Goal: Task Accomplishment & Management: Complete application form

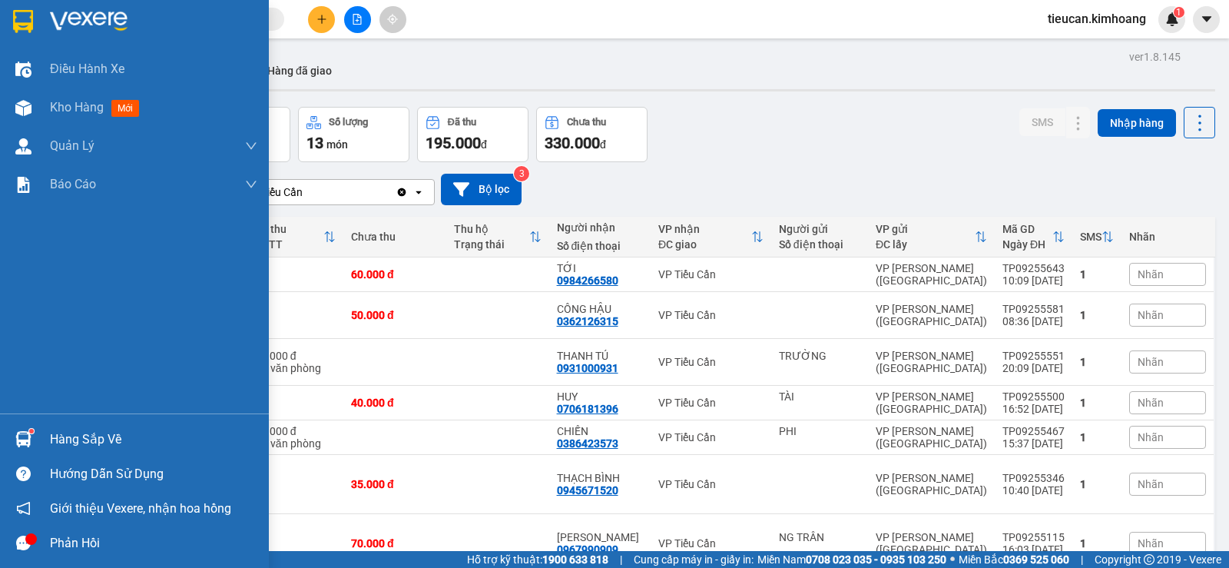
click at [56, 438] on div "Hàng sắp về" at bounding box center [153, 439] width 207 height 23
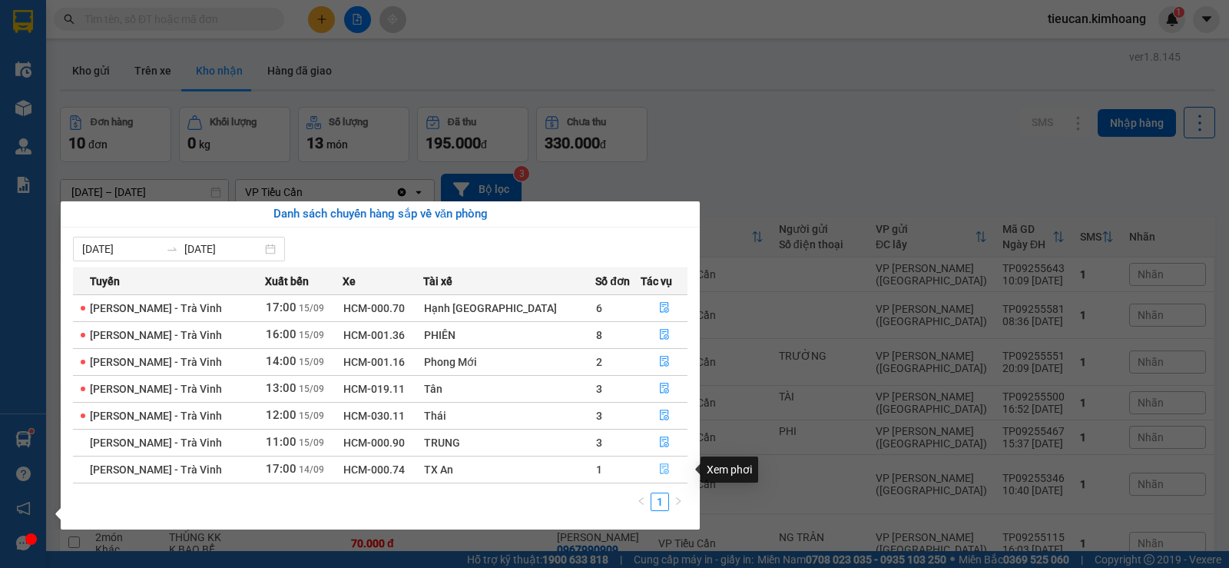
click at [659, 465] on icon "file-done" at bounding box center [664, 468] width 11 height 11
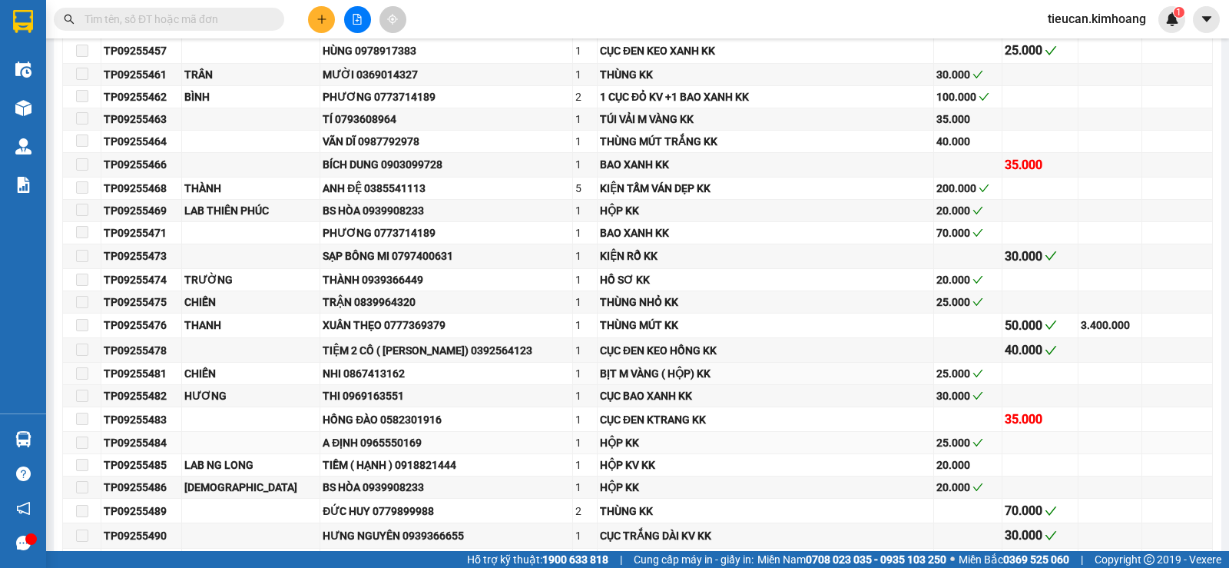
type input "[DATE]"
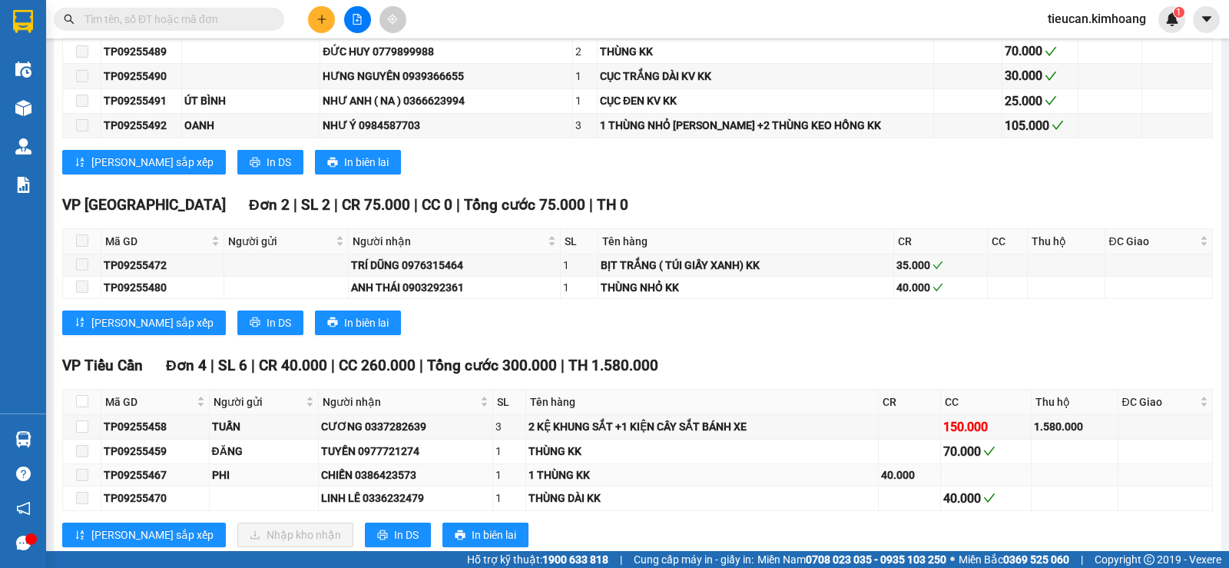
scroll to position [858, 0]
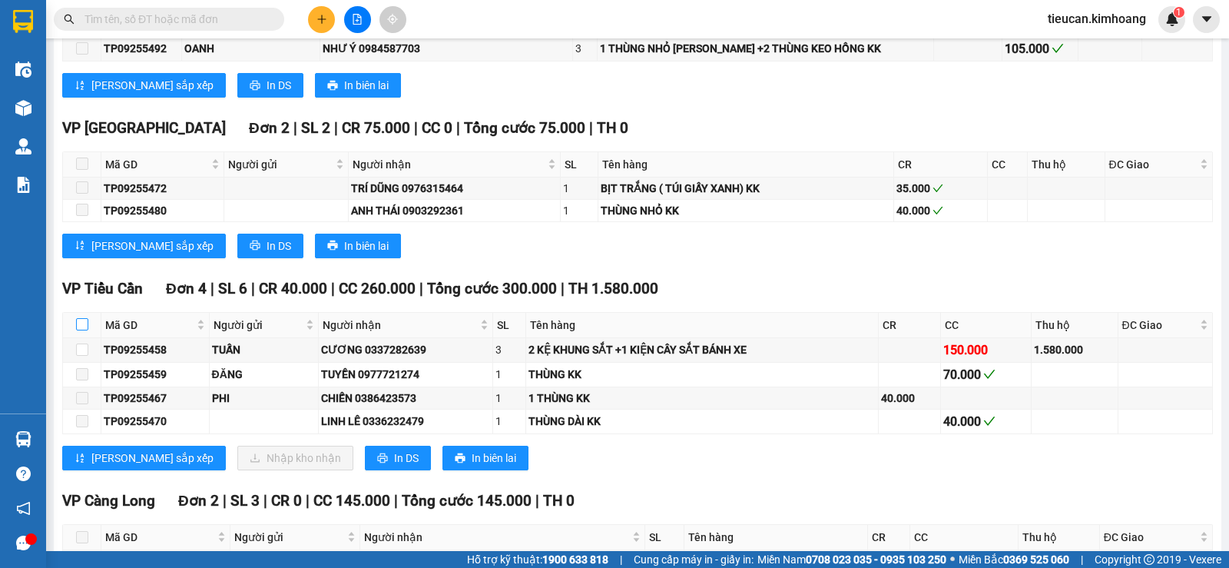
click at [88, 330] on input "checkbox" at bounding box center [82, 324] width 12 height 12
checkbox input "true"
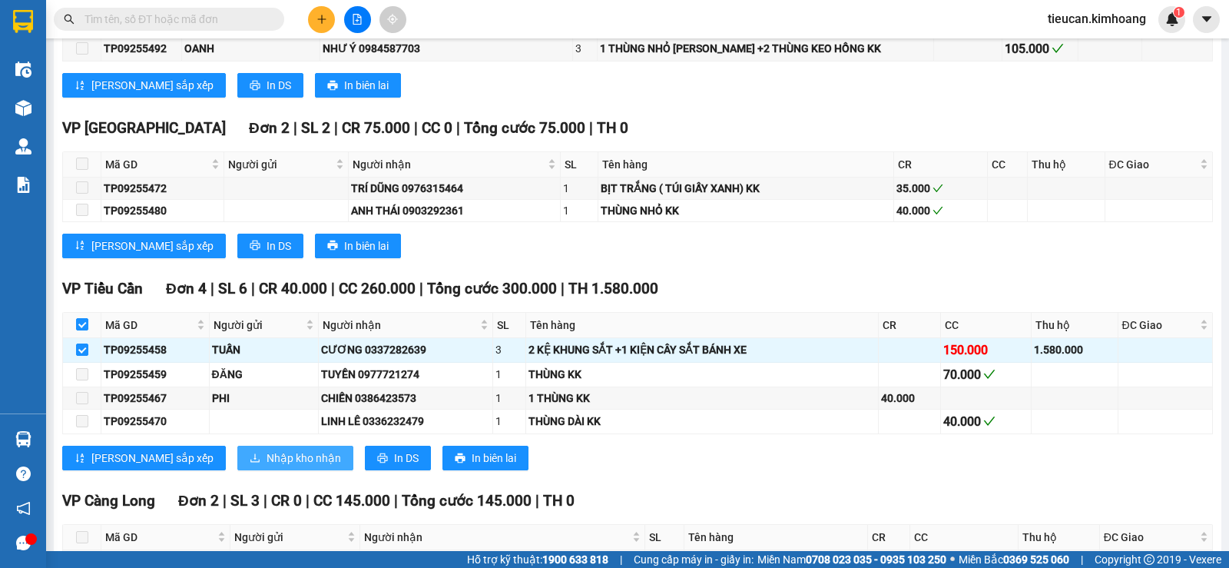
click at [267, 461] on span "Nhập kho nhận" at bounding box center [304, 458] width 75 height 17
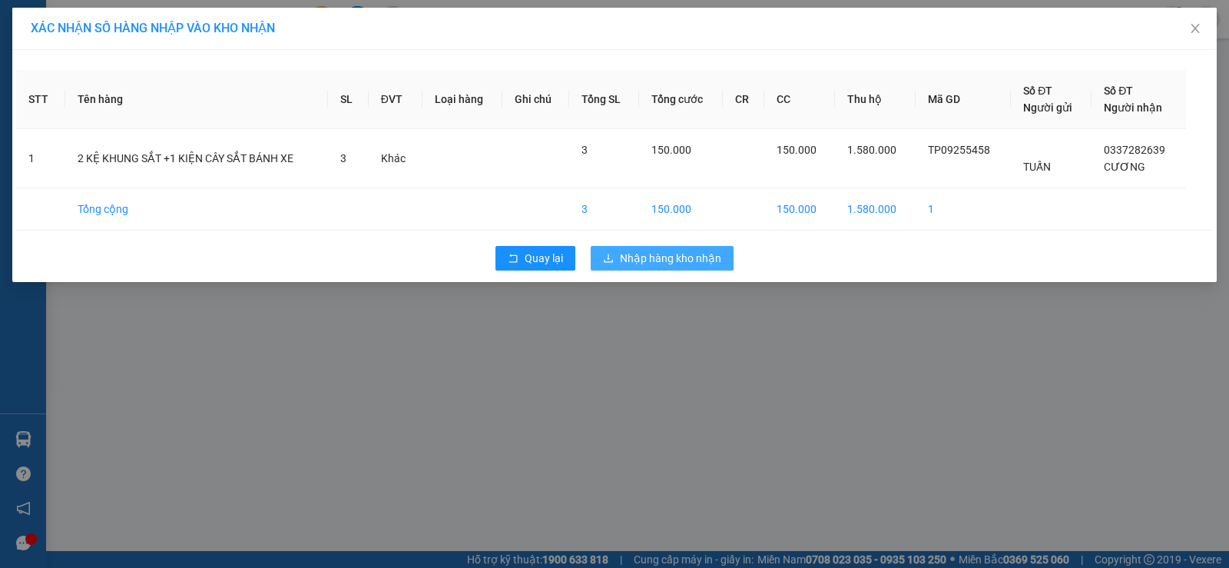
click at [645, 258] on span "Nhập hàng kho nhận" at bounding box center [670, 258] width 101 height 17
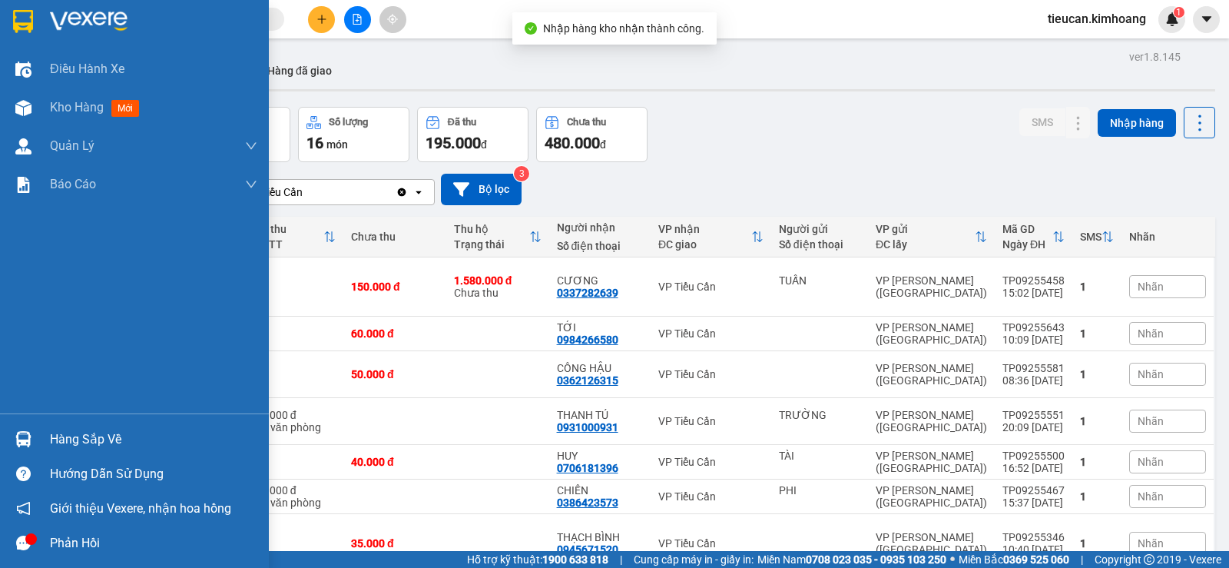
click at [41, 444] on div "Hàng sắp về" at bounding box center [134, 439] width 269 height 35
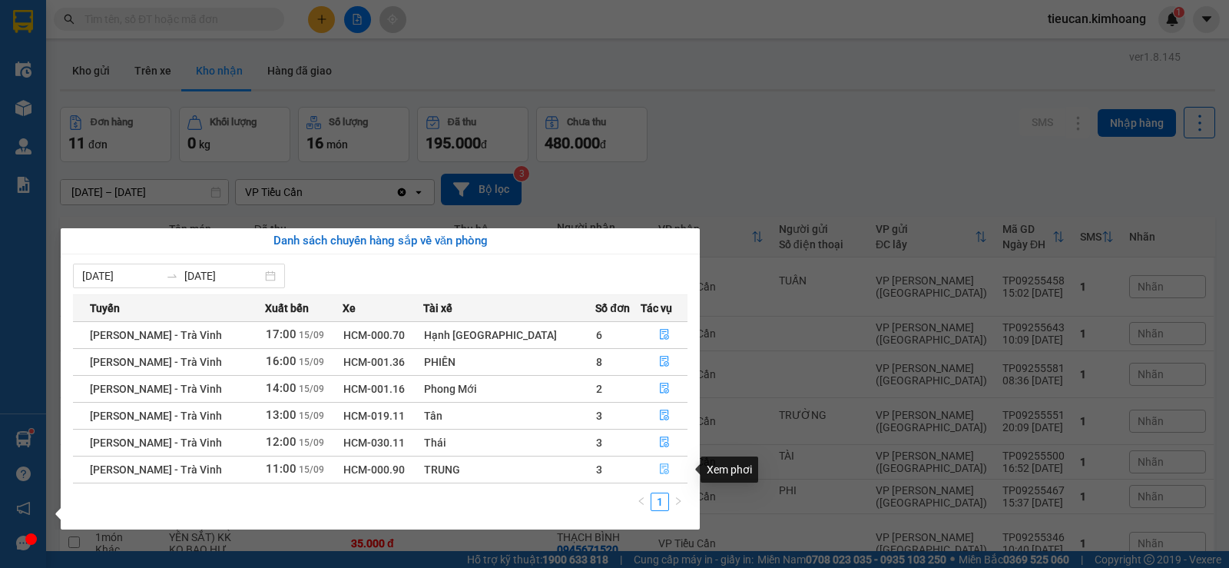
click at [660, 470] on icon "file-done" at bounding box center [664, 468] width 11 height 11
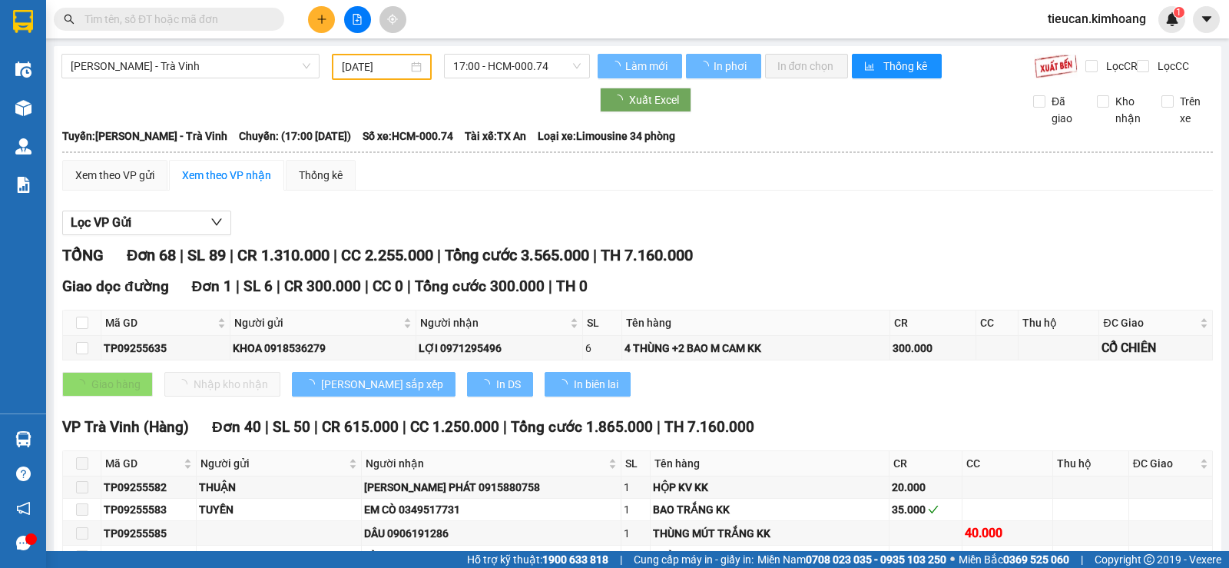
type input "[DATE]"
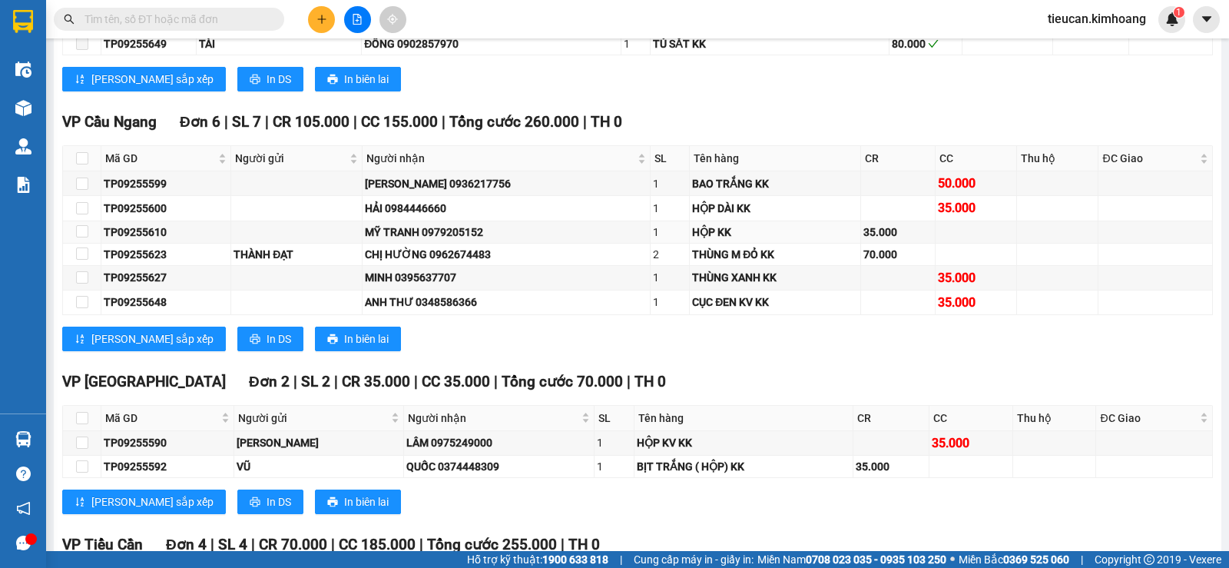
scroll to position [1767, 0]
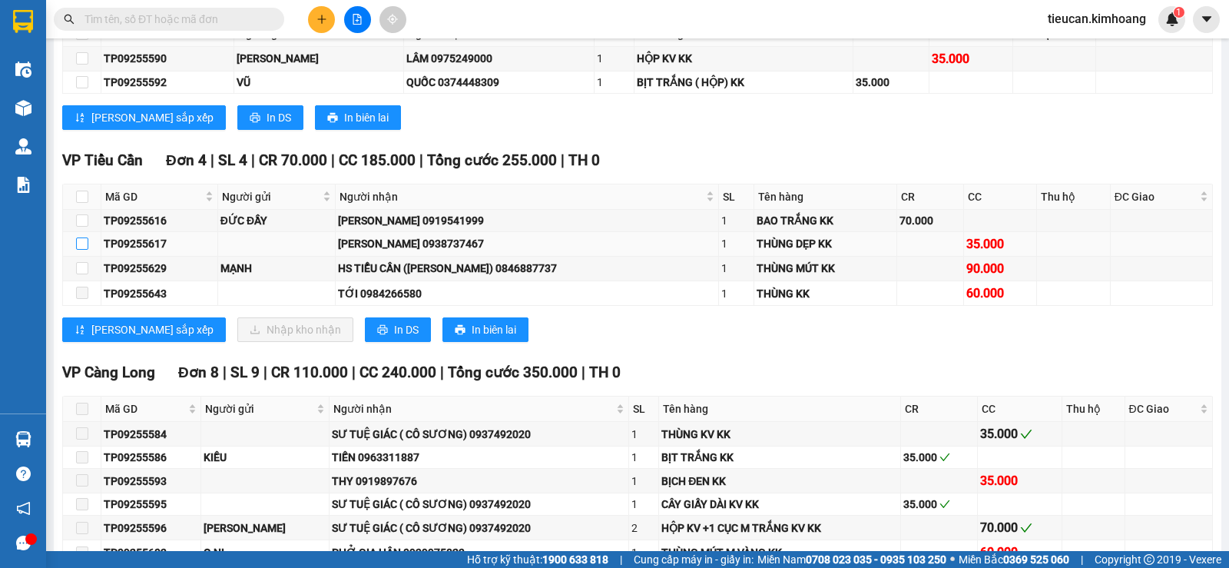
click at [85, 250] on input "checkbox" at bounding box center [82, 243] width 12 height 12
checkbox input "true"
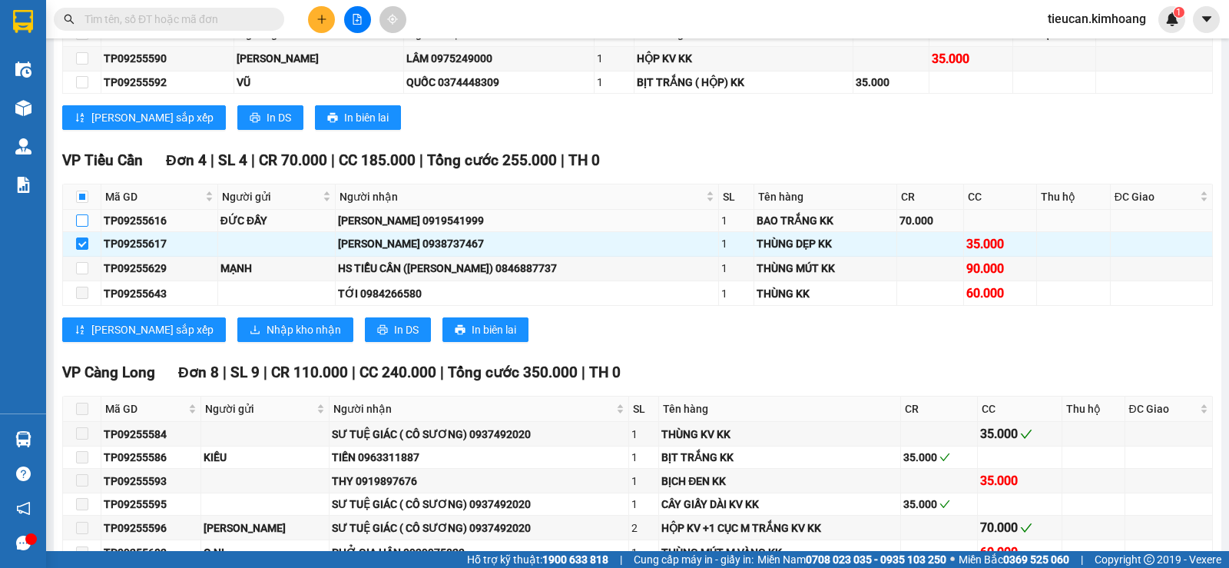
click at [85, 225] on label at bounding box center [82, 220] width 12 height 17
click at [85, 225] on input "checkbox" at bounding box center [82, 220] width 12 height 12
checkbox input "true"
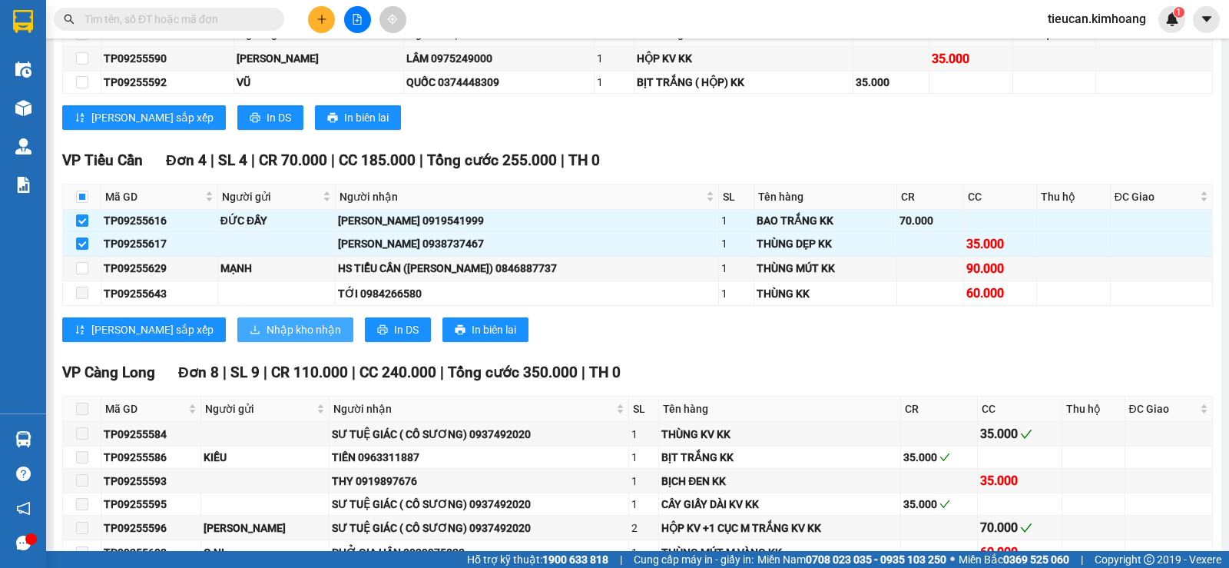
click at [267, 338] on span "Nhập kho nhận" at bounding box center [304, 329] width 75 height 17
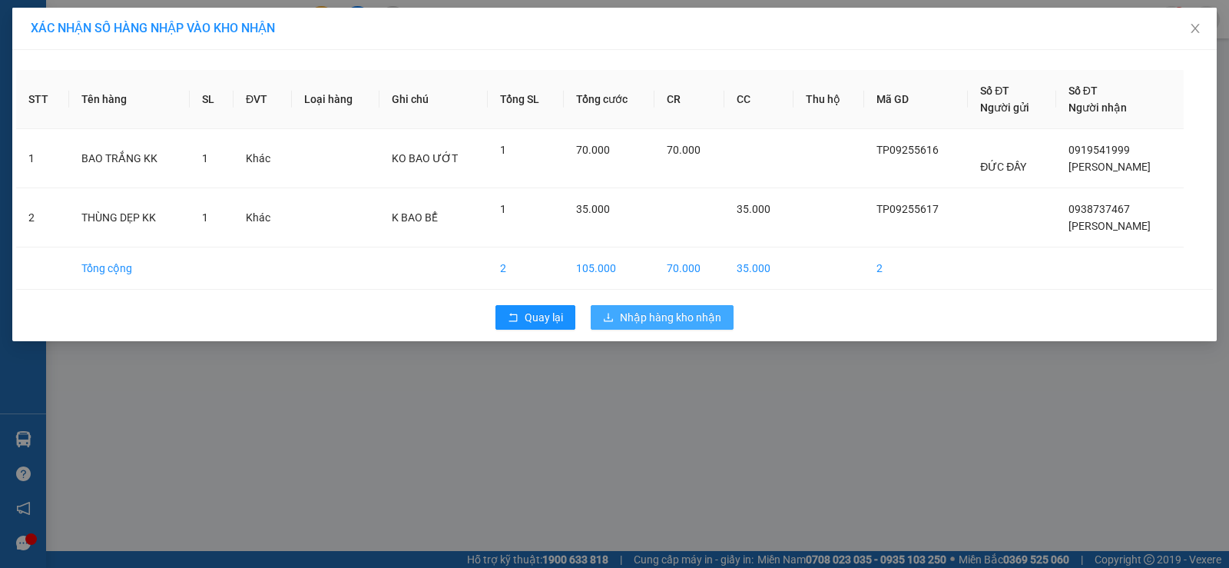
click at [665, 317] on span "Nhập hàng kho nhận" at bounding box center [670, 317] width 101 height 17
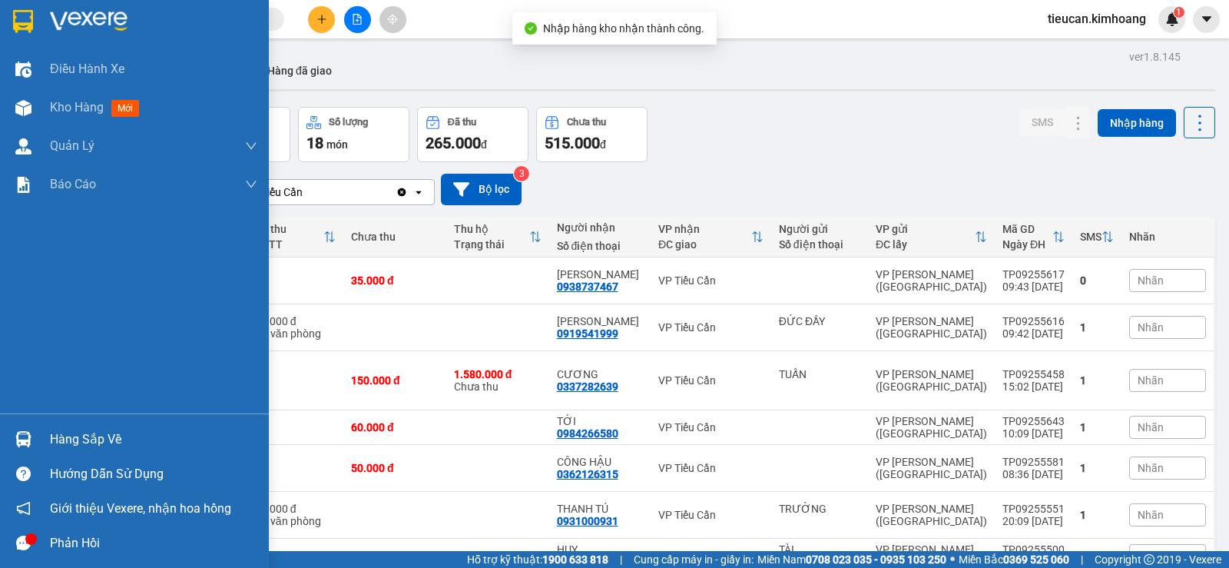
click at [38, 443] on div "Hàng sắp về" at bounding box center [134, 439] width 269 height 35
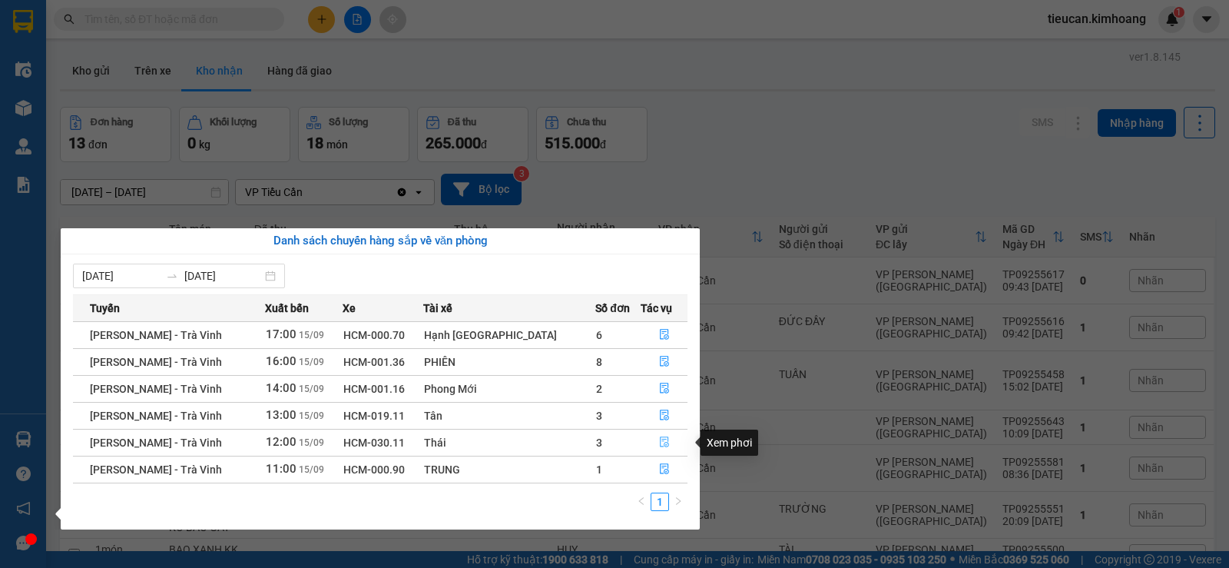
click at [659, 438] on icon "file-done" at bounding box center [664, 441] width 11 height 11
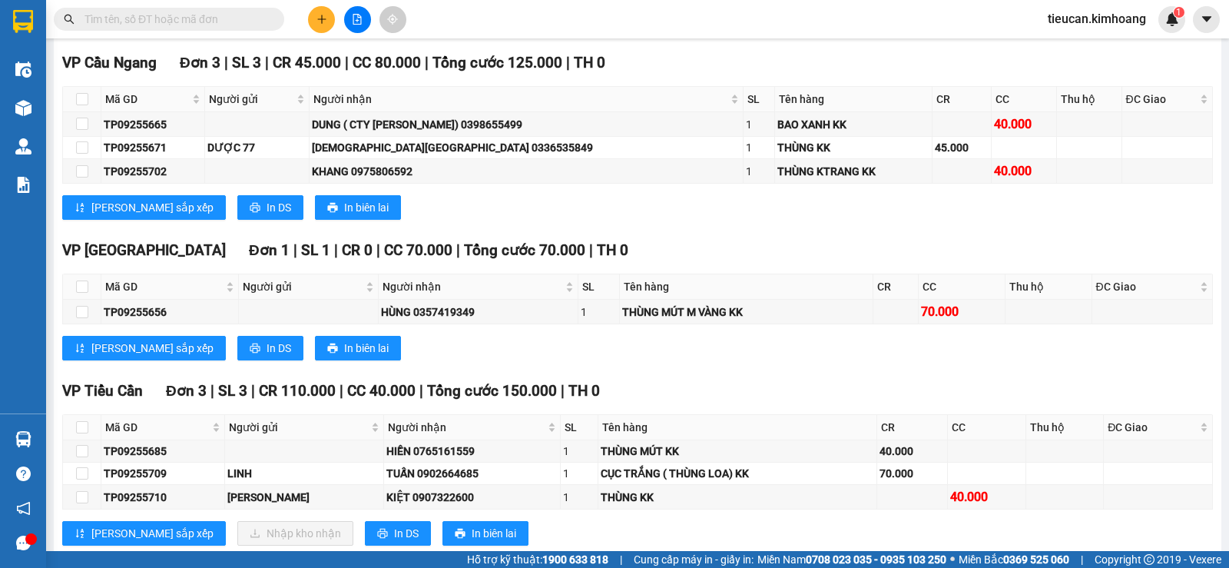
scroll to position [1614, 0]
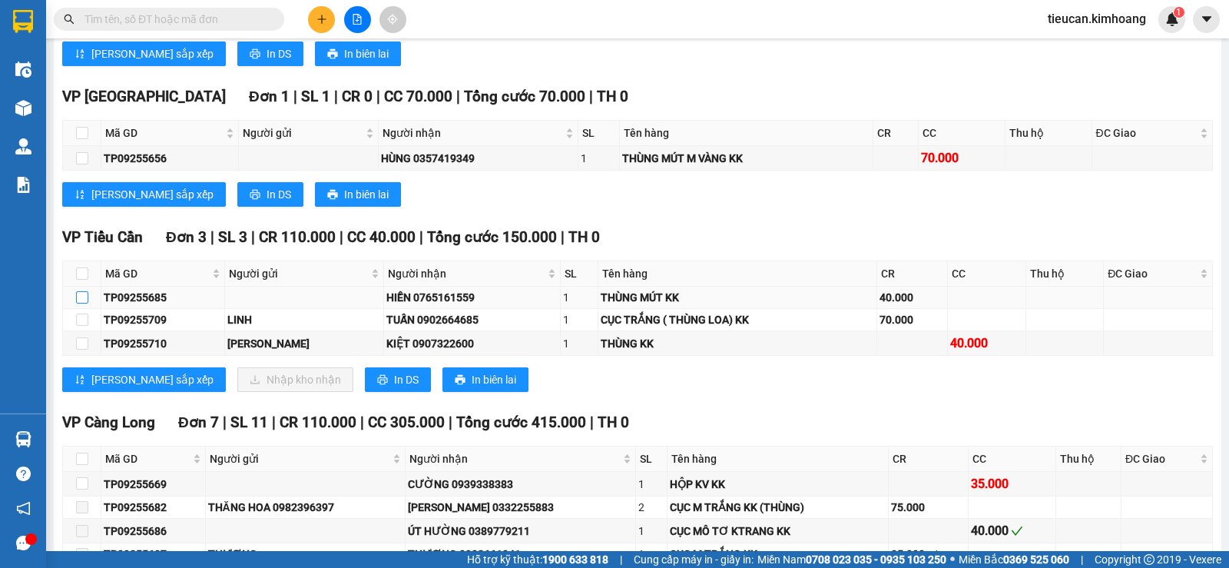
click at [79, 304] on input "checkbox" at bounding box center [82, 297] width 12 height 12
checkbox input "true"
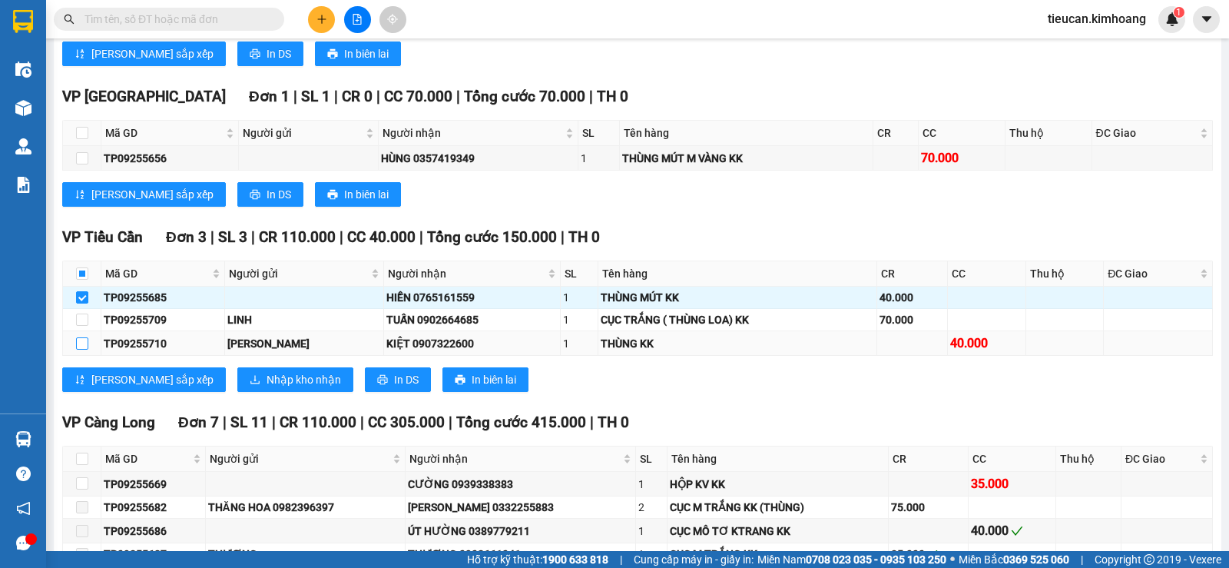
click at [86, 350] on input "checkbox" at bounding box center [82, 343] width 12 height 12
checkbox input "true"
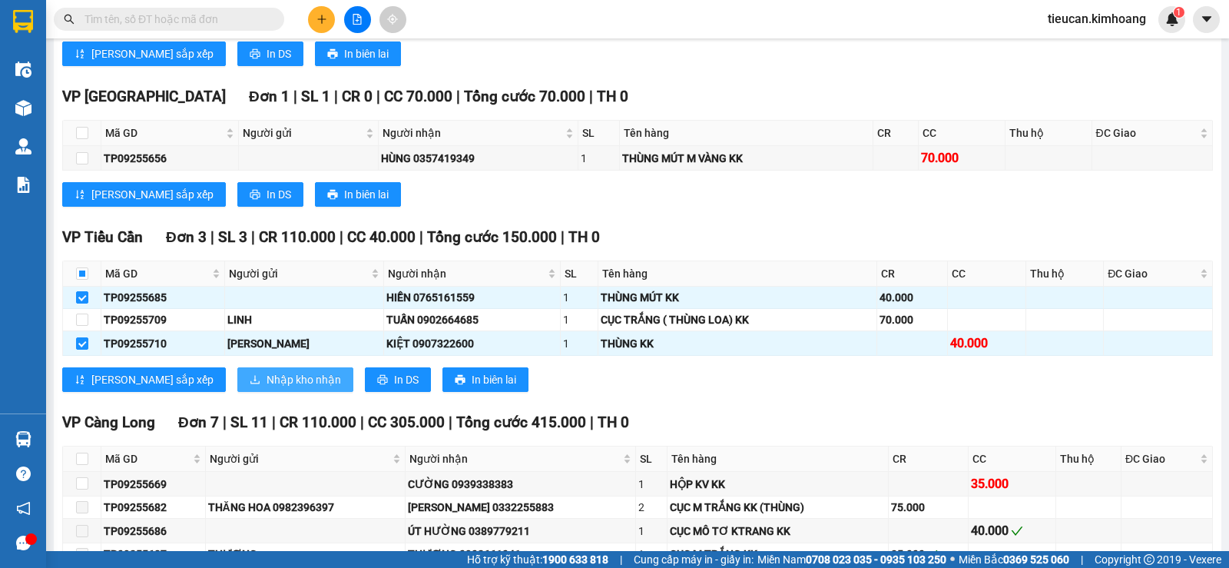
click at [267, 388] on span "Nhập kho nhận" at bounding box center [304, 379] width 75 height 17
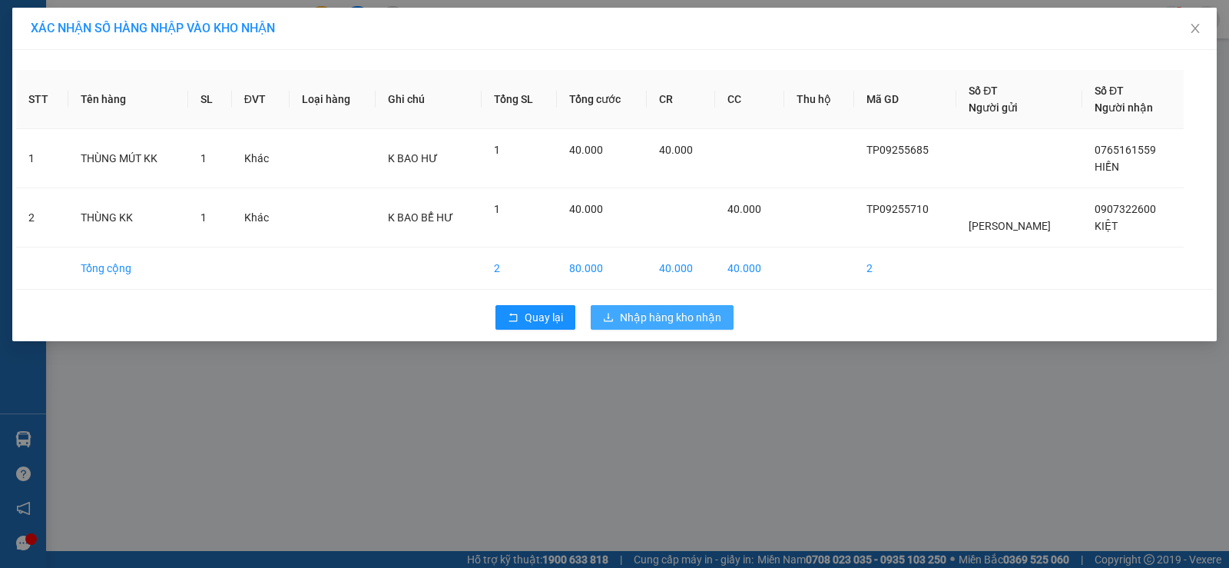
click at [660, 317] on span "Nhập hàng kho nhận" at bounding box center [670, 317] width 101 height 17
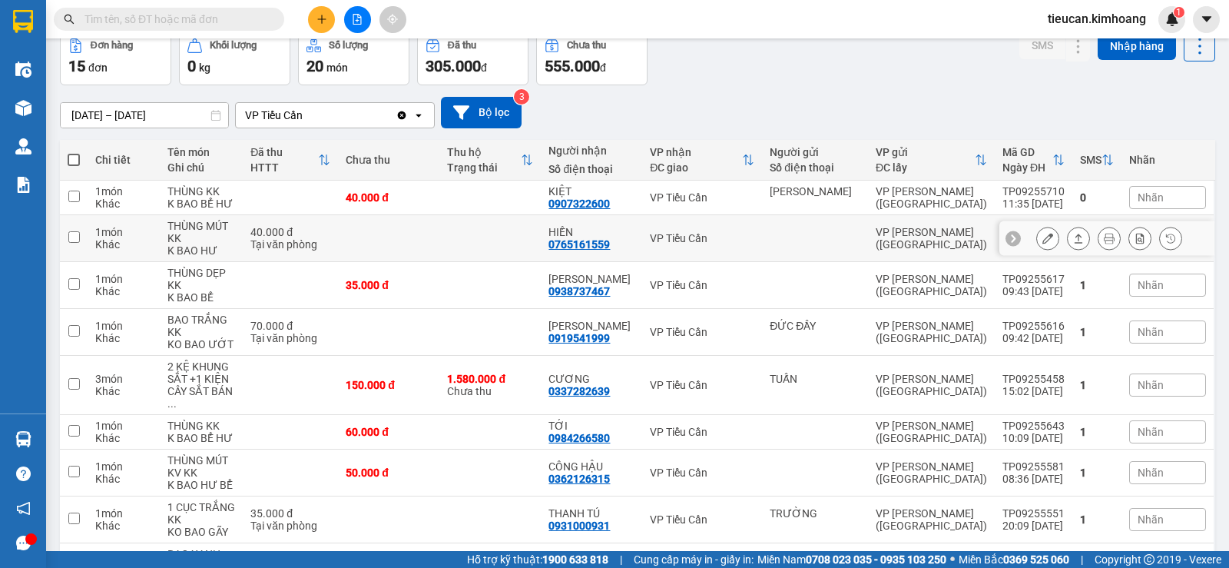
scroll to position [154, 0]
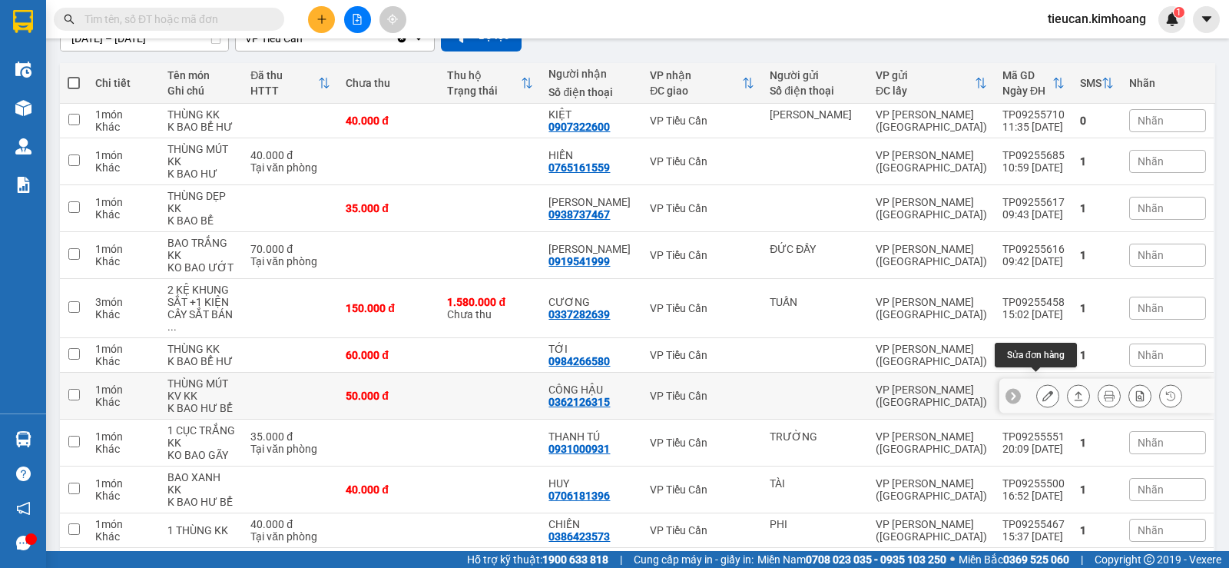
click at [1043, 390] on icon at bounding box center [1048, 395] width 11 height 11
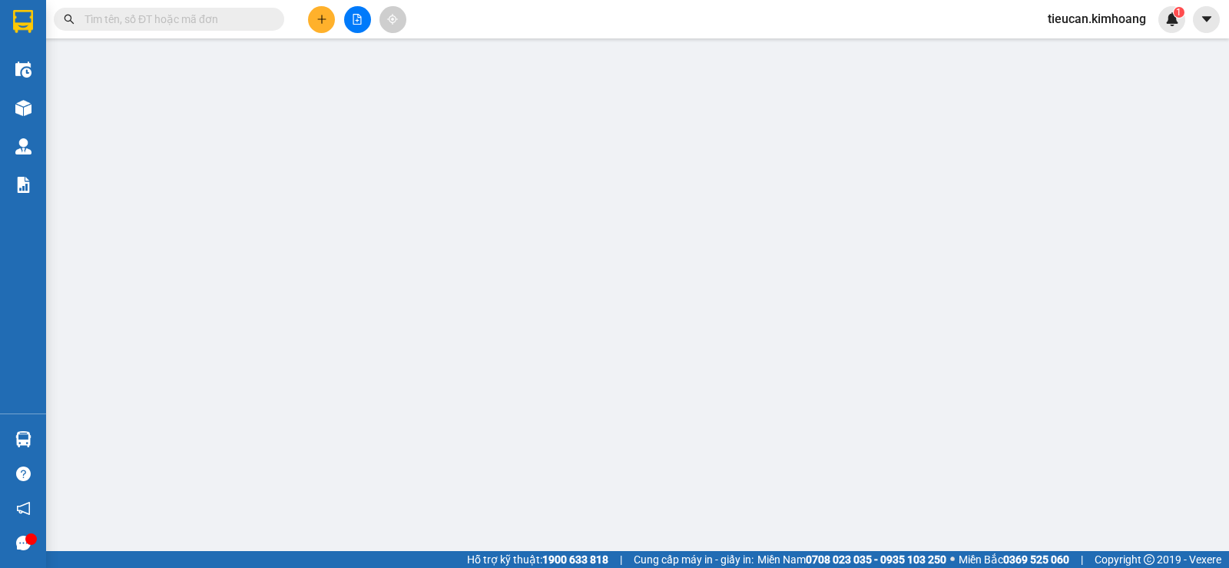
type input "0362126315"
type input "CÔNG HẬU"
type input "50.000"
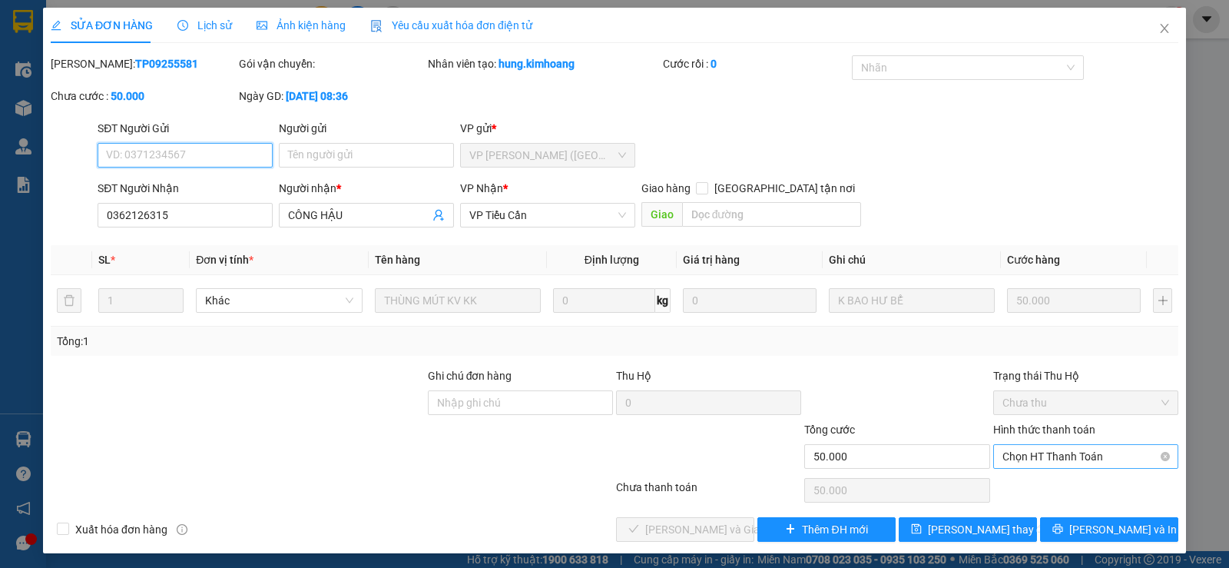
click at [1048, 455] on span "Chọn HT Thanh Toán" at bounding box center [1086, 456] width 167 height 23
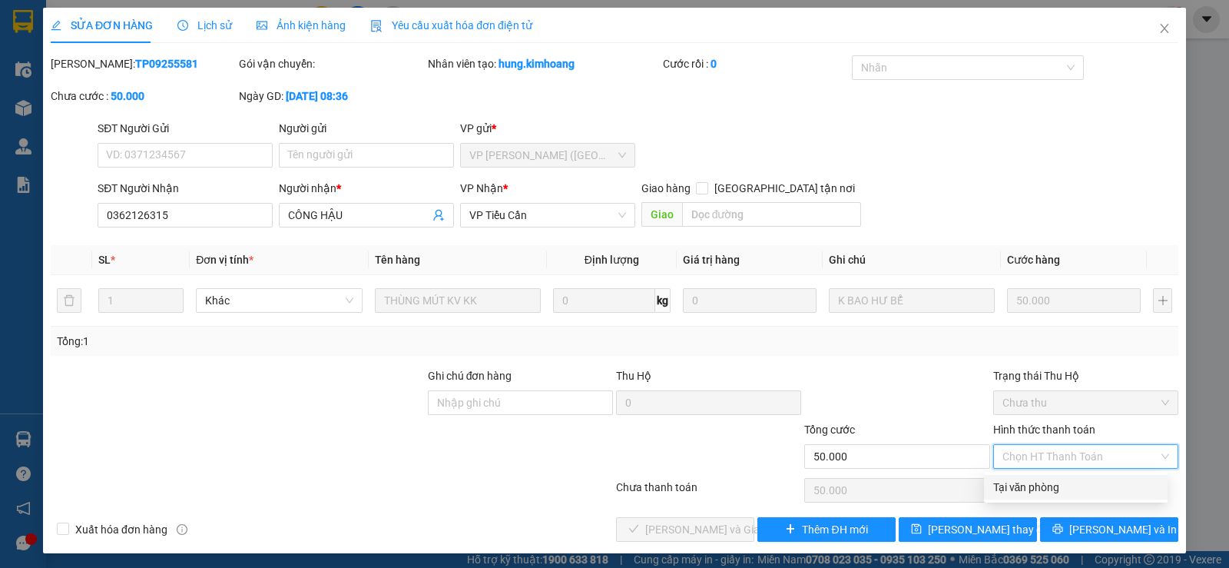
click at [1017, 483] on div "Tại văn phòng" at bounding box center [1076, 487] width 165 height 17
type input "0"
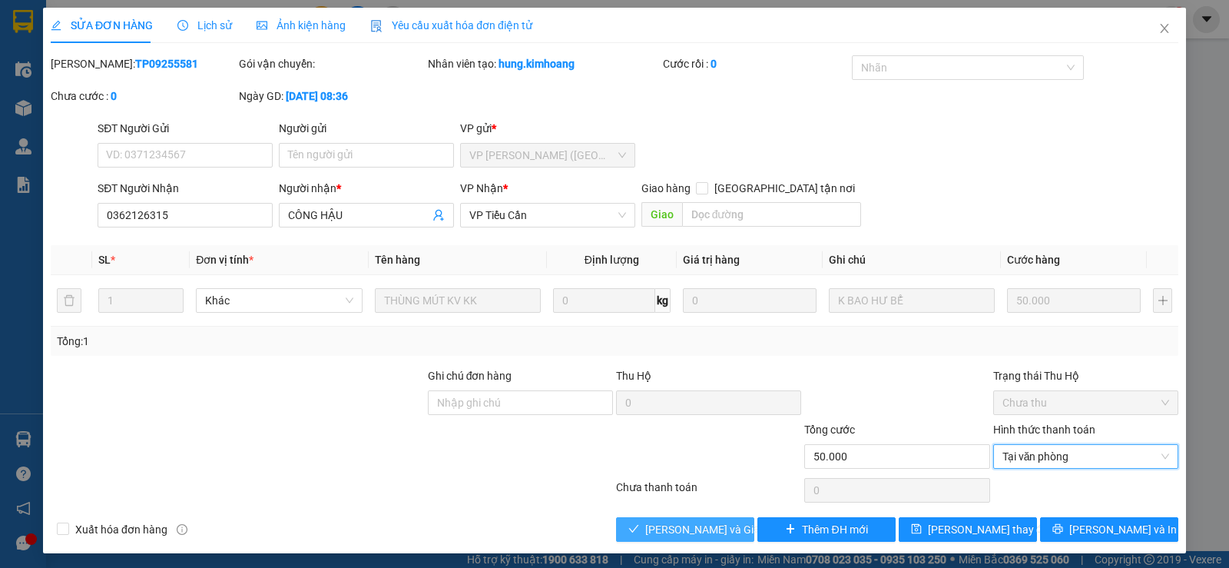
click at [718, 535] on span "[PERSON_NAME] và Giao hàng" at bounding box center [719, 529] width 148 height 17
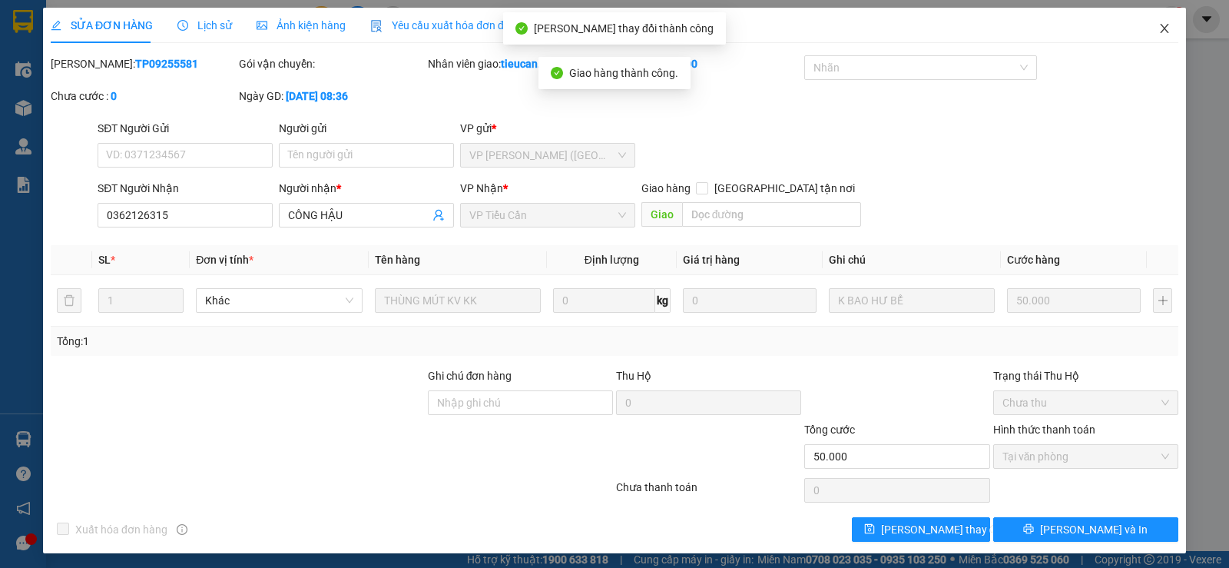
click at [1155, 22] on span "Close" at bounding box center [1164, 29] width 43 height 43
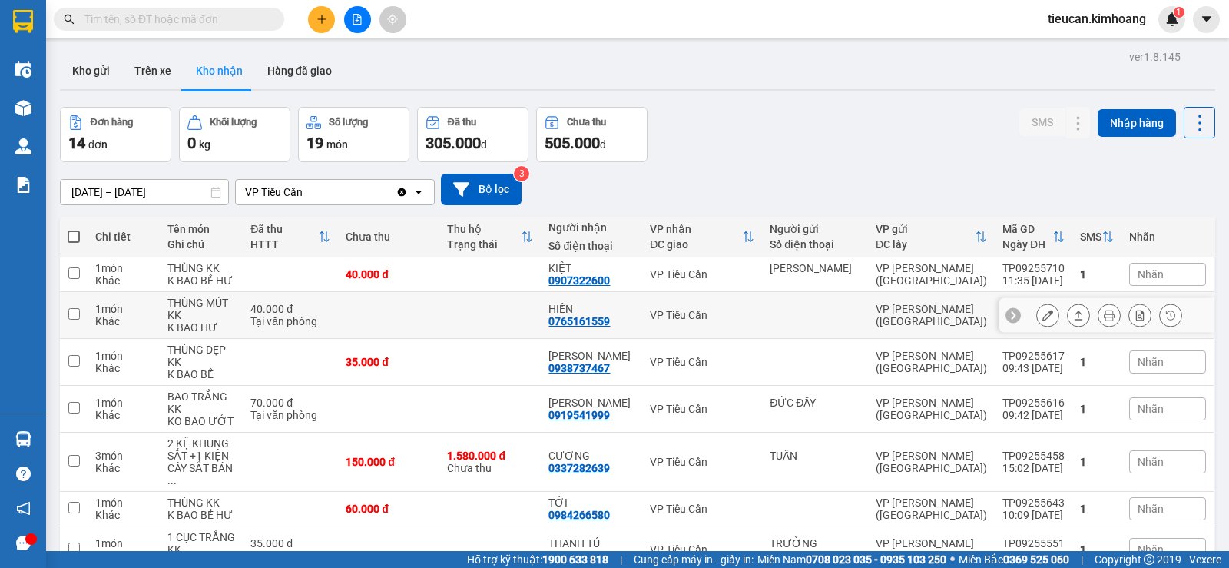
scroll to position [154, 0]
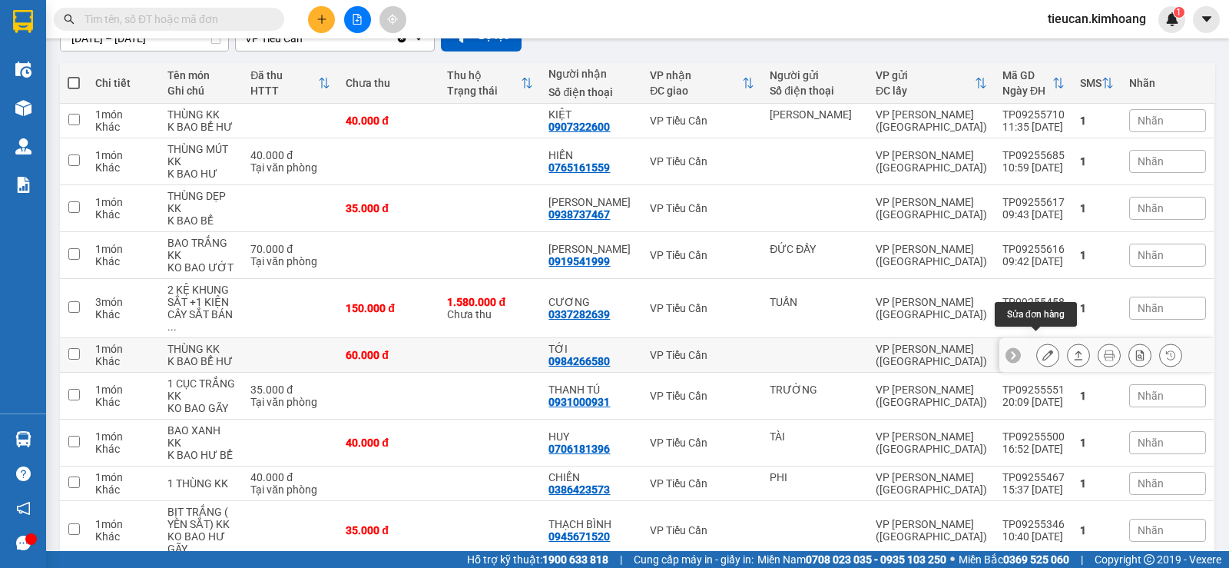
click at [1037, 344] on button at bounding box center [1048, 355] width 22 height 27
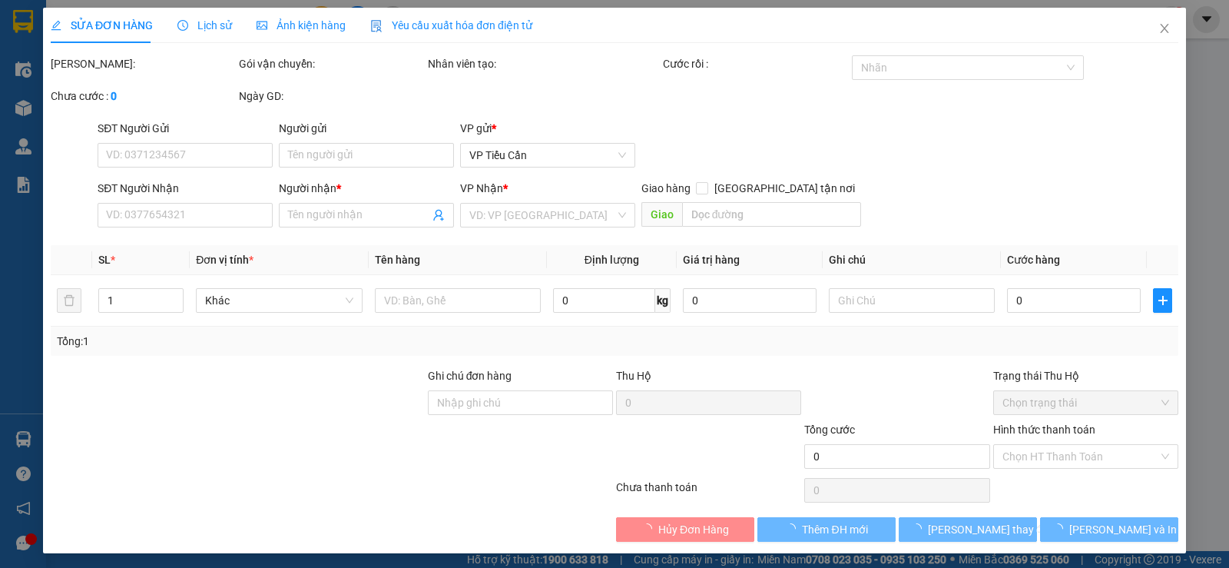
type input "0984266580"
type input "TỚI"
type input "60.000"
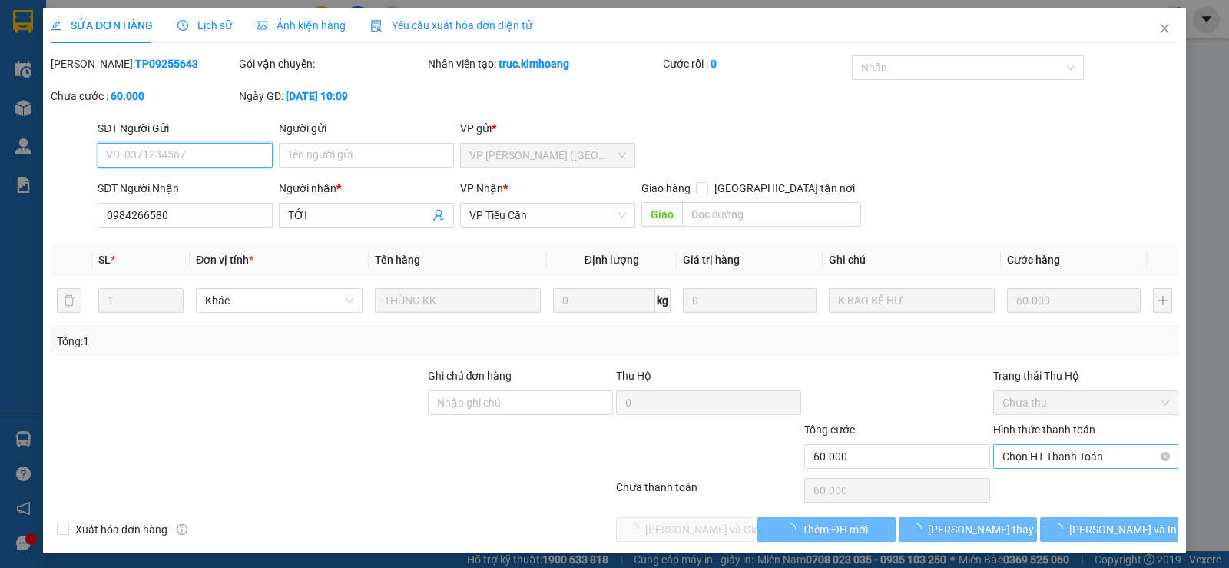
click at [1026, 453] on span "Chọn HT Thanh Toán" at bounding box center [1086, 456] width 167 height 23
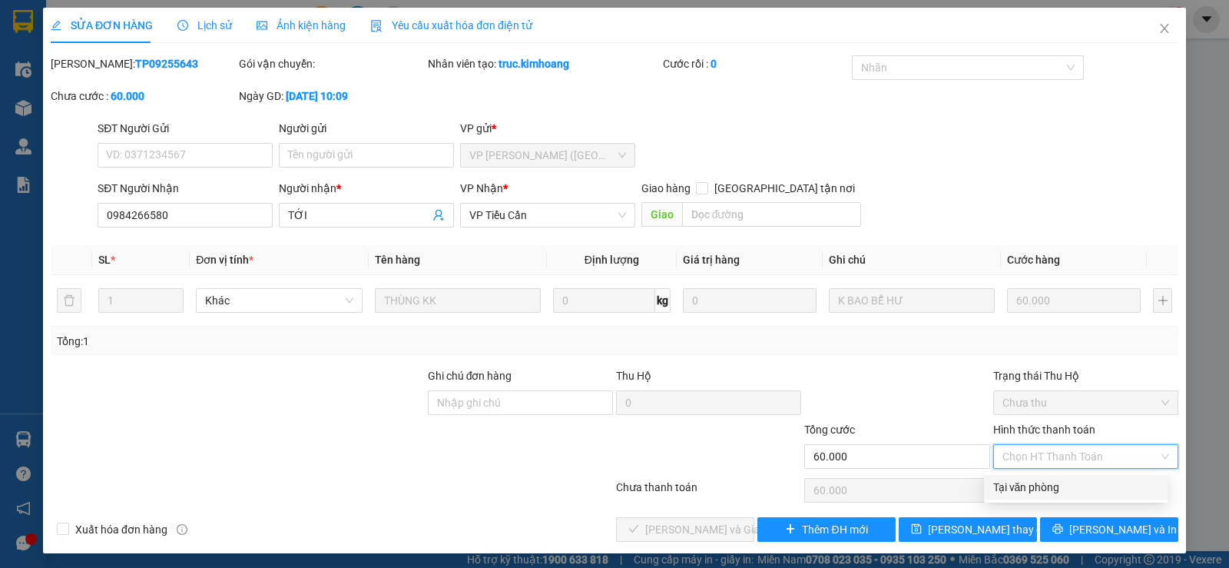
click at [1007, 479] on div "Tại văn phòng" at bounding box center [1076, 487] width 165 height 17
type input "0"
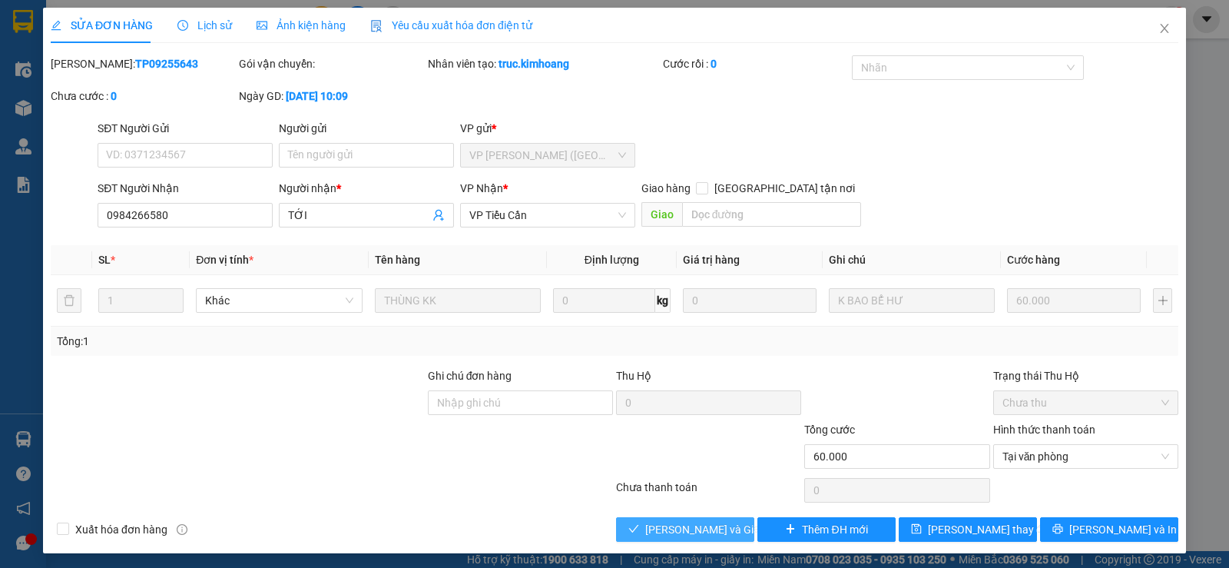
click at [678, 525] on span "[PERSON_NAME] và Giao hàng" at bounding box center [719, 529] width 148 height 17
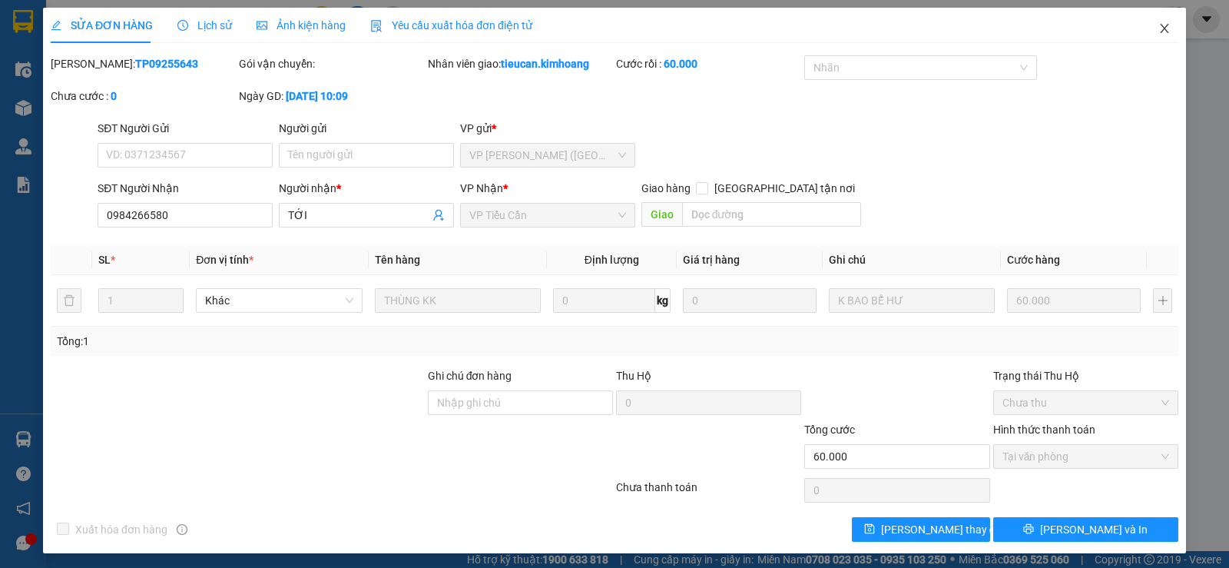
click at [1155, 19] on span "Close" at bounding box center [1164, 29] width 43 height 43
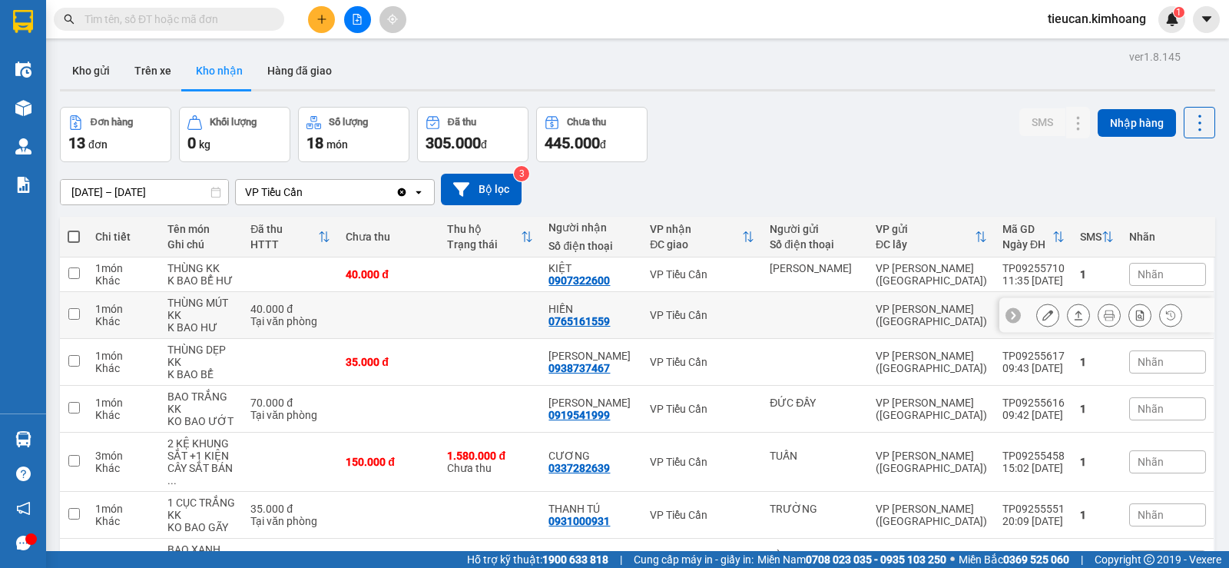
scroll to position [77, 0]
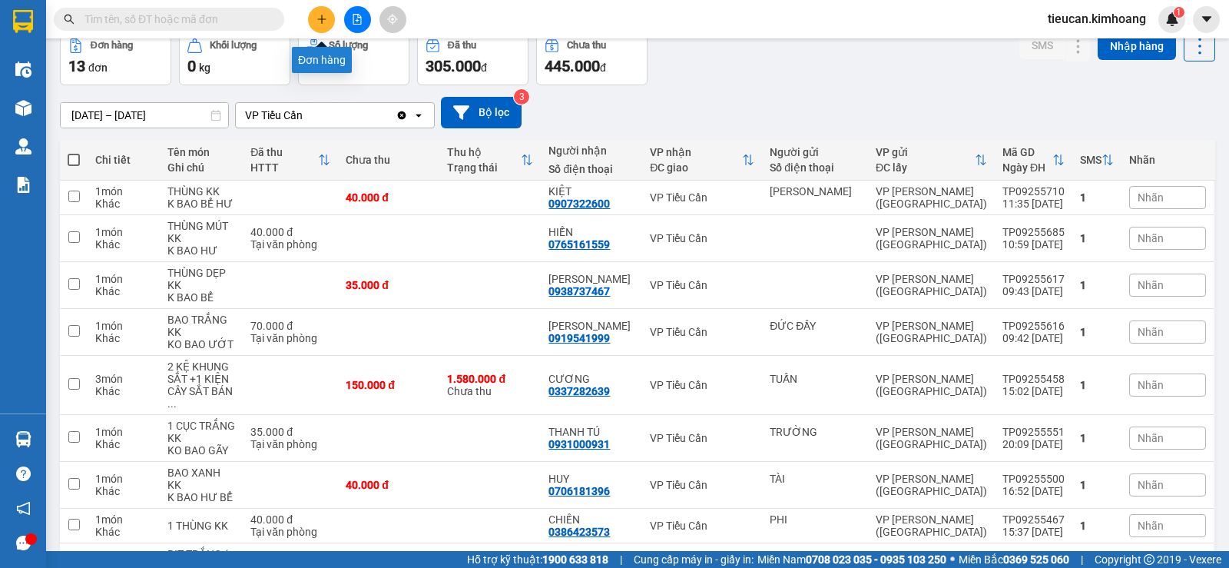
click at [324, 25] on button at bounding box center [321, 19] width 27 height 27
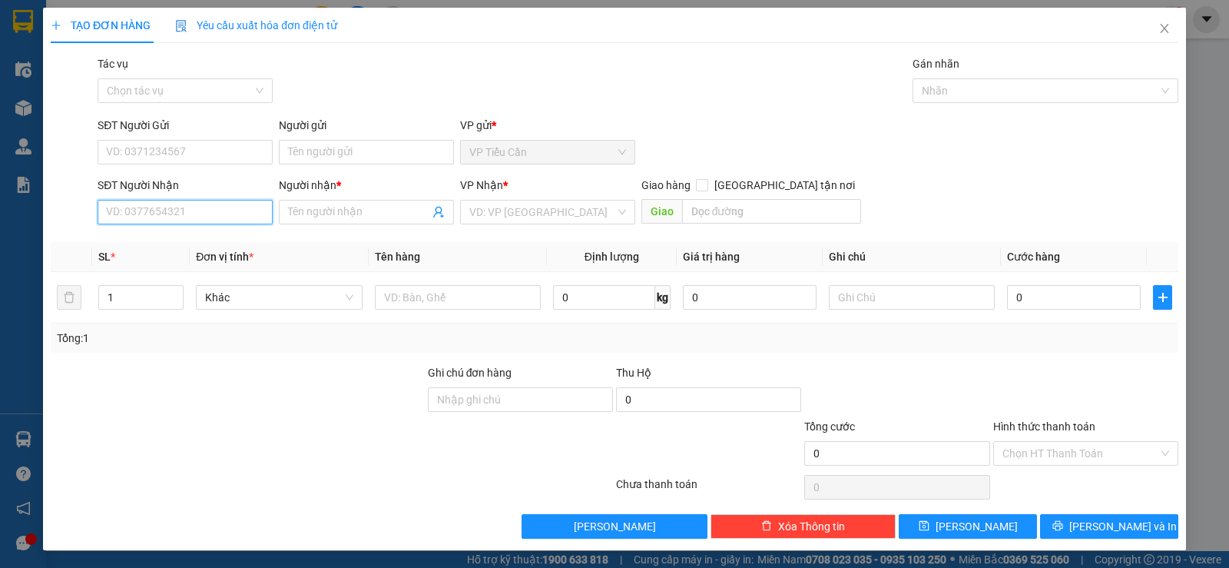
click at [235, 207] on input "SĐT Người Nhận" at bounding box center [185, 212] width 175 height 25
click at [144, 247] on div "0908705492 - mười" at bounding box center [183, 242] width 155 height 17
type input "0908705492"
type input "mười"
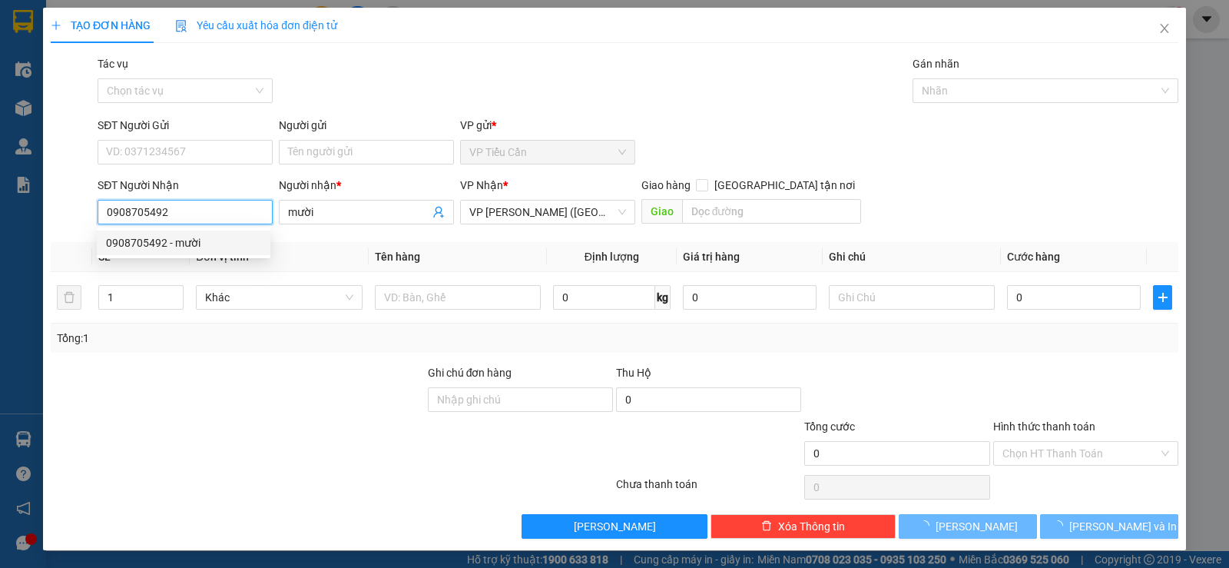
type input "55.000"
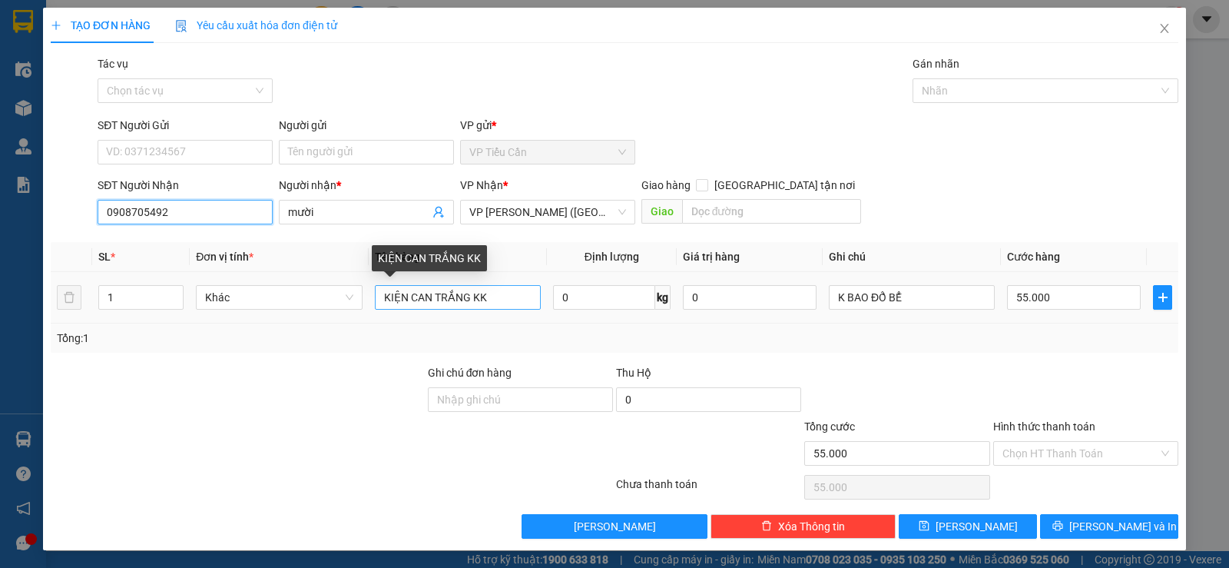
type input "0908705492"
click at [403, 290] on input "KIỆN CAN TRẮNG KK" at bounding box center [458, 297] width 166 height 25
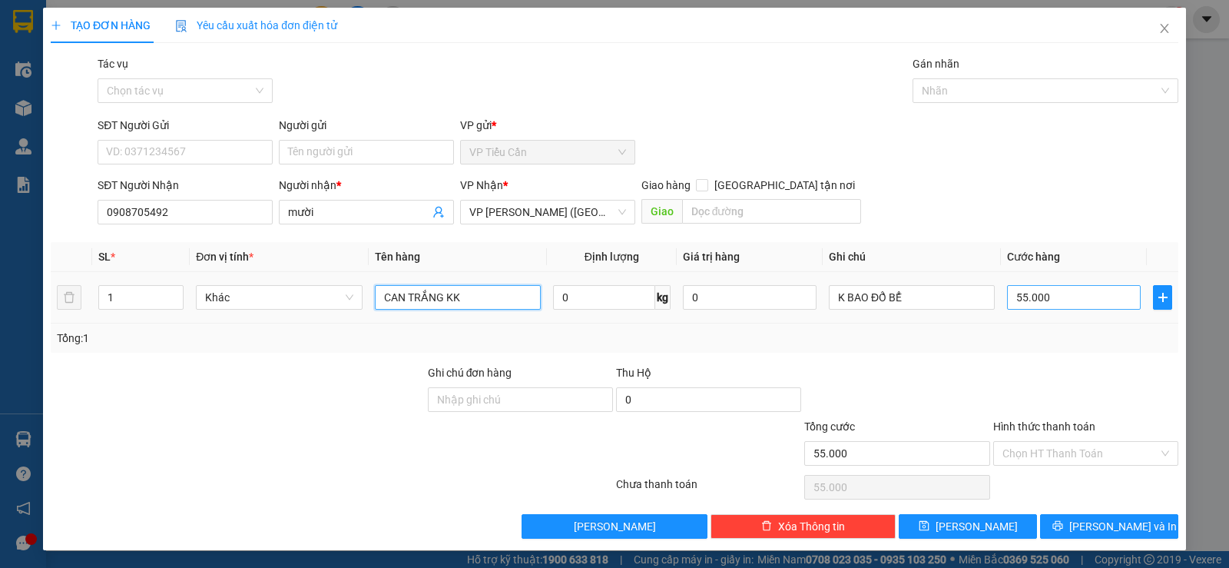
type input "CAN TRẮNG KK"
click at [1050, 300] on input "55.000" at bounding box center [1074, 297] width 134 height 25
type input "0"
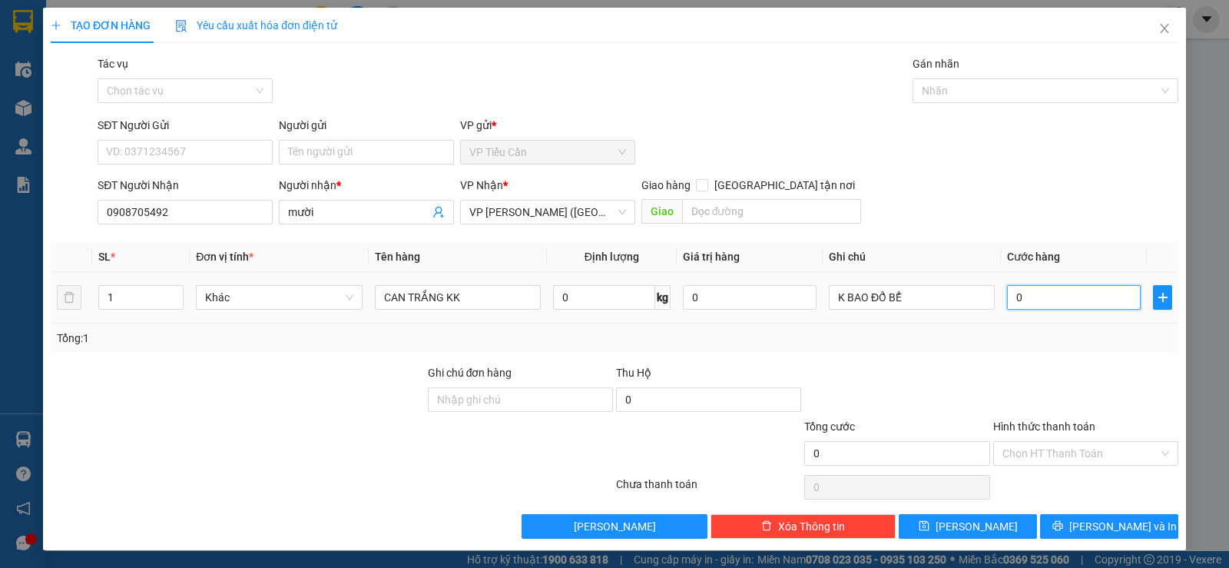
click at [1007, 297] on input "0" at bounding box center [1074, 297] width 134 height 25
type input "50"
type input "50.000"
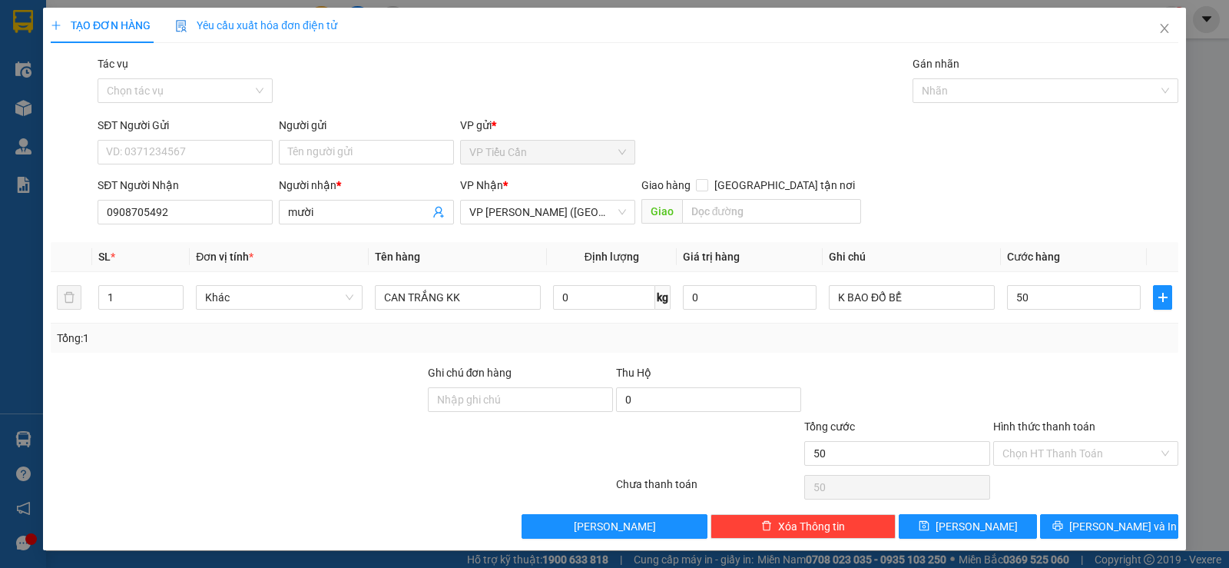
type input "50.000"
click at [959, 383] on div at bounding box center [897, 391] width 188 height 54
click at [1126, 534] on span "[PERSON_NAME] và In" at bounding box center [1124, 526] width 108 height 17
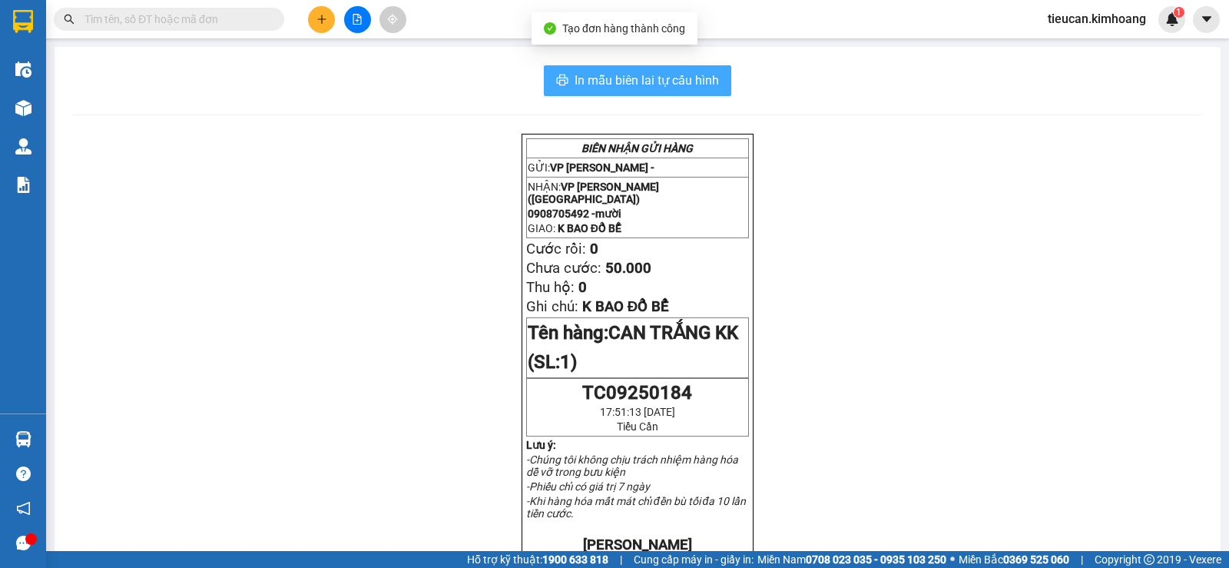
click at [645, 69] on button "In mẫu biên lai tự cấu hình" at bounding box center [637, 80] width 187 height 31
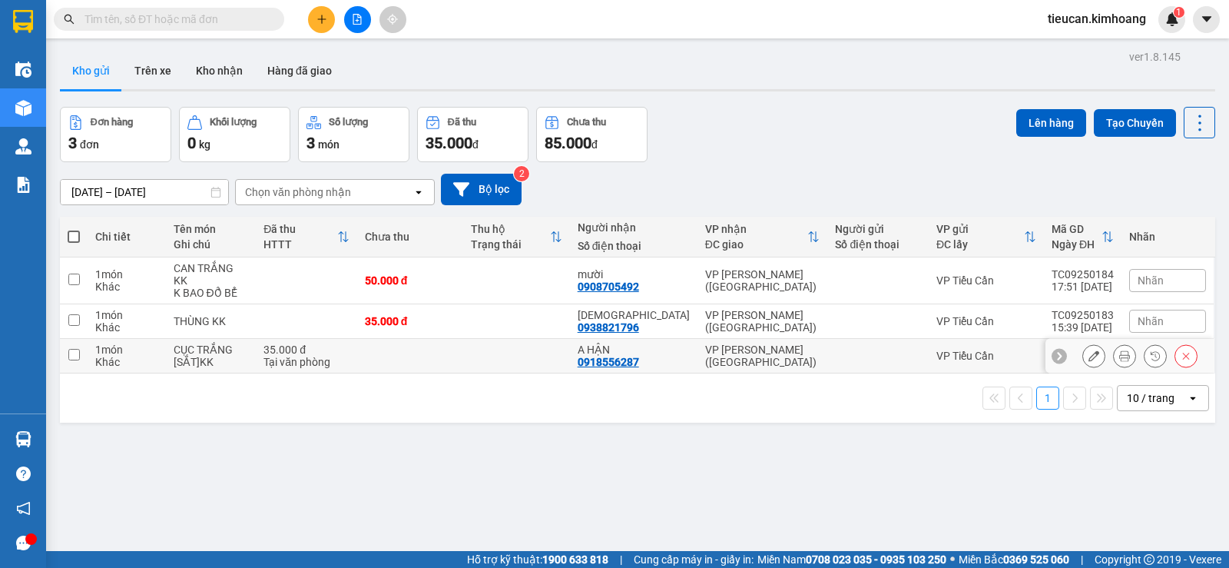
click at [70, 349] on input "checkbox" at bounding box center [74, 355] width 12 height 12
checkbox input "true"
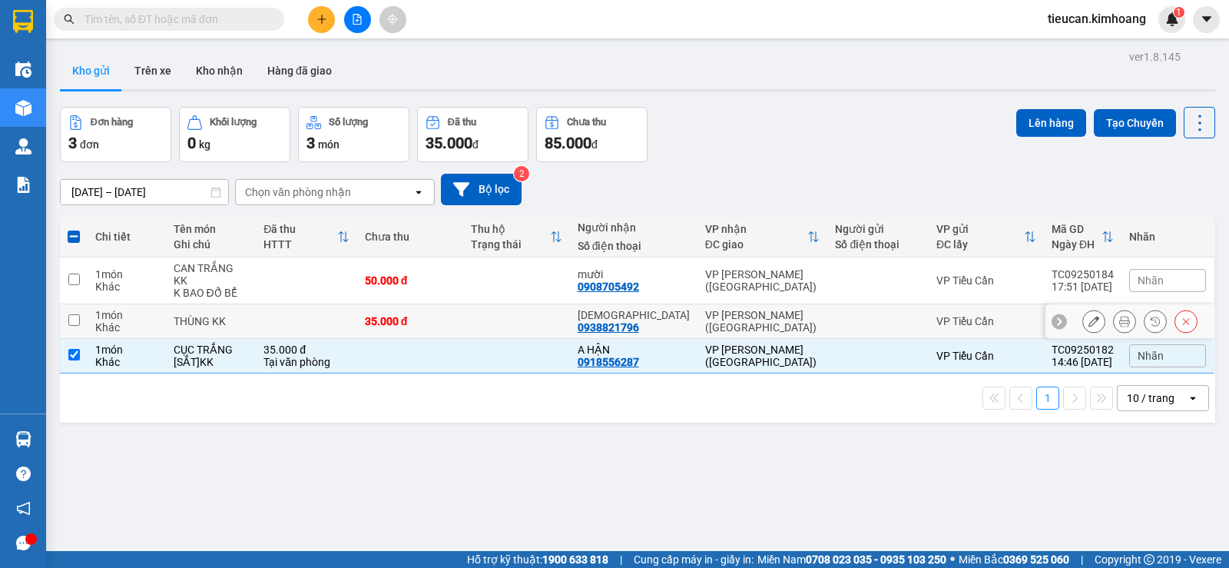
click at [75, 314] on input "checkbox" at bounding box center [74, 320] width 12 height 12
checkbox input "true"
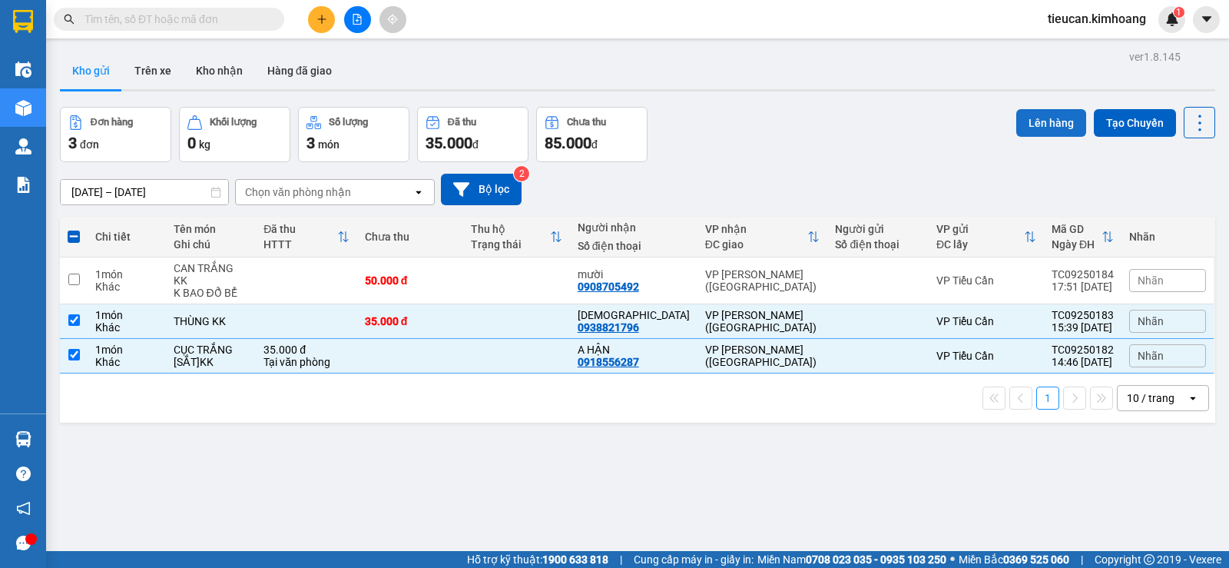
click at [1044, 121] on button "Lên hàng" at bounding box center [1052, 123] width 70 height 28
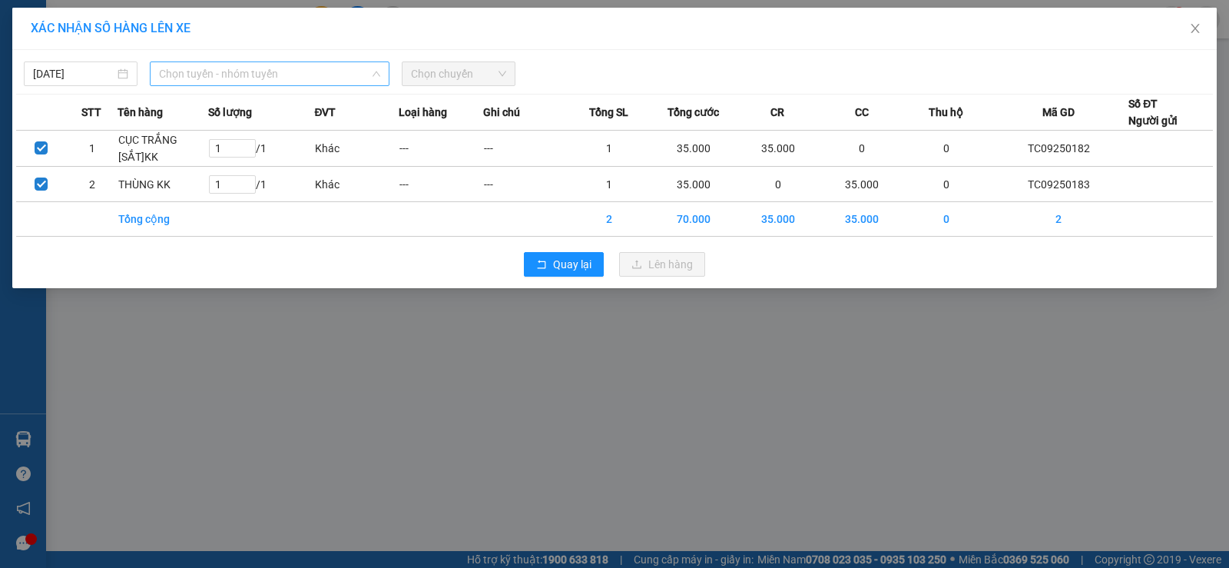
click at [204, 78] on span "Chọn tuyến - nhóm tuyến" at bounding box center [269, 73] width 221 height 23
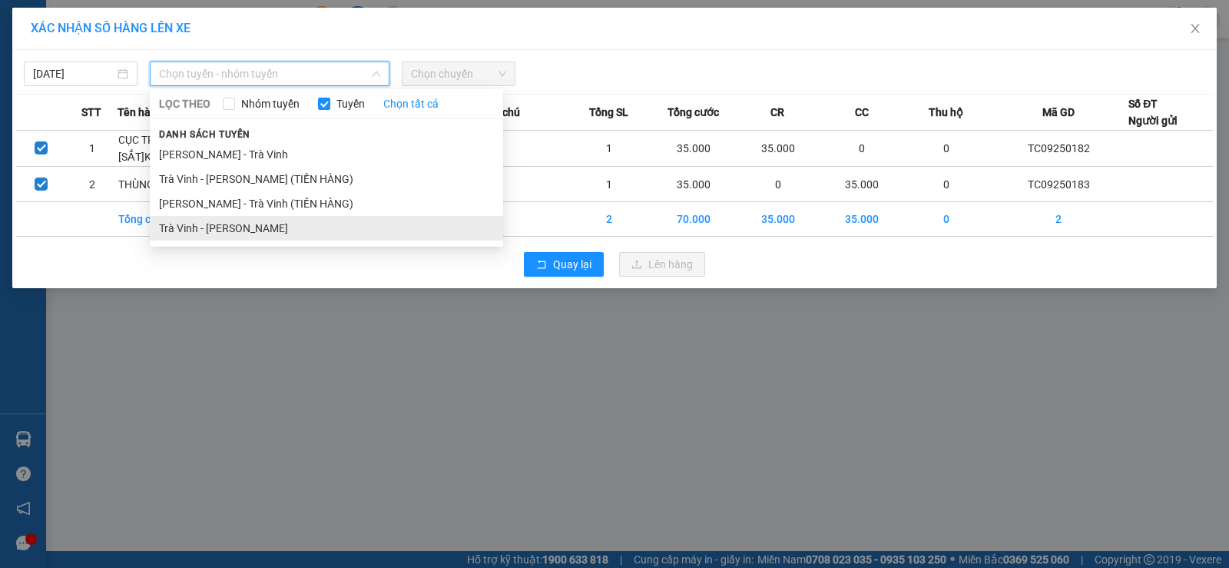
click at [206, 227] on li "Trà Vinh - Hồ Chí Minh" at bounding box center [326, 228] width 353 height 25
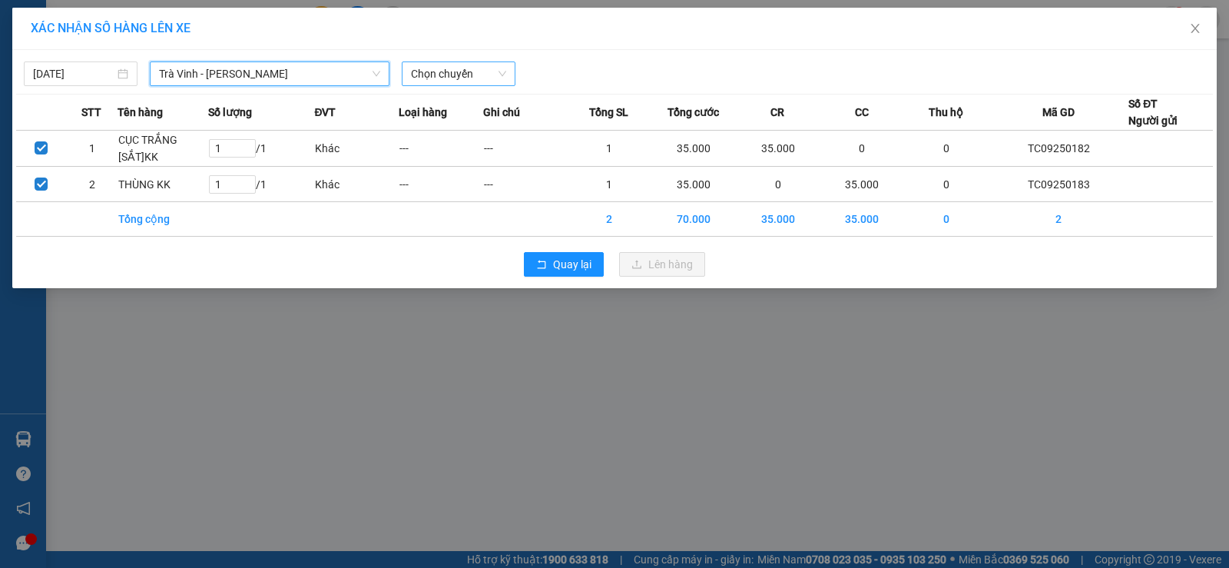
click at [439, 77] on span "Chọn chuyến" at bounding box center [458, 73] width 95 height 23
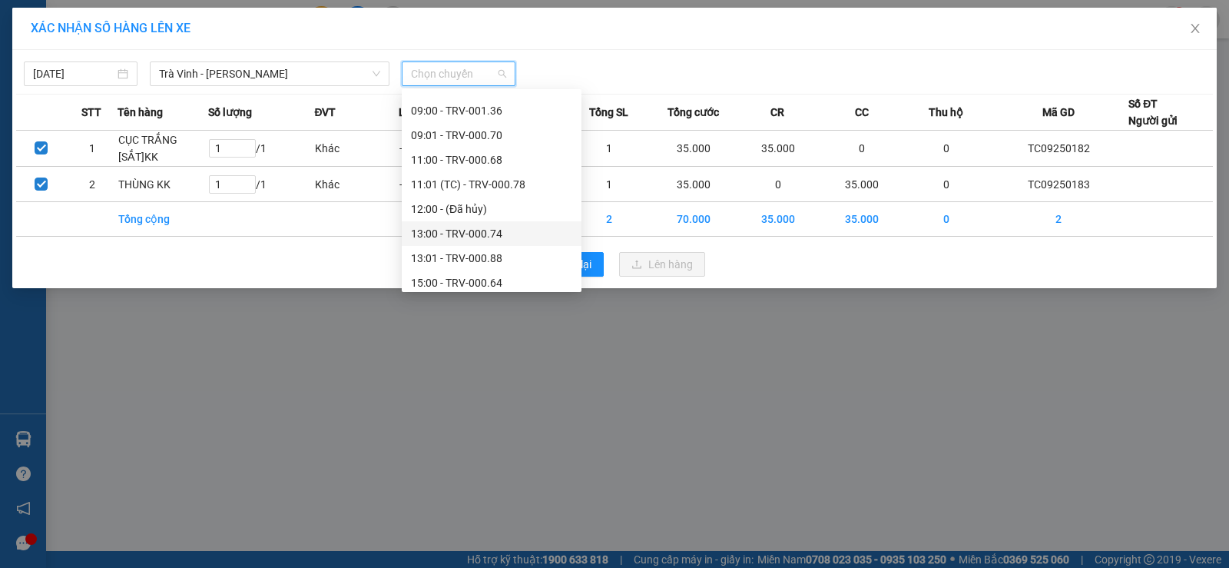
scroll to position [566, 0]
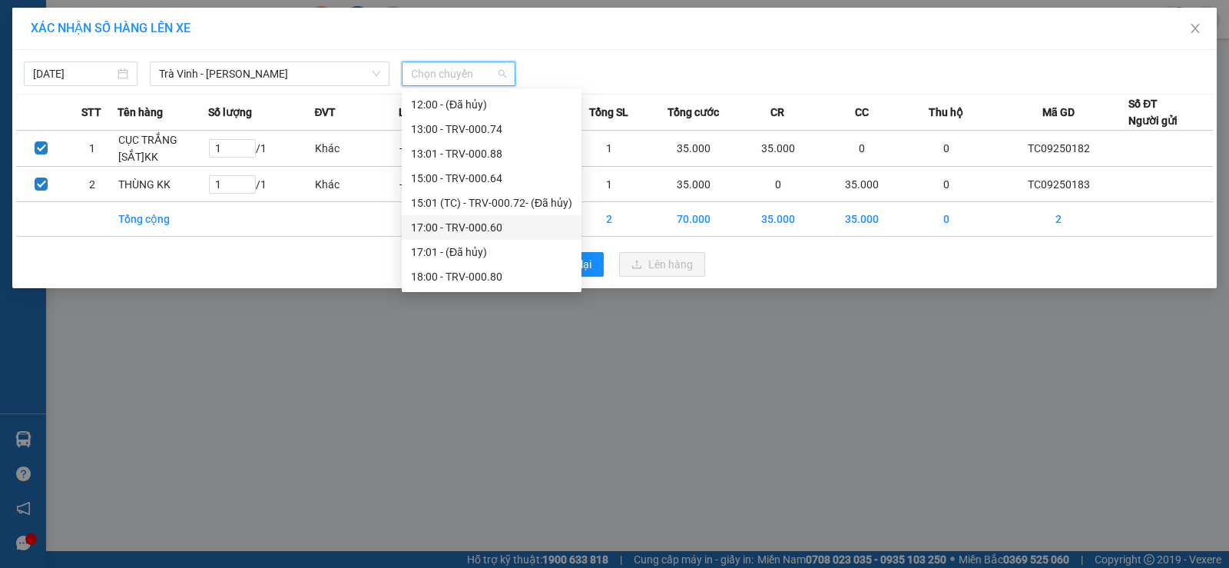
click at [468, 226] on div "17:00 - TRV-000.60" at bounding box center [491, 227] width 161 height 17
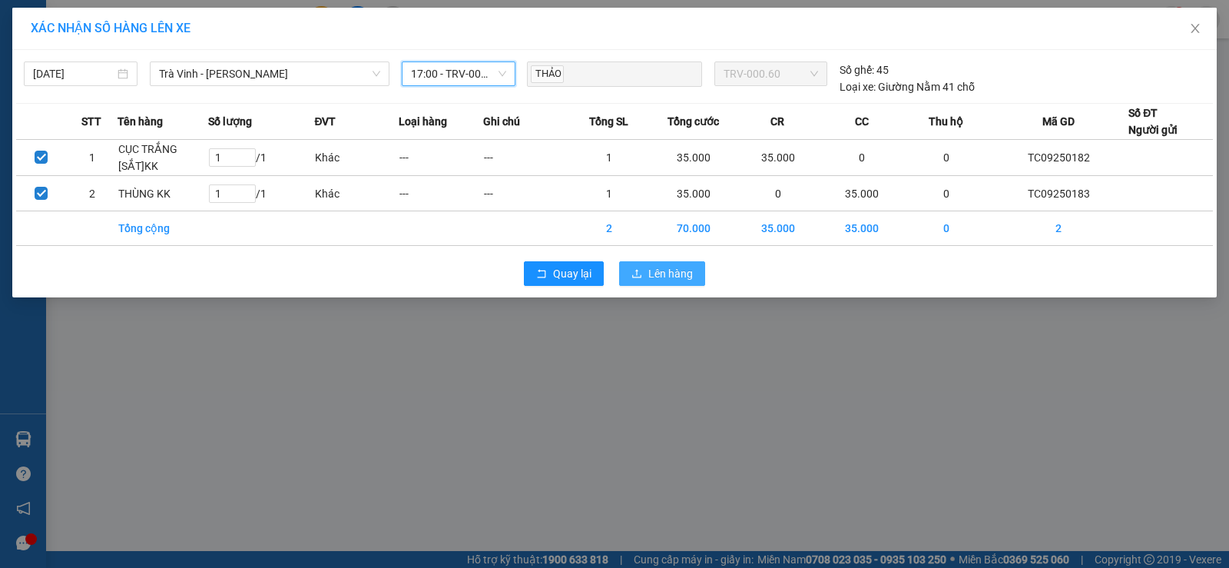
click at [662, 267] on span "Lên hàng" at bounding box center [671, 273] width 45 height 17
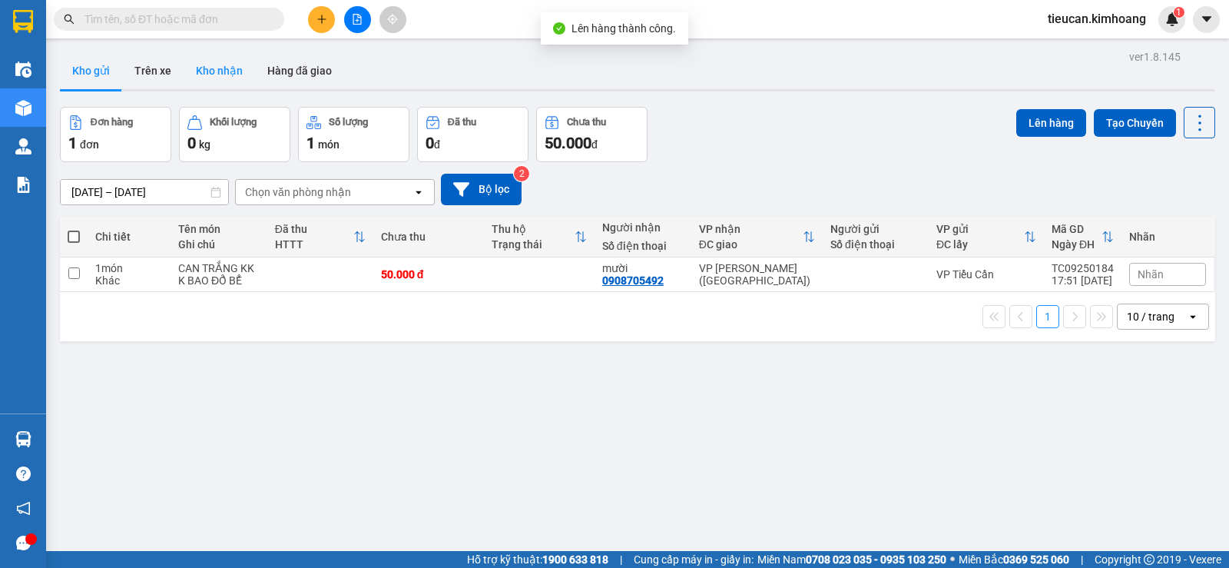
click at [213, 71] on button "Kho nhận" at bounding box center [219, 70] width 71 height 37
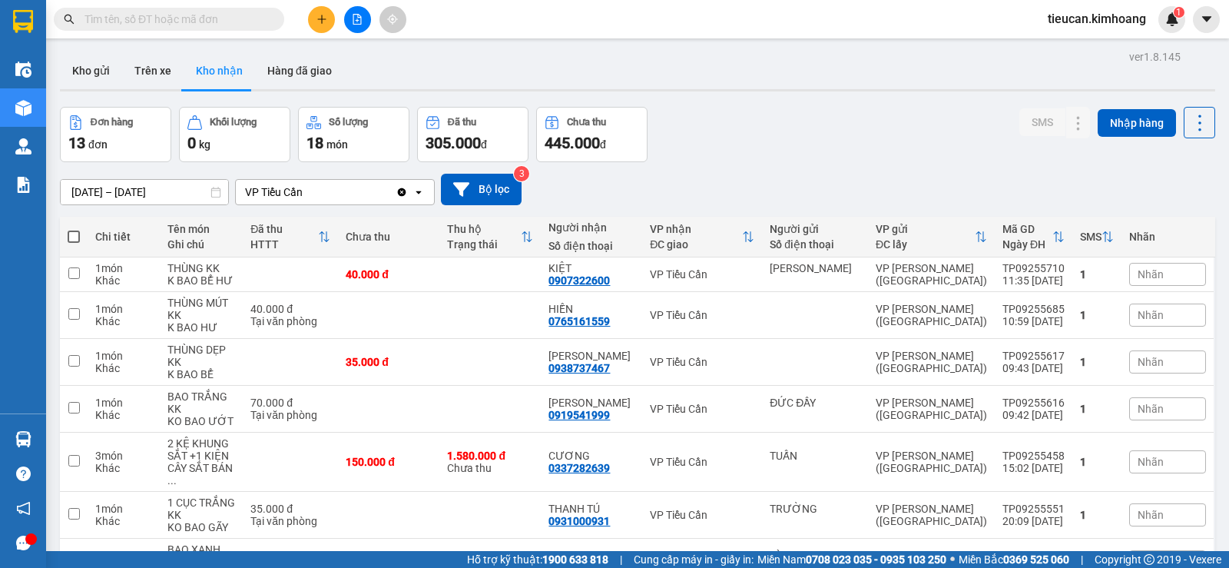
scroll to position [77, 0]
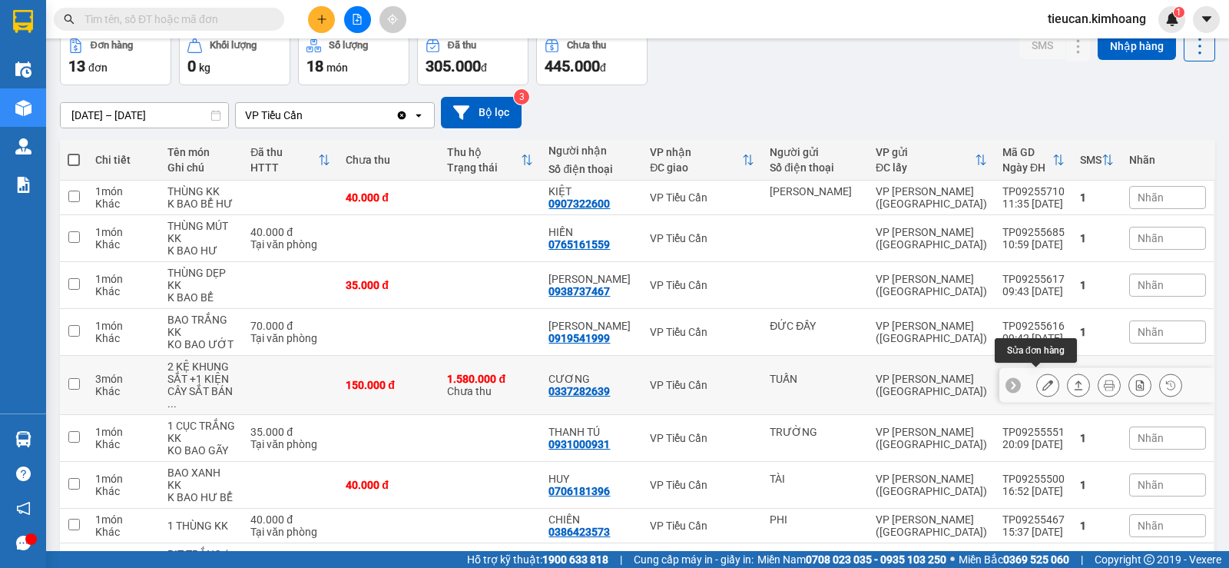
click at [1043, 380] on icon at bounding box center [1048, 385] width 11 height 11
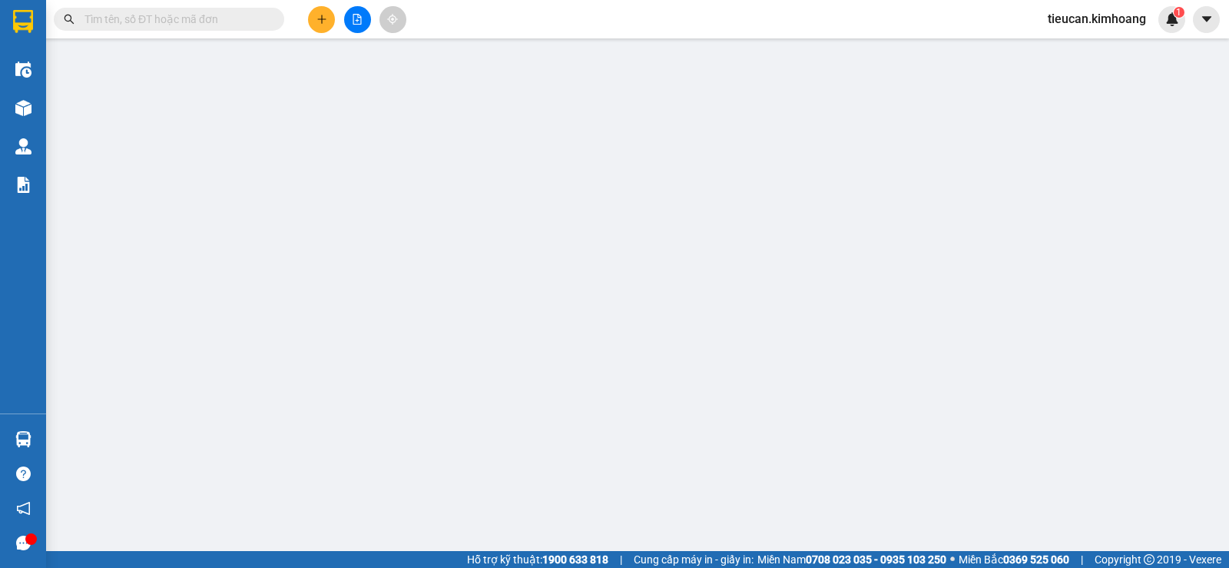
type input "TUẤN"
type input "0337282639"
type input "CƯƠNG"
type input "1.580.000"
type input "150.000"
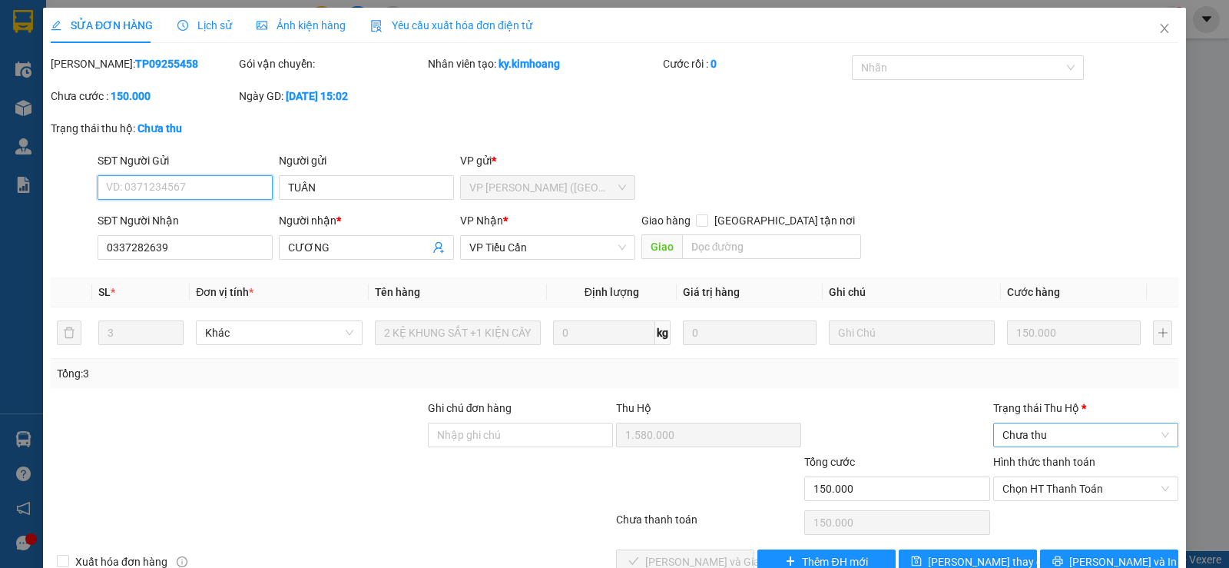
click at [1067, 433] on span "Chưa thu" at bounding box center [1086, 434] width 167 height 23
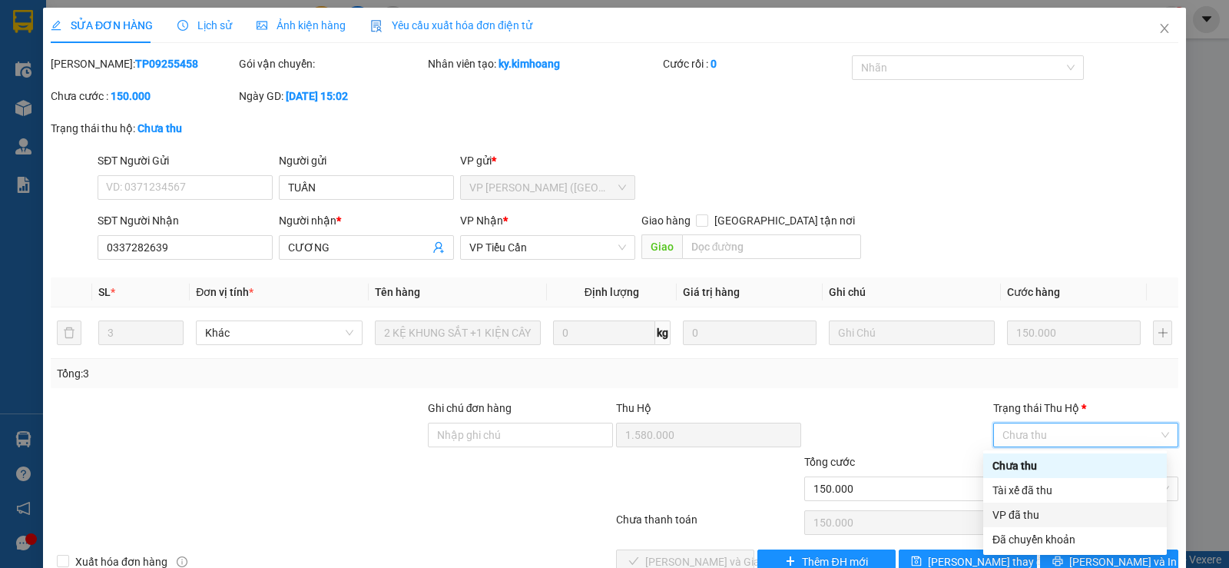
click at [1050, 510] on div "VP đã thu" at bounding box center [1075, 514] width 165 height 17
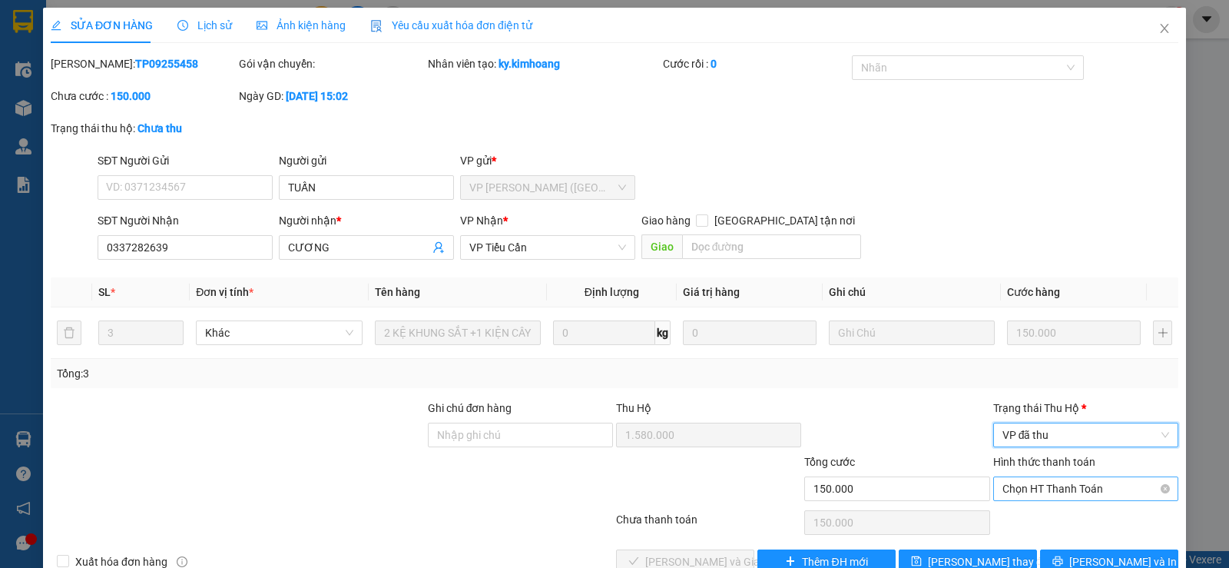
click at [1054, 495] on span "Chọn HT Thanh Toán" at bounding box center [1086, 488] width 167 height 23
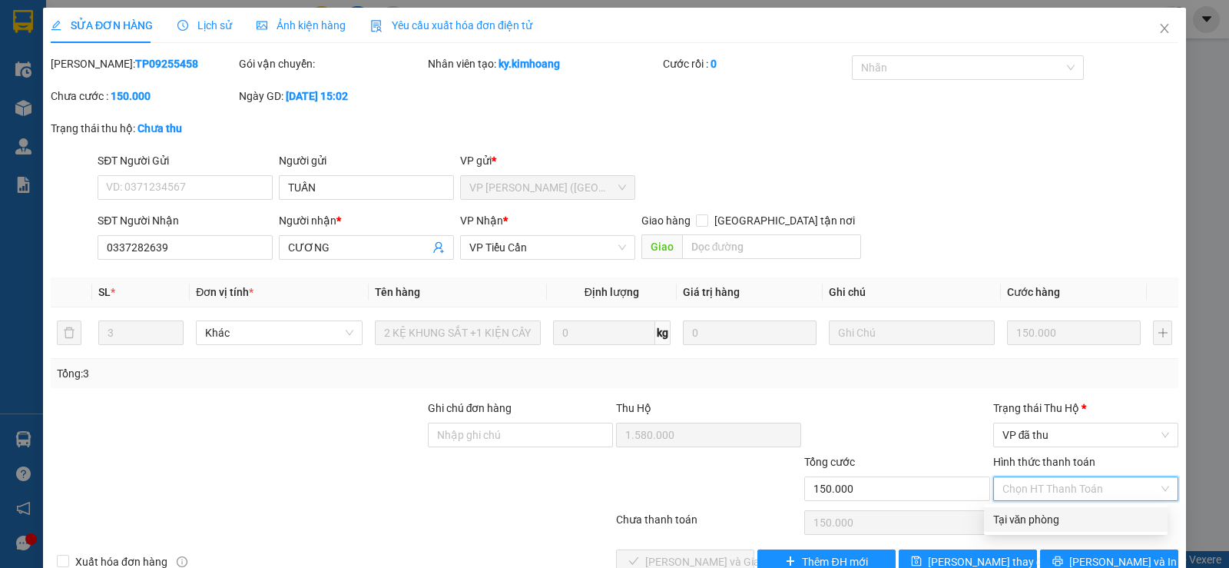
click at [1043, 519] on div "Tại văn phòng" at bounding box center [1076, 519] width 165 height 17
type input "0"
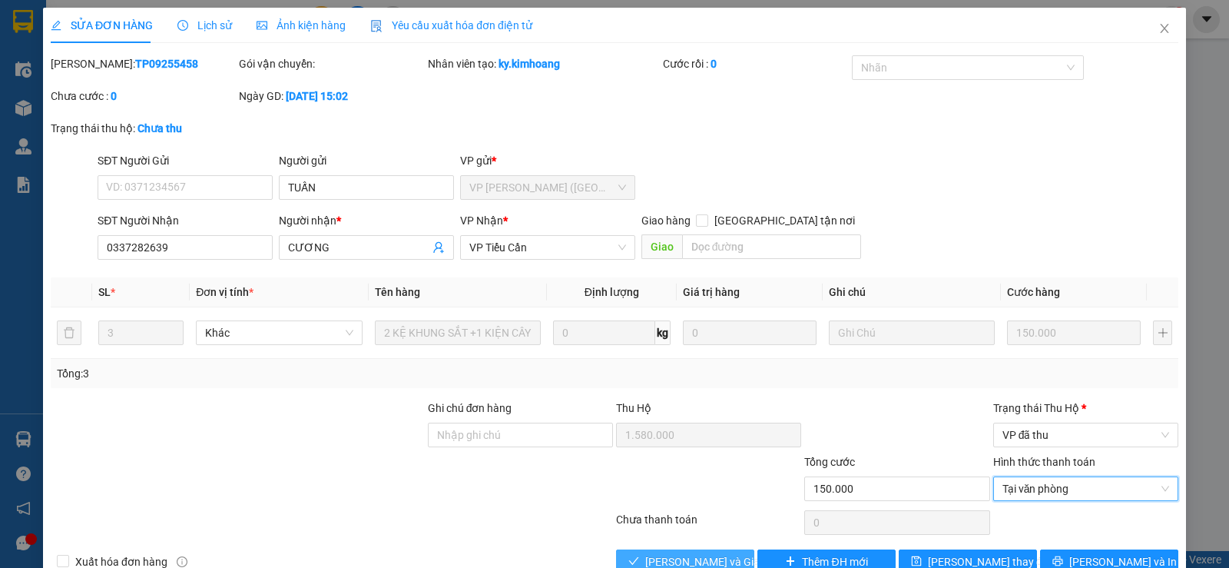
click at [678, 557] on span "[PERSON_NAME] và Giao hàng" at bounding box center [719, 561] width 148 height 17
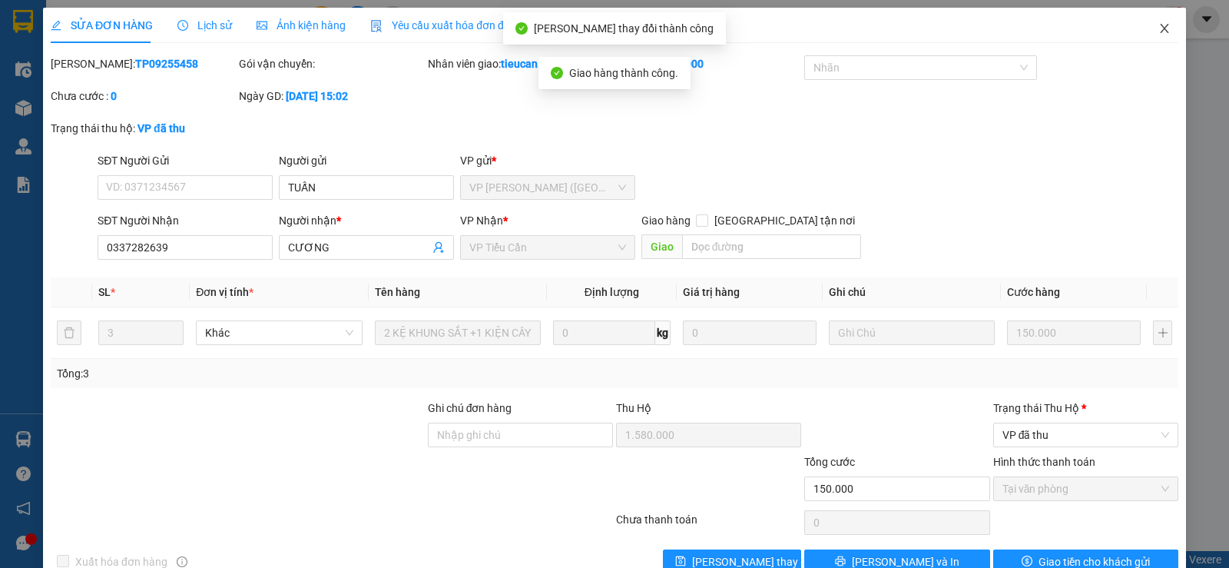
click at [1159, 25] on icon "close" at bounding box center [1165, 28] width 12 height 12
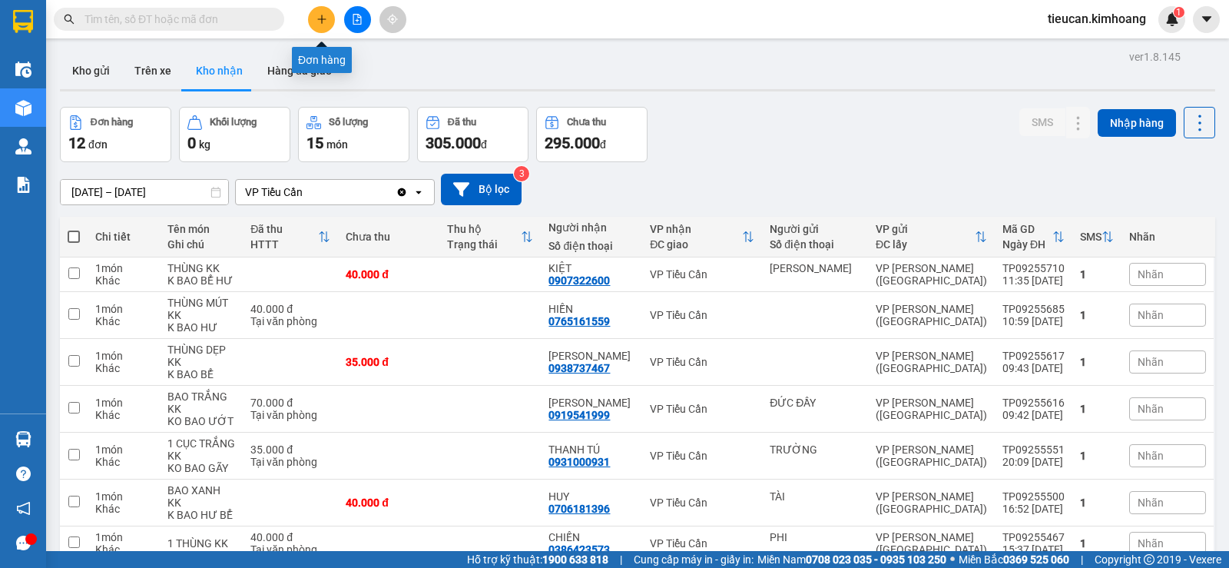
click at [314, 20] on button at bounding box center [321, 19] width 27 height 27
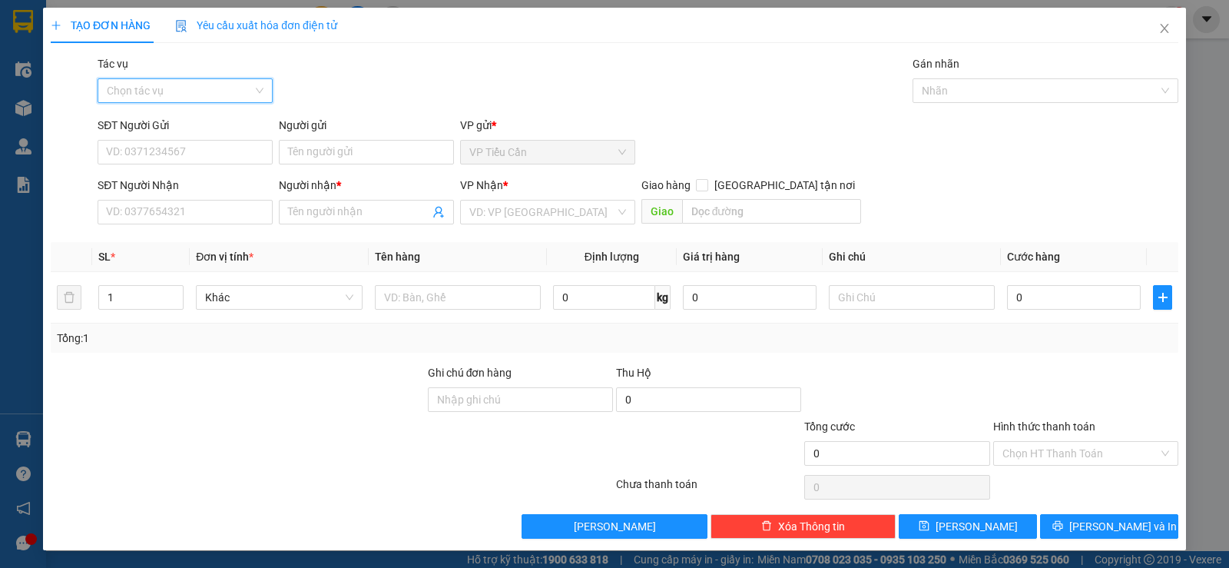
click at [202, 93] on input "Tác vụ" at bounding box center [180, 90] width 146 height 23
click at [176, 148] on div "Nhập hàng kho nhận" at bounding box center [183, 146] width 155 height 17
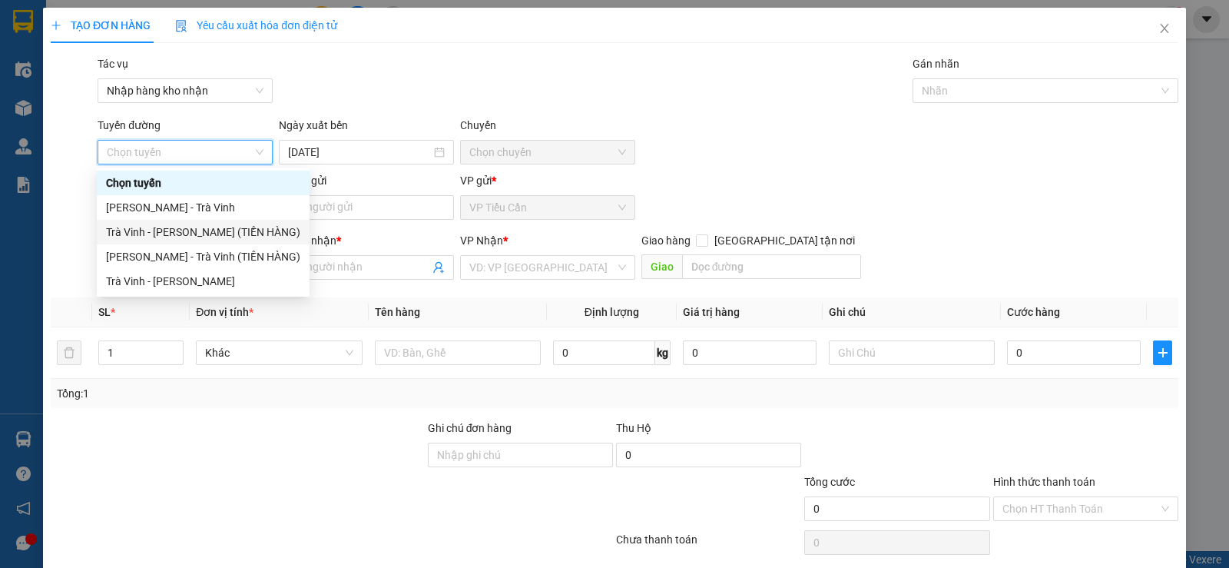
click at [157, 230] on div "Trà Vinh - Hồ Chí Minh (TIỀN HÀNG)" at bounding box center [203, 232] width 194 height 17
type input "[DATE]"
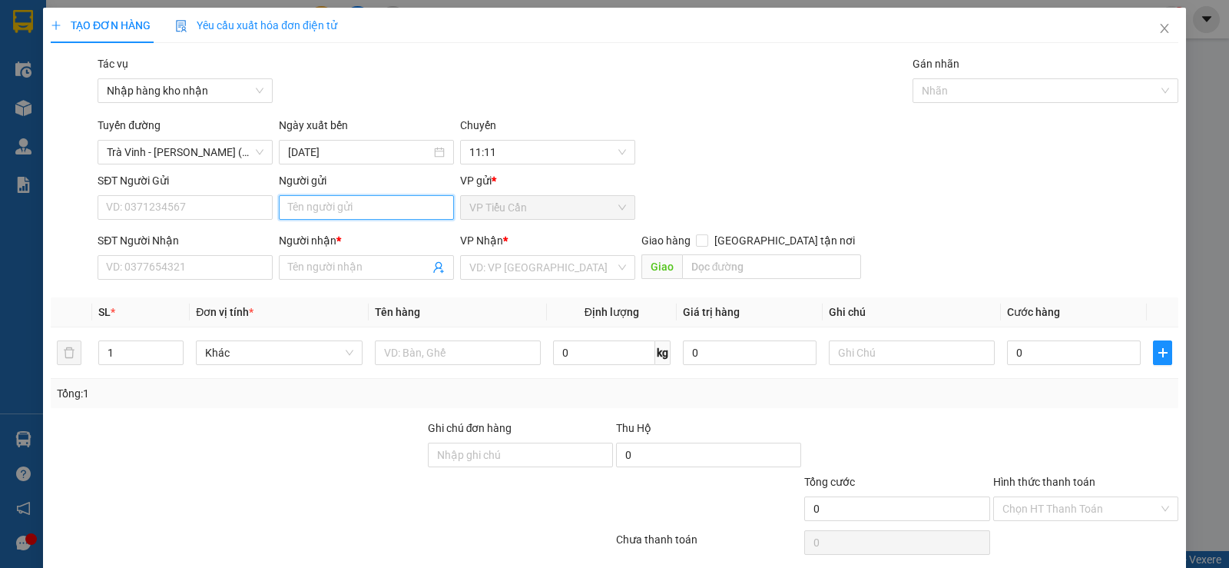
click at [287, 204] on input "Người gửi" at bounding box center [366, 207] width 175 height 25
type input "CUUNGW"
click at [1159, 31] on icon "close" at bounding box center [1165, 28] width 12 height 12
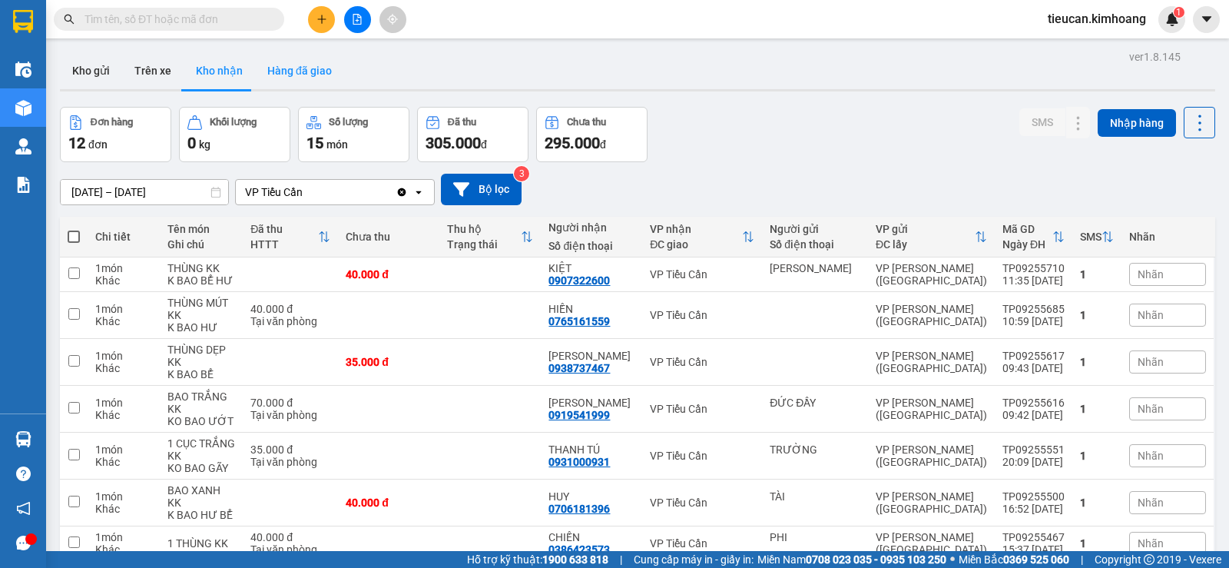
click at [287, 81] on button "Hàng đã giao" at bounding box center [299, 70] width 89 height 37
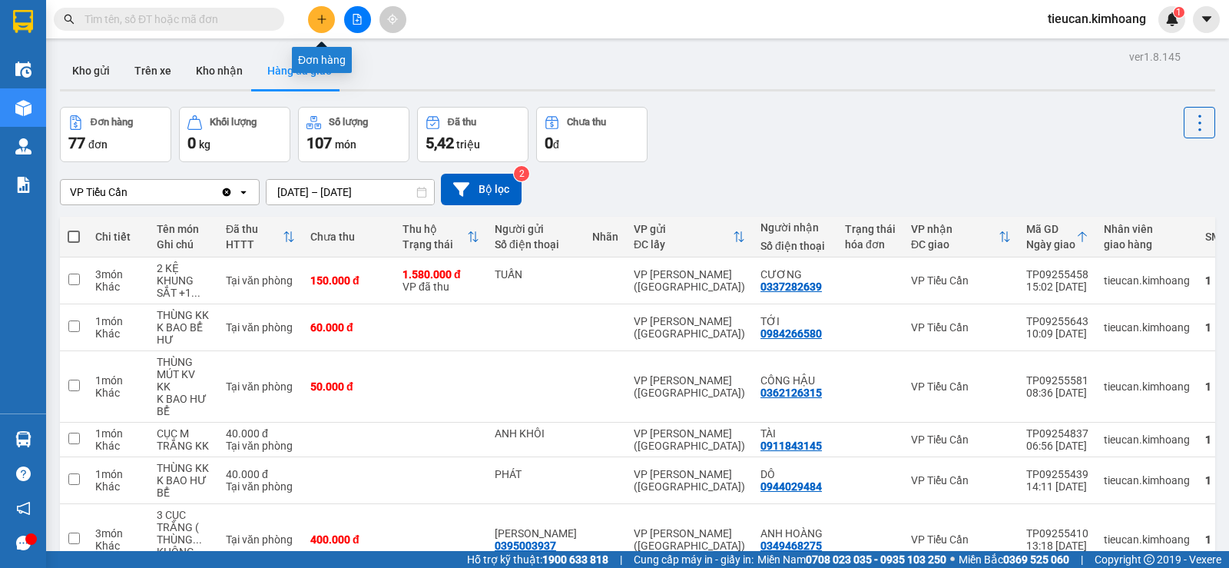
click at [319, 20] on icon "plus" at bounding box center [322, 19] width 11 height 11
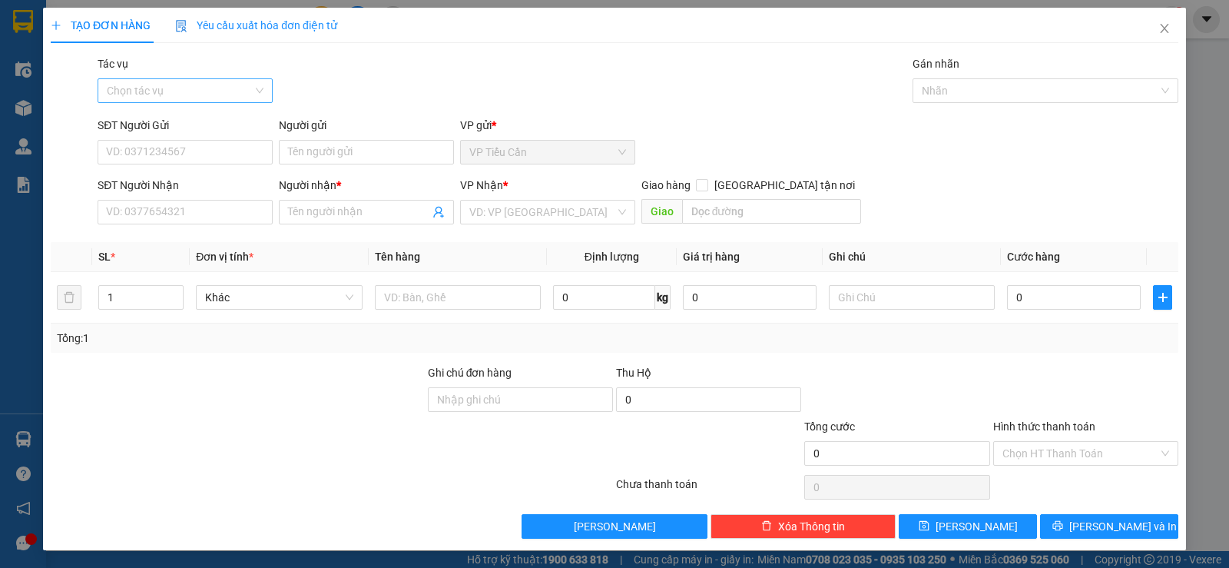
click at [205, 93] on input "Tác vụ" at bounding box center [180, 90] width 146 height 23
click at [200, 152] on div "Nhập hàng kho nhận" at bounding box center [183, 146] width 155 height 17
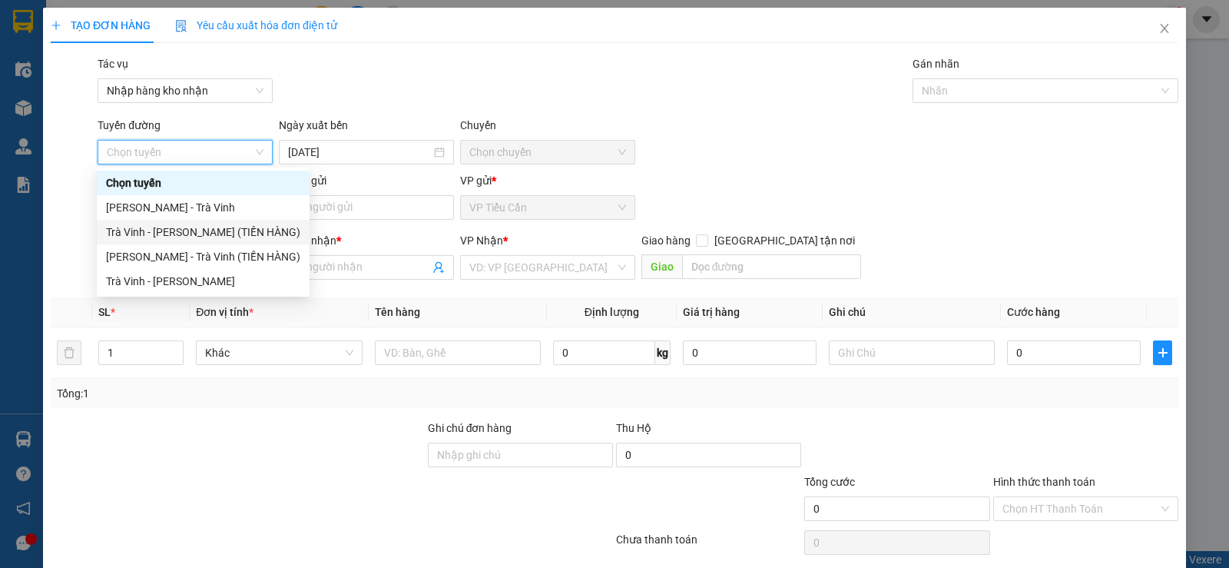
click at [192, 227] on div "Trà Vinh - Hồ Chí Minh (TIỀN HÀNG)" at bounding box center [203, 232] width 194 height 17
type input "[DATE]"
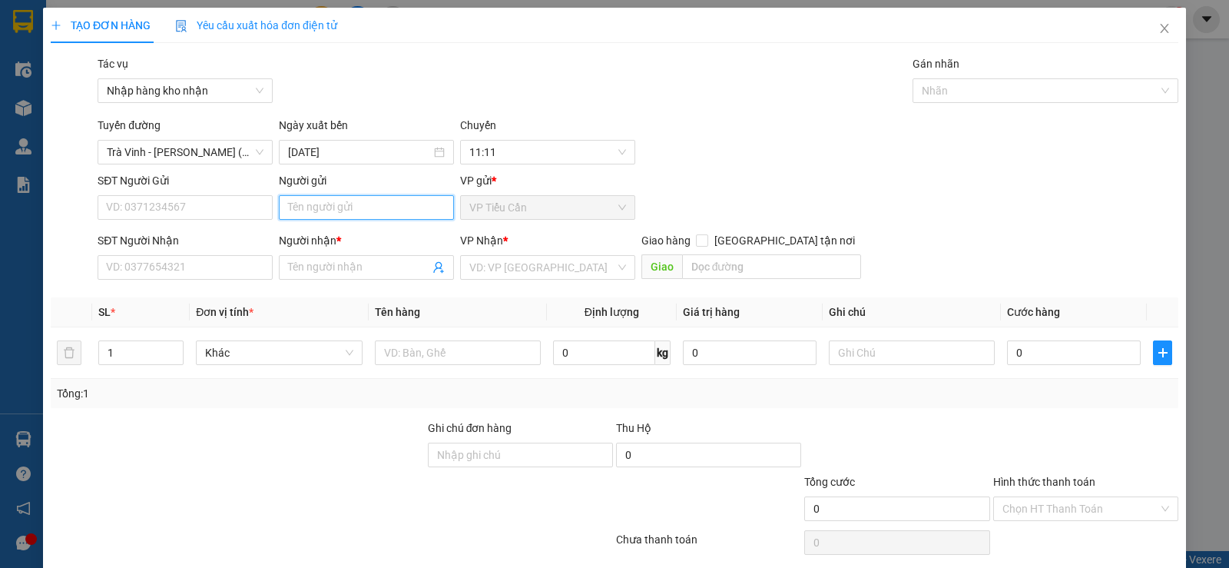
click at [317, 204] on input "Người gửi" at bounding box center [366, 207] width 175 height 25
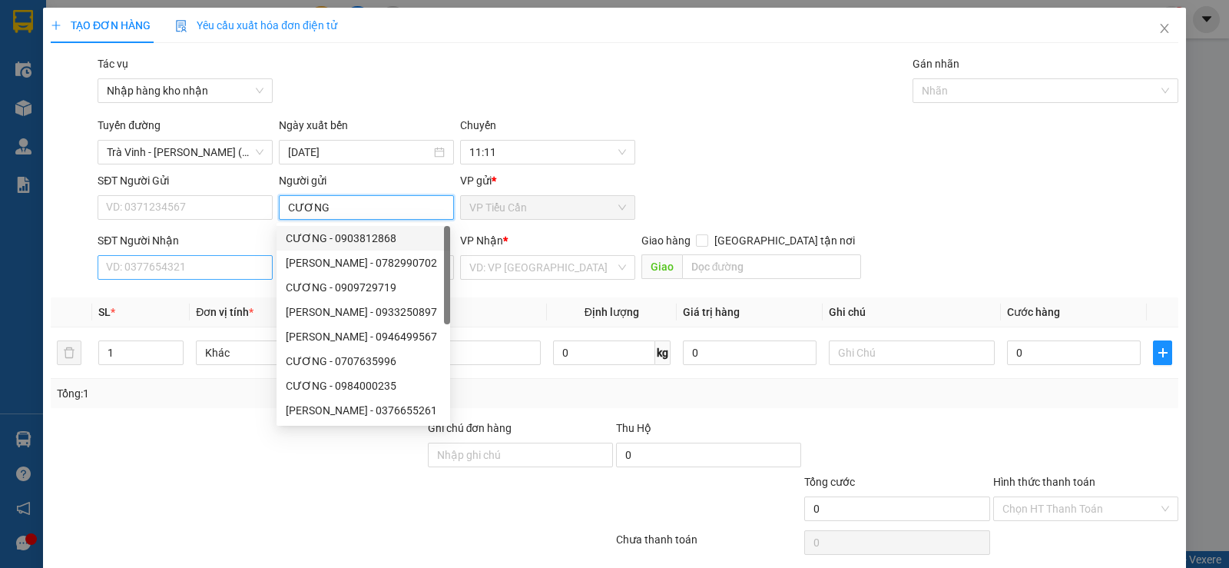
type input "CƯƠNG"
click at [222, 267] on input "SĐT Người Nhận" at bounding box center [185, 267] width 175 height 25
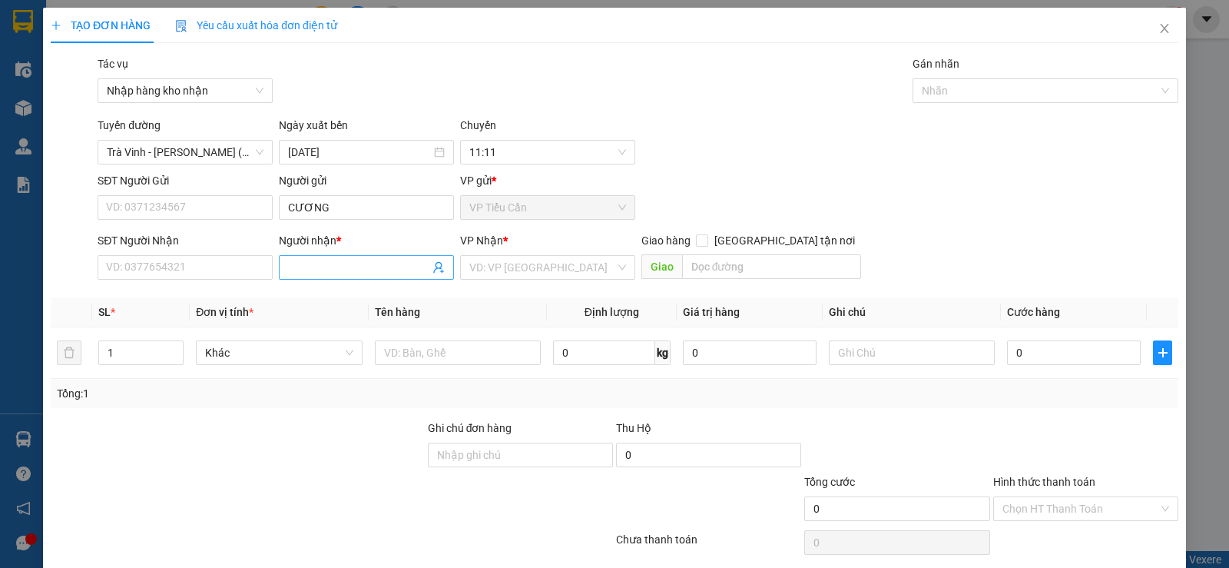
click at [289, 267] on input "Người nhận *" at bounding box center [358, 267] width 141 height 17
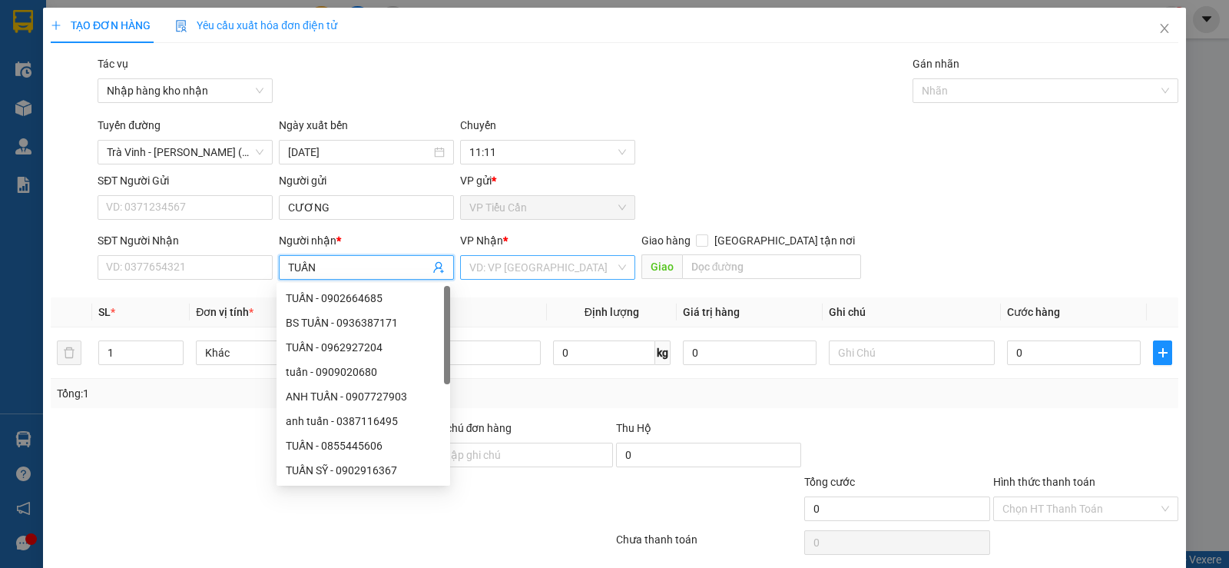
type input "TUẤN"
click at [493, 275] on input "search" at bounding box center [542, 267] width 146 height 23
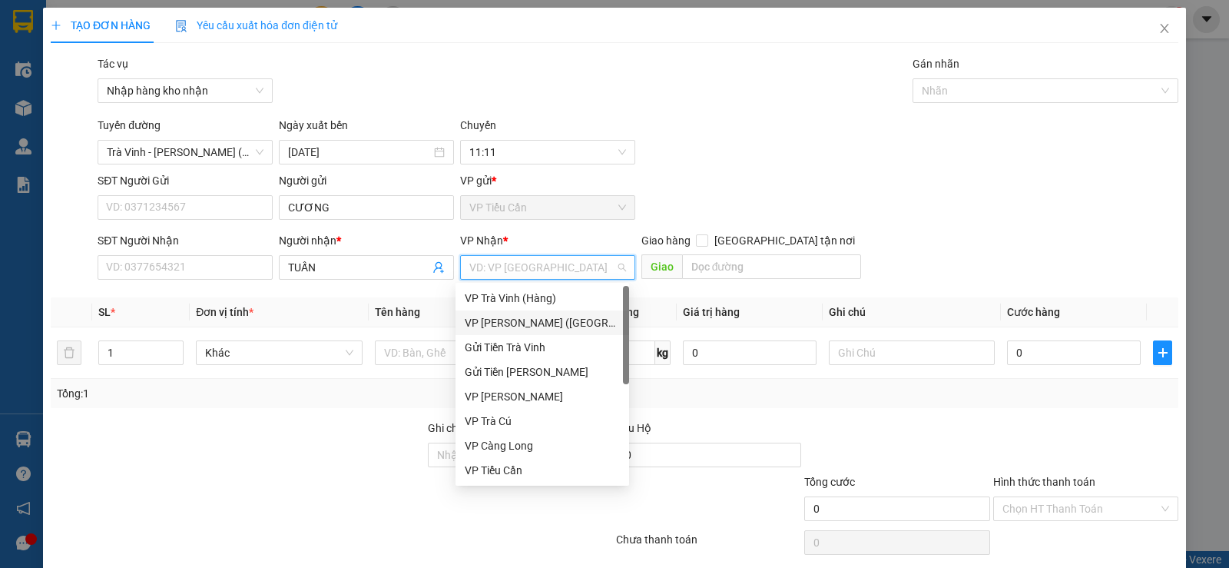
click at [516, 323] on div "VP [PERSON_NAME] ([GEOGRAPHIC_DATA])" at bounding box center [542, 322] width 155 height 17
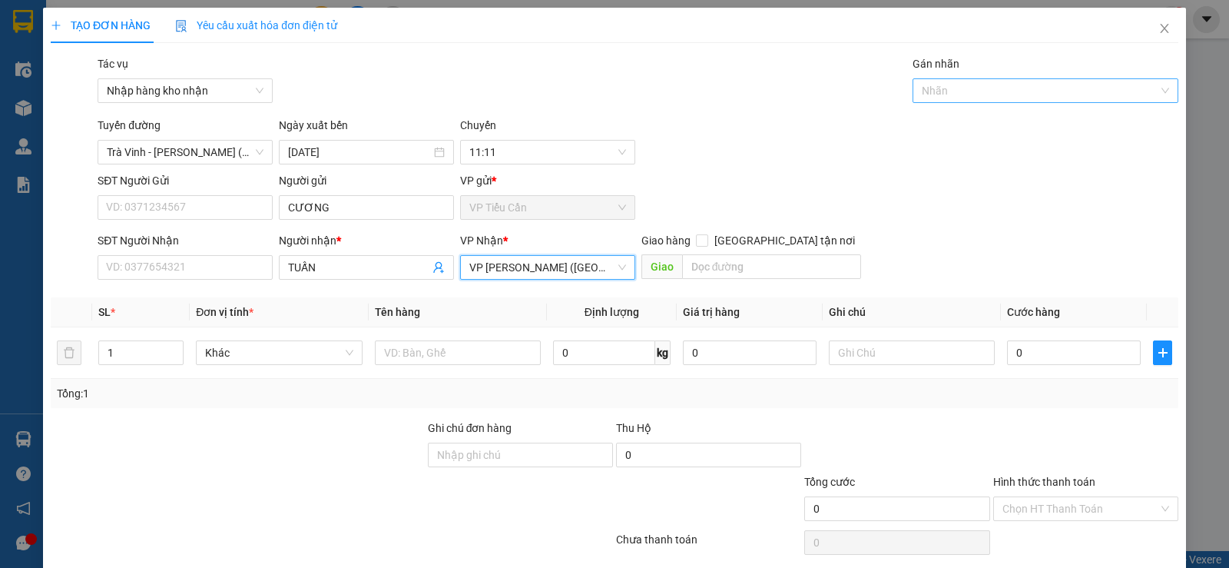
click at [937, 98] on div at bounding box center [1038, 90] width 243 height 18
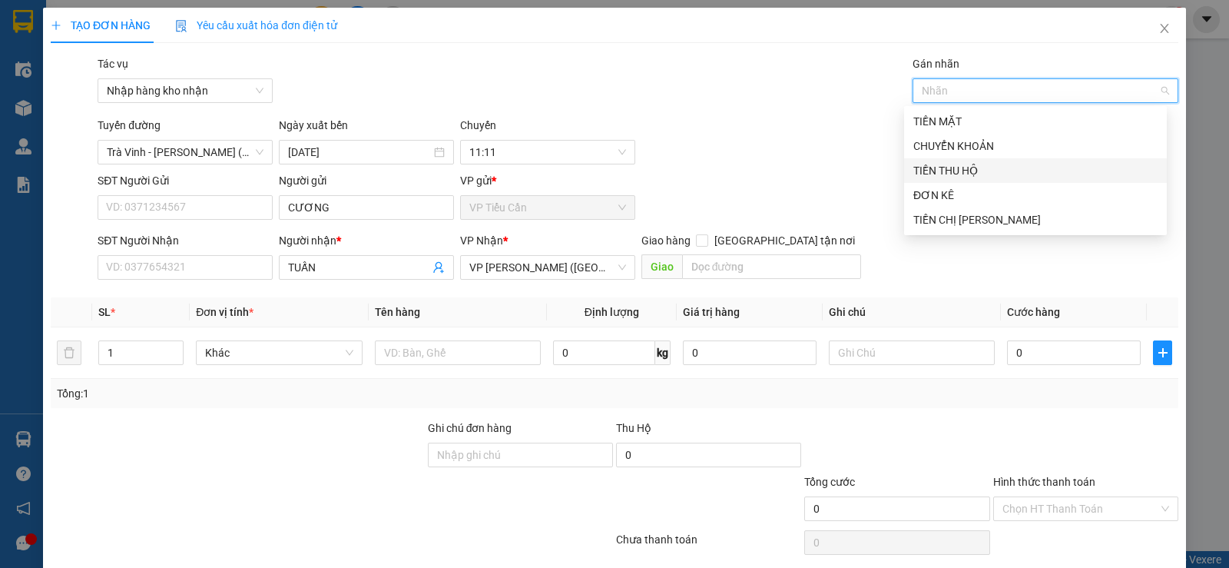
click at [941, 166] on div "TIỀN THU HỘ" at bounding box center [1036, 170] width 244 height 17
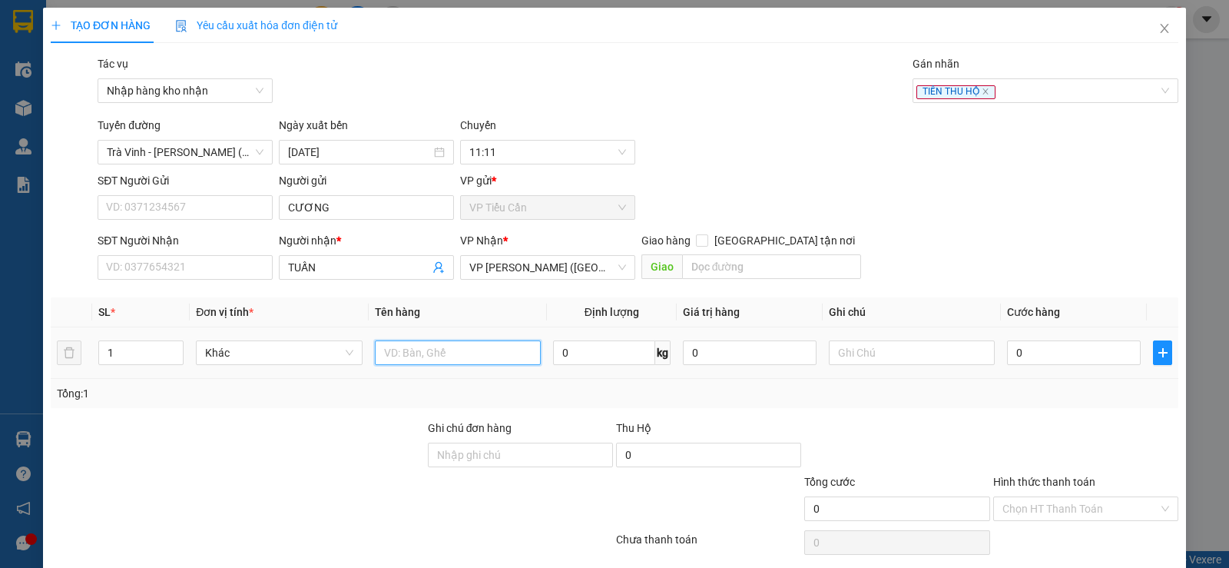
click at [410, 353] on input "text" at bounding box center [458, 352] width 166 height 25
type input "TIỀN THU HỘ 1.580.000"
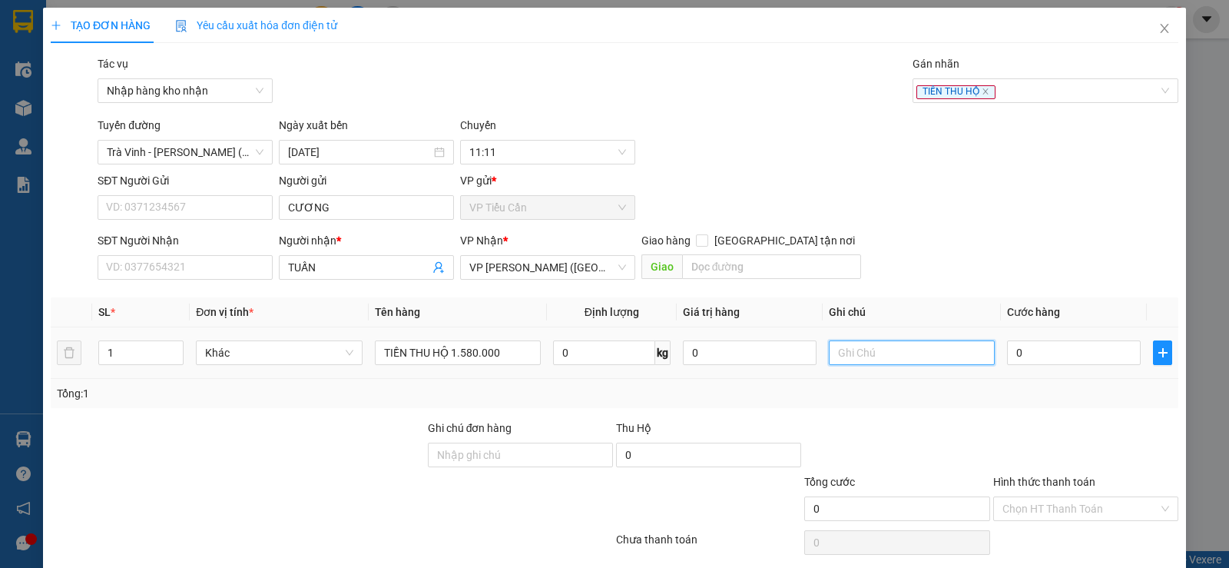
click at [844, 352] on input "text" at bounding box center [912, 352] width 166 height 25
type input "55458"
click at [1007, 354] on input "0" at bounding box center [1074, 352] width 134 height 25
type input "3"
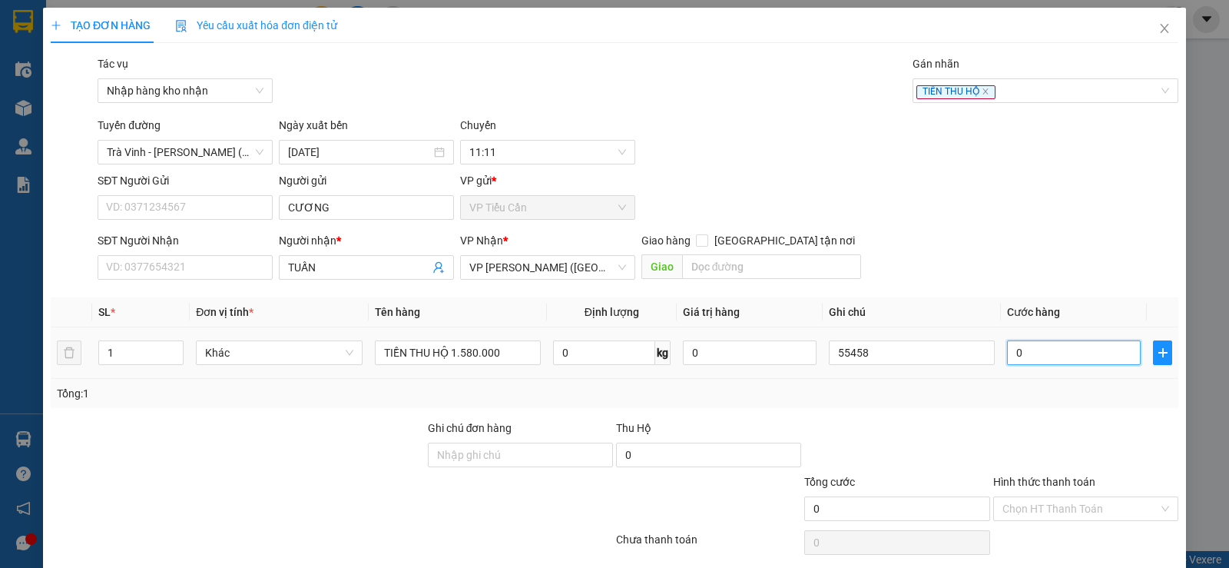
type input "3"
type input "30"
type input "30.000"
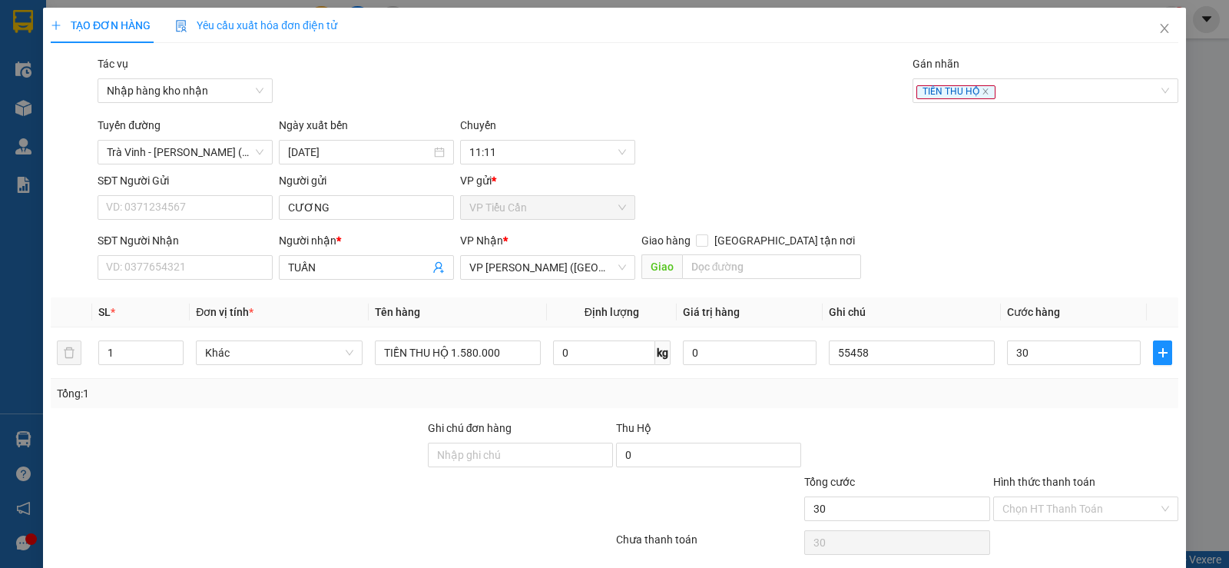
type input "30.000"
click at [980, 407] on div "Tổng: 1" at bounding box center [615, 393] width 1128 height 29
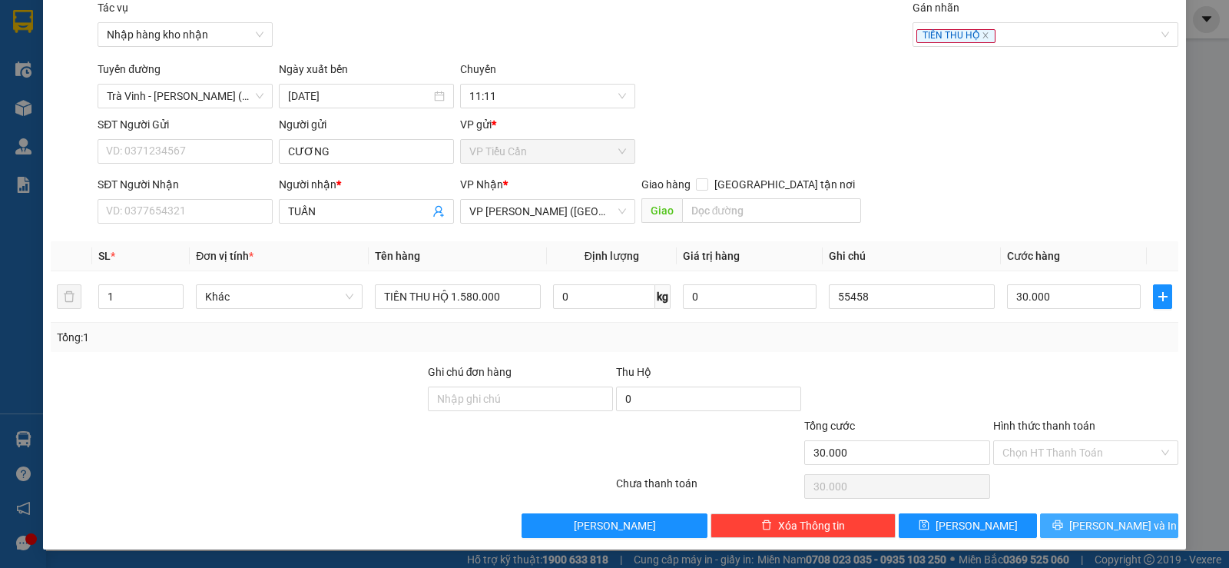
click at [1063, 523] on icon "printer" at bounding box center [1058, 524] width 11 height 11
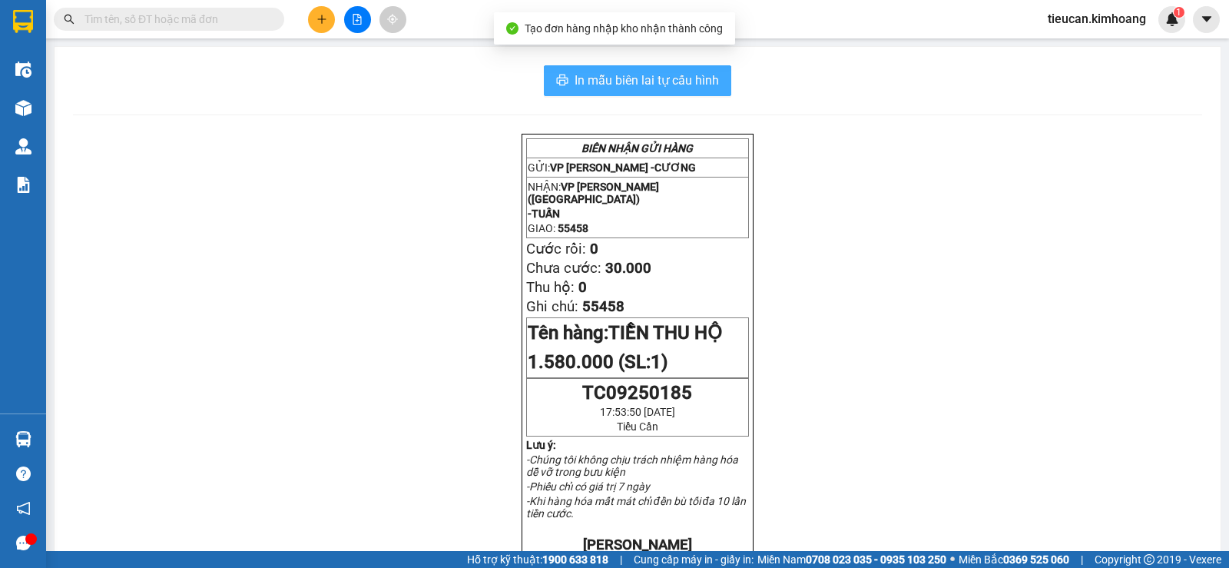
click at [641, 80] on span "In mẫu biên lai tự cấu hình" at bounding box center [647, 80] width 144 height 19
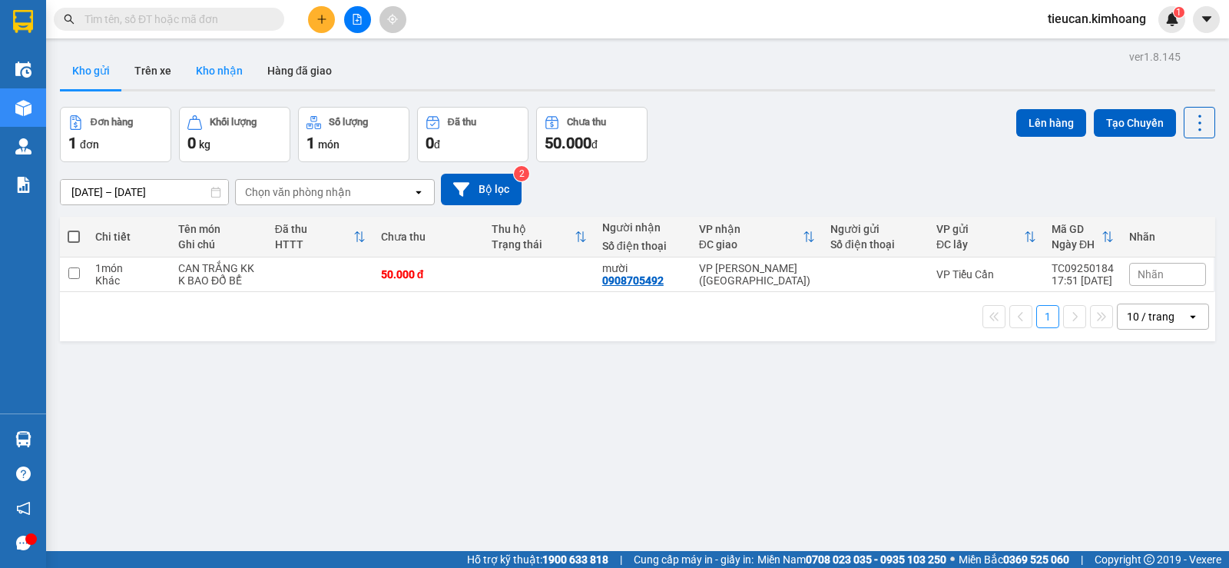
click at [217, 73] on button "Kho nhận" at bounding box center [219, 70] width 71 height 37
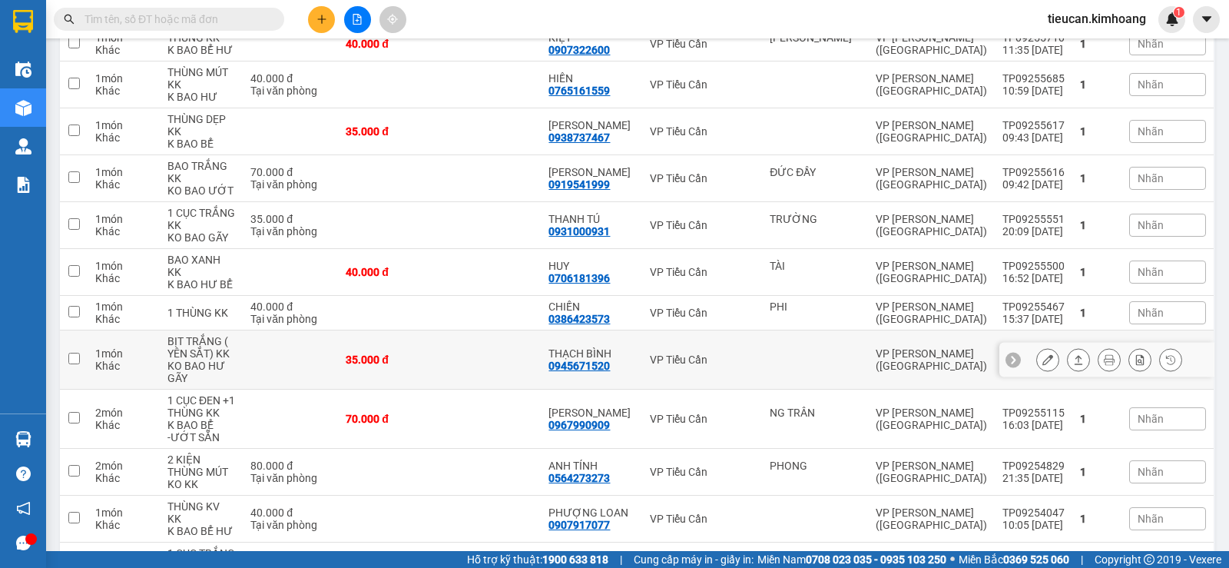
scroll to position [307, 0]
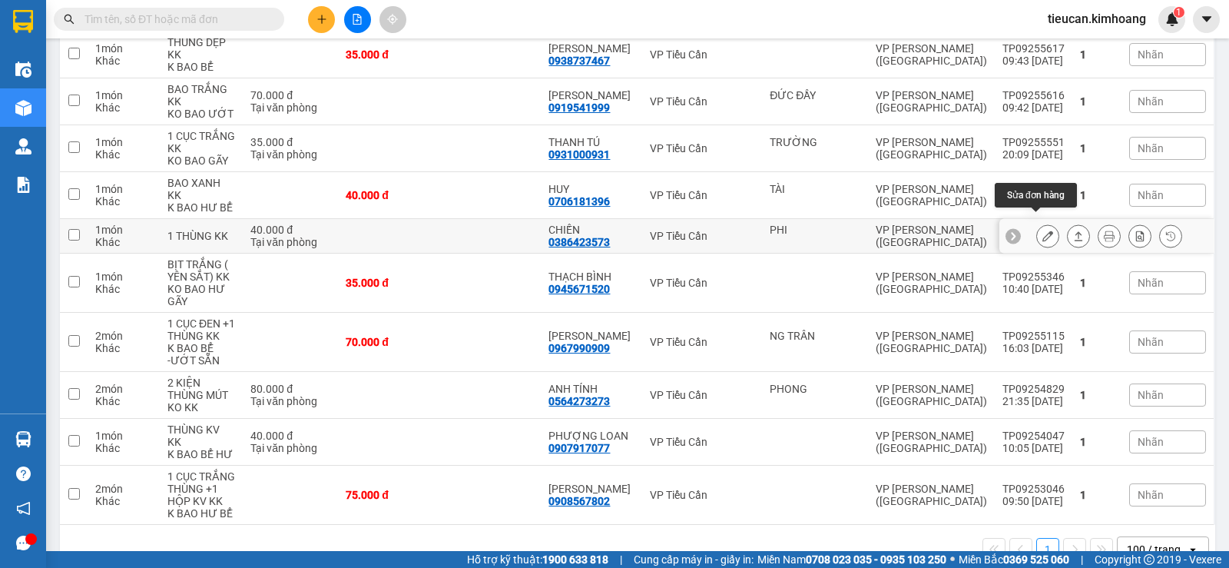
click at [1037, 225] on button at bounding box center [1048, 236] width 22 height 27
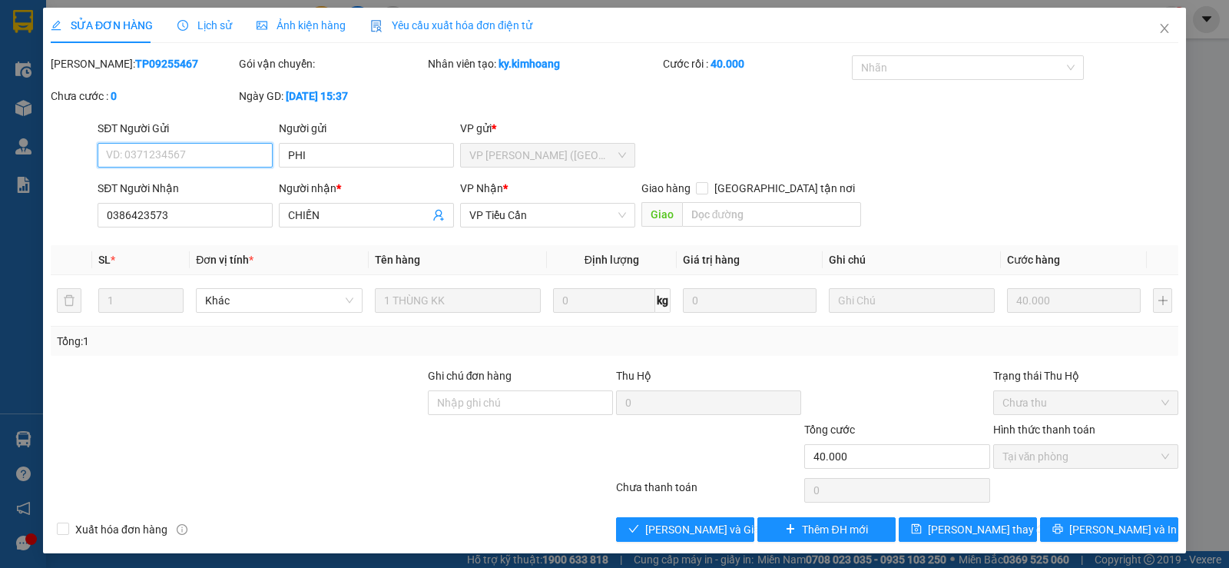
type input "PHI"
type input "0386423573"
type input "CHIẾN"
type input "40.000"
click at [715, 535] on span "[PERSON_NAME] và Giao hàng" at bounding box center [719, 529] width 148 height 17
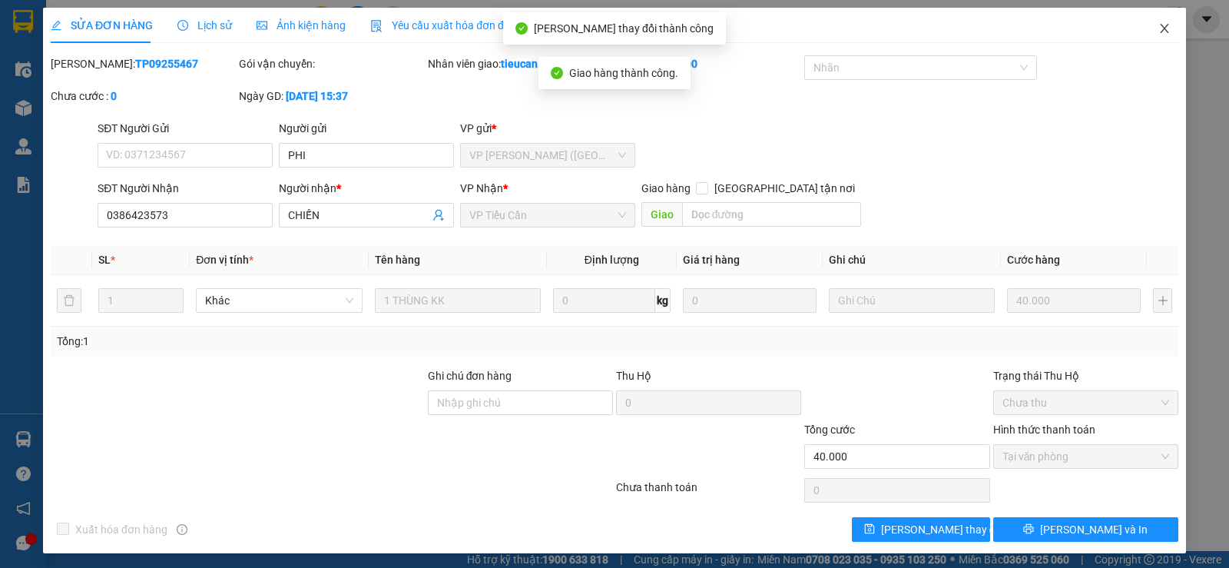
click at [1159, 28] on icon "close" at bounding box center [1165, 28] width 12 height 12
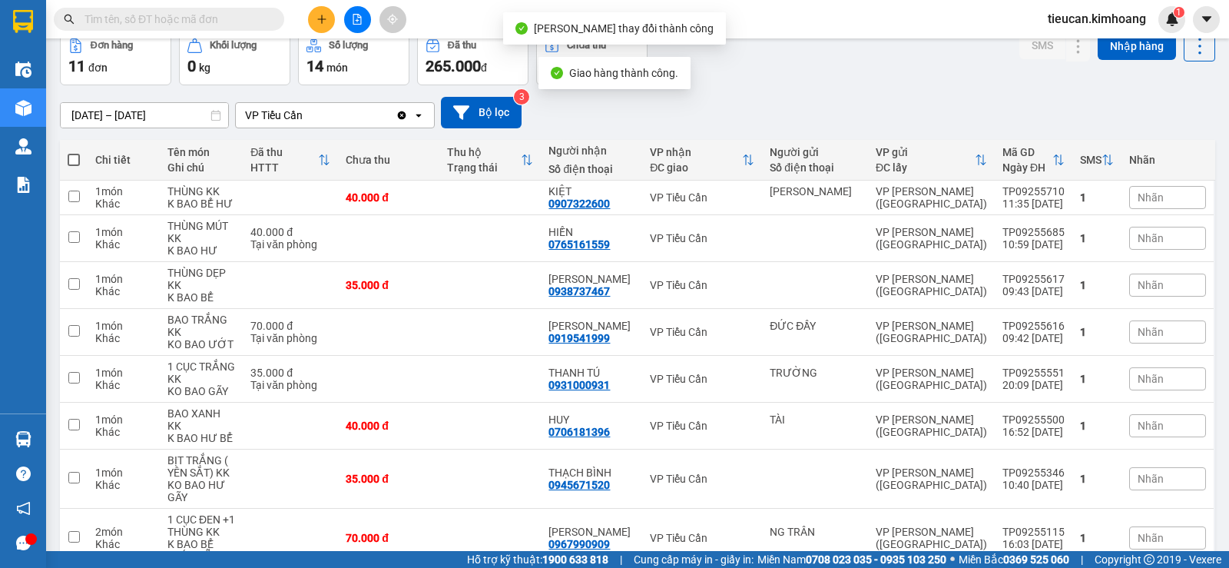
scroll to position [154, 0]
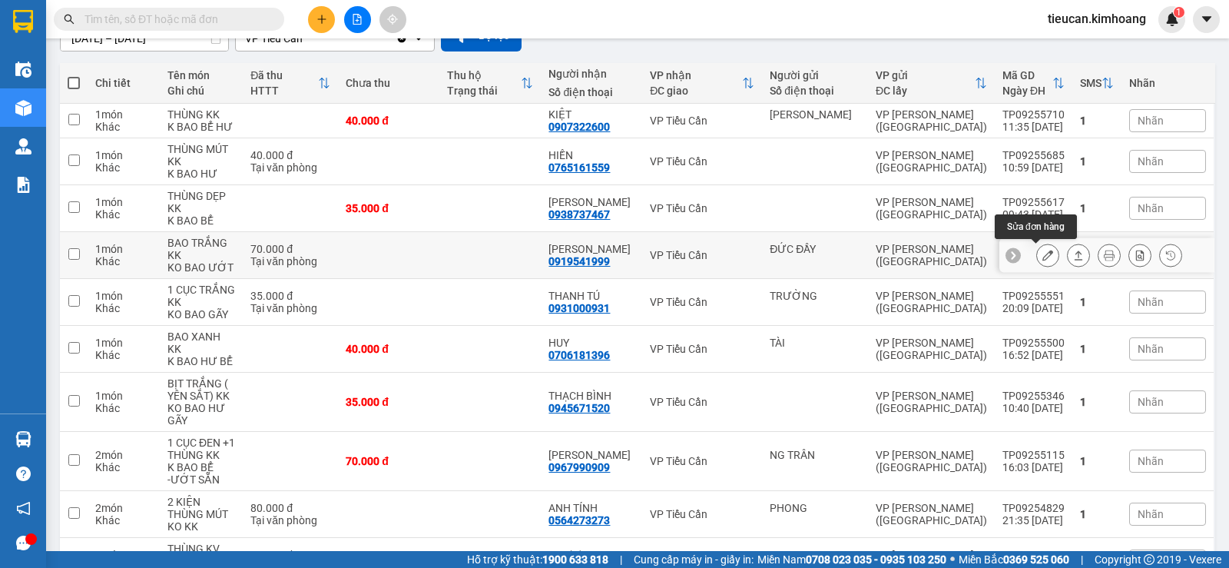
click at [1037, 262] on button at bounding box center [1048, 255] width 22 height 27
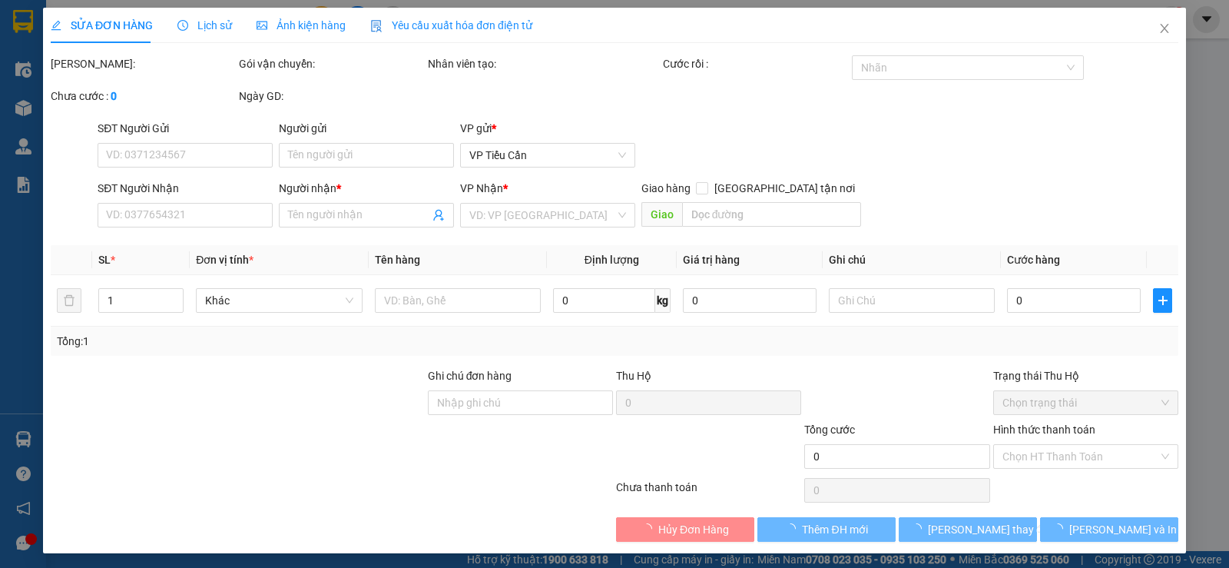
type input "ĐỨC ĐẦY"
type input "0919541999"
type input "[PERSON_NAME]"
type input "70.000"
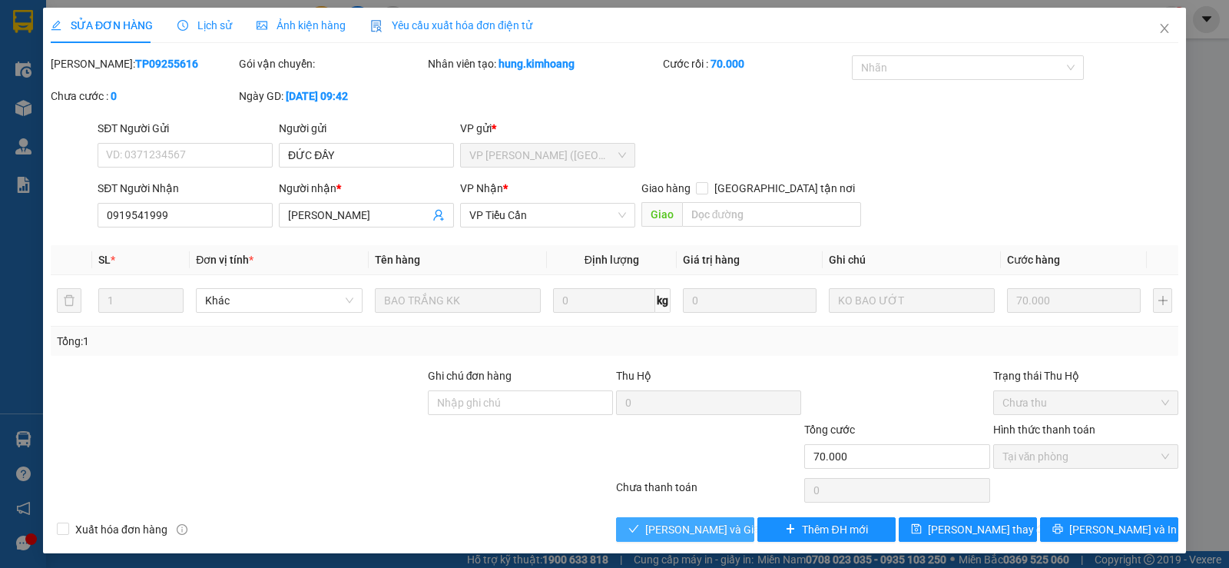
click at [695, 533] on span "[PERSON_NAME] và Giao hàng" at bounding box center [719, 529] width 148 height 17
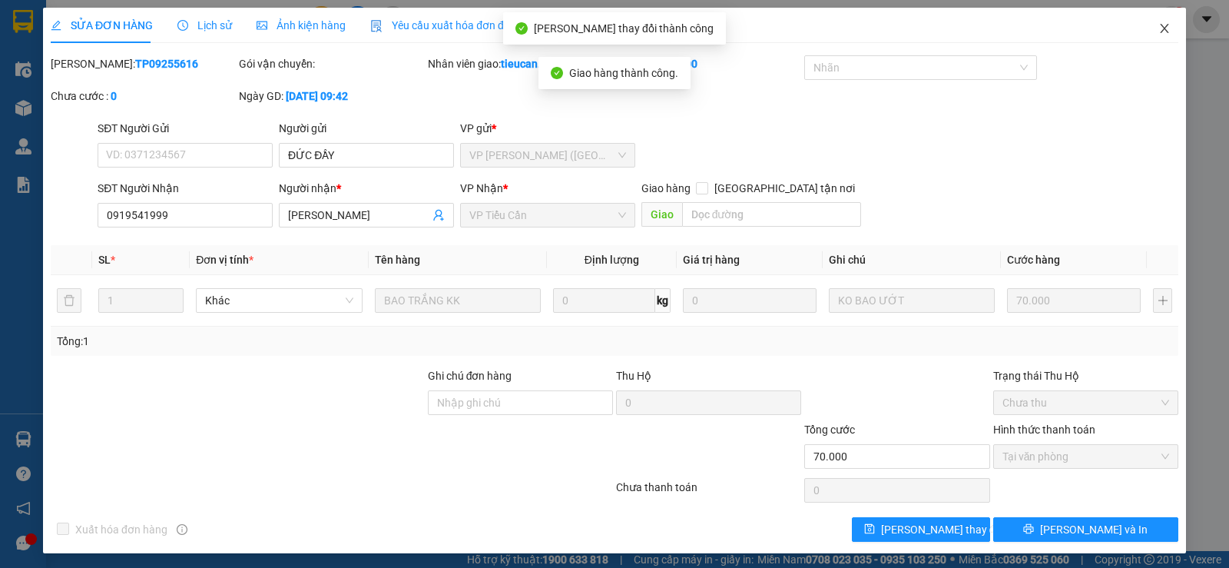
click at [1159, 31] on icon "close" at bounding box center [1165, 28] width 12 height 12
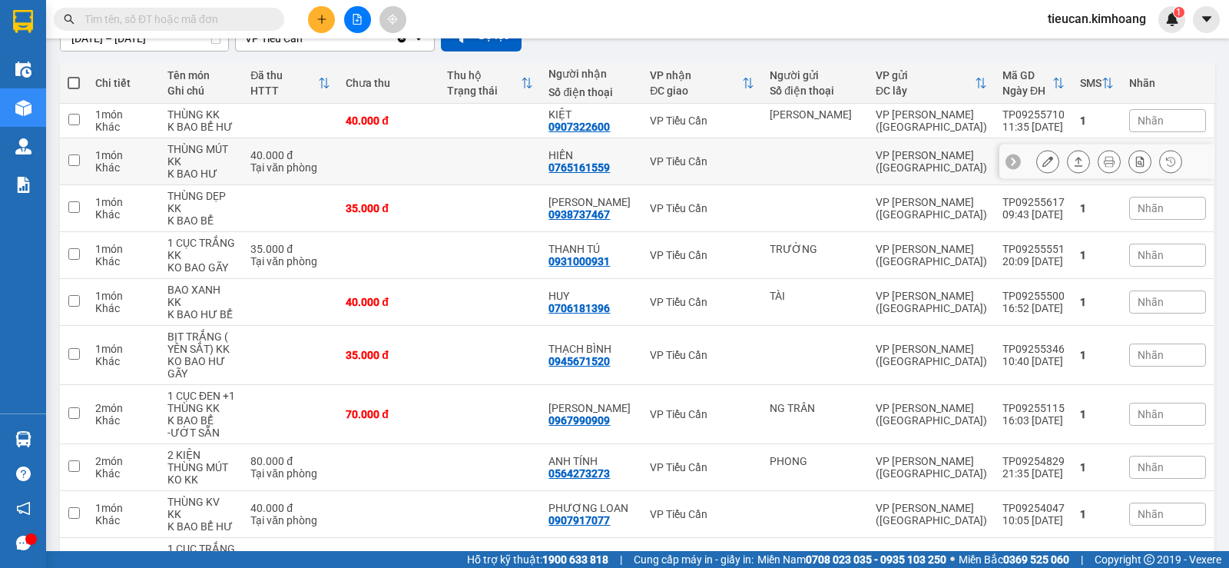
scroll to position [226, 0]
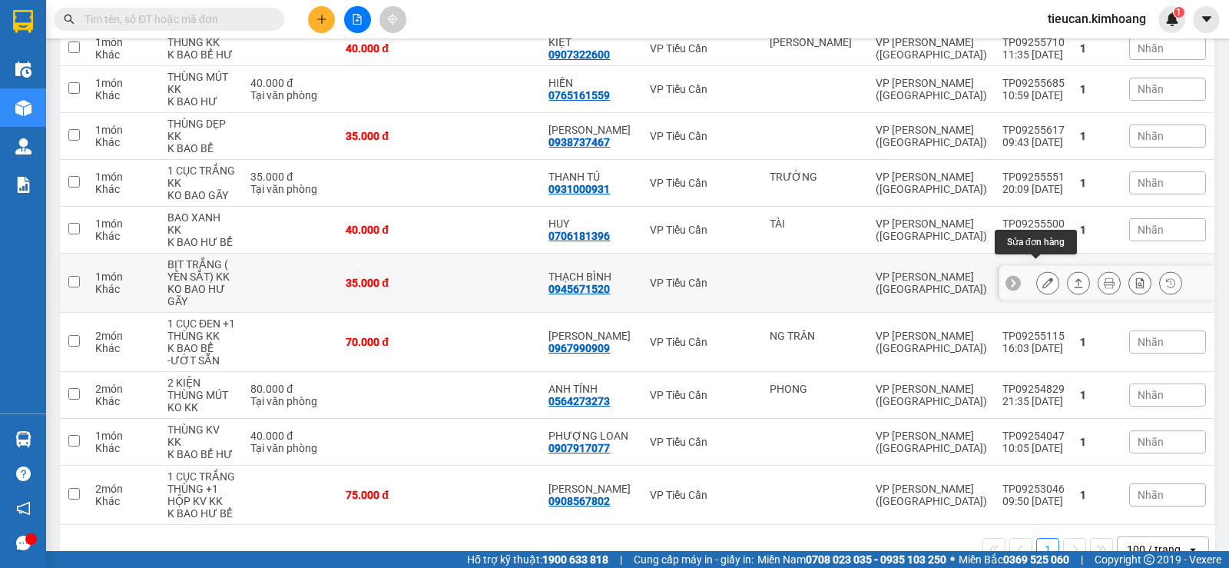
click at [1043, 277] on icon at bounding box center [1048, 282] width 11 height 11
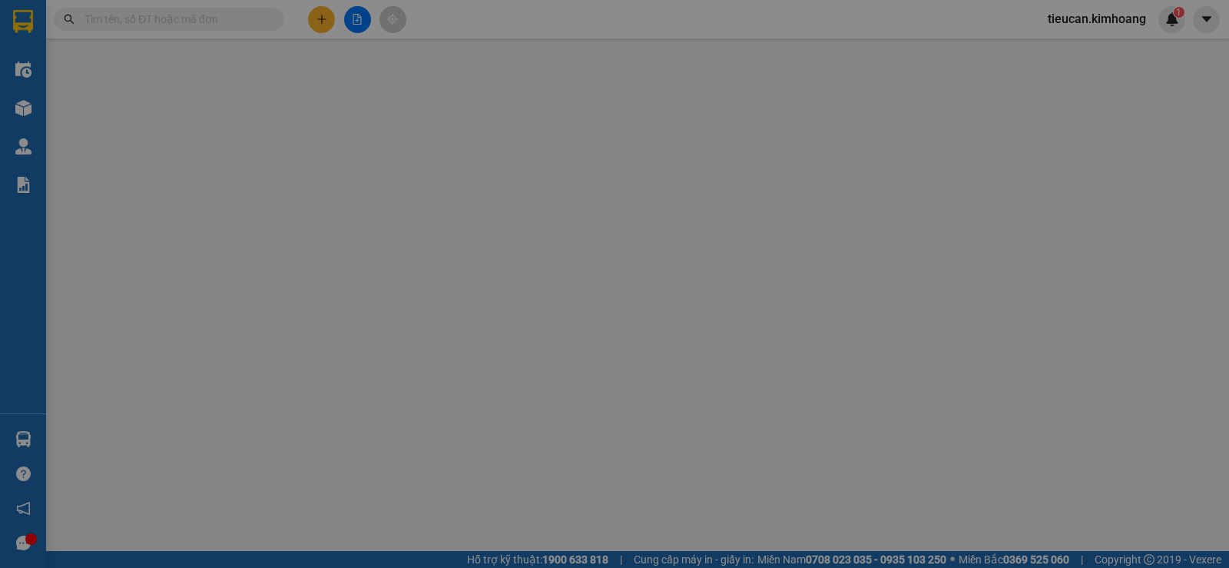
type input "0945671520"
type input "THẠCH BÌNH"
type input "35.000"
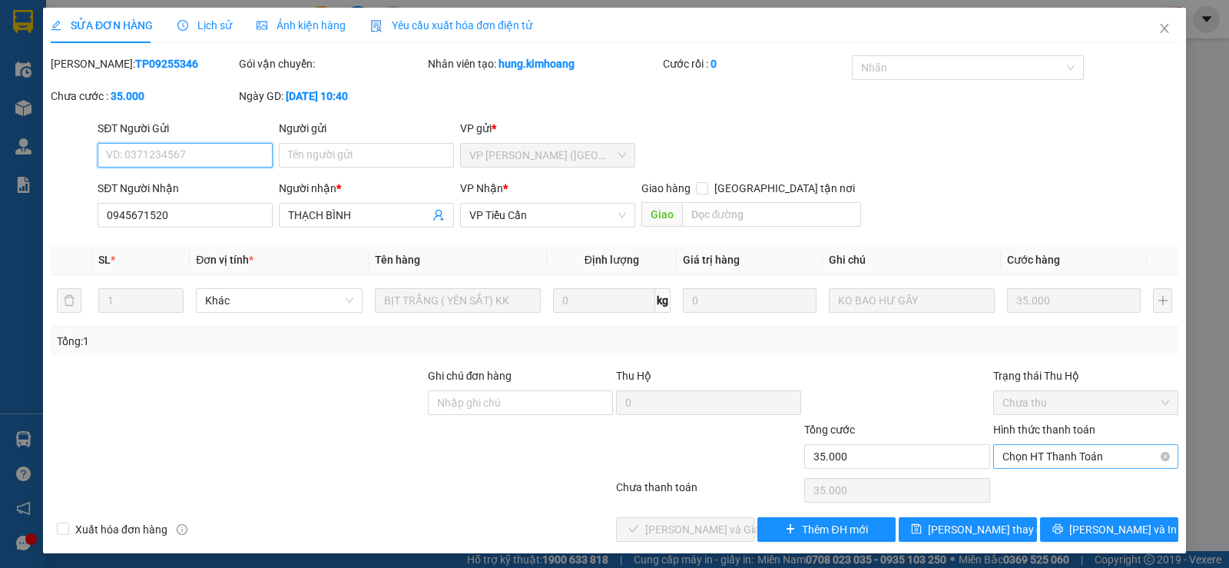
click at [1073, 454] on span "Chọn HT Thanh Toán" at bounding box center [1086, 456] width 167 height 23
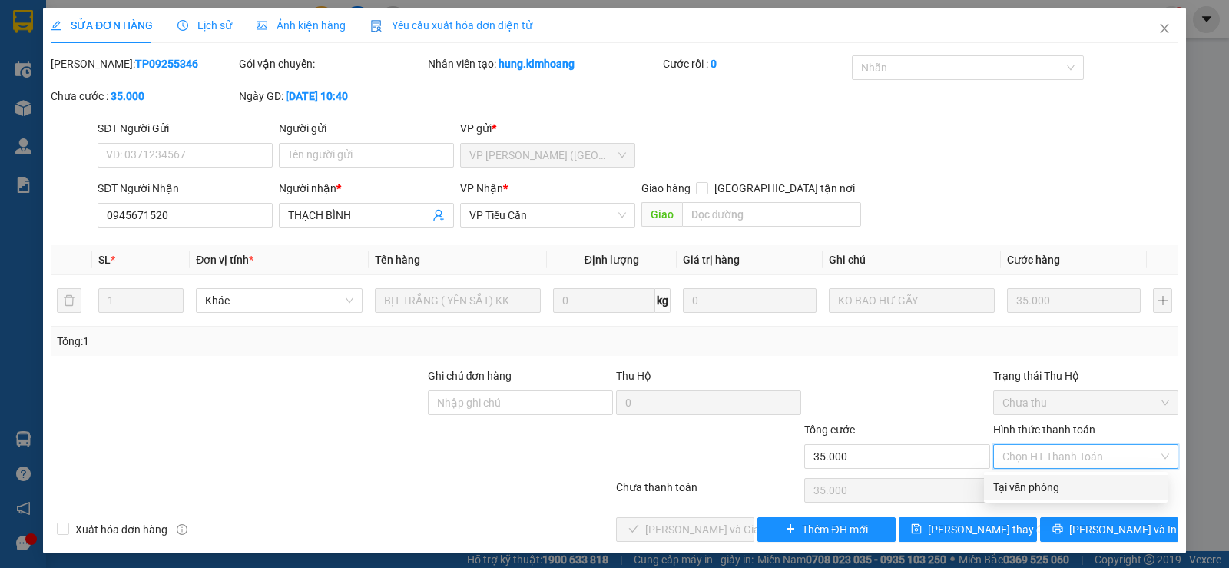
click at [1005, 493] on div "Tại văn phòng" at bounding box center [1076, 487] width 165 height 17
type input "0"
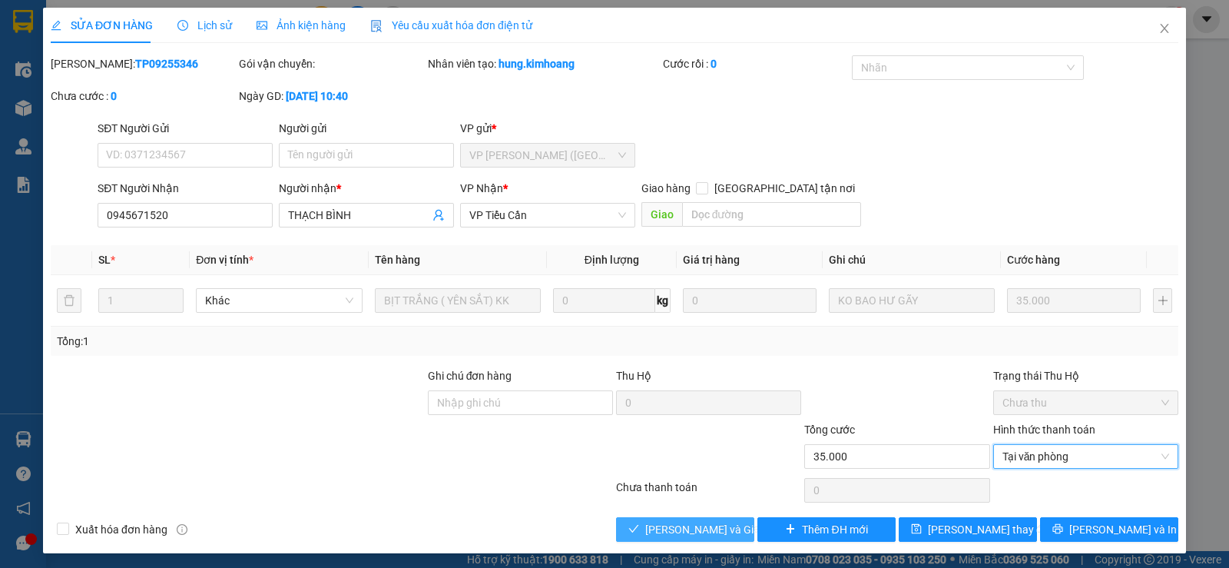
click at [652, 527] on span "[PERSON_NAME] và Giao hàng" at bounding box center [719, 529] width 148 height 17
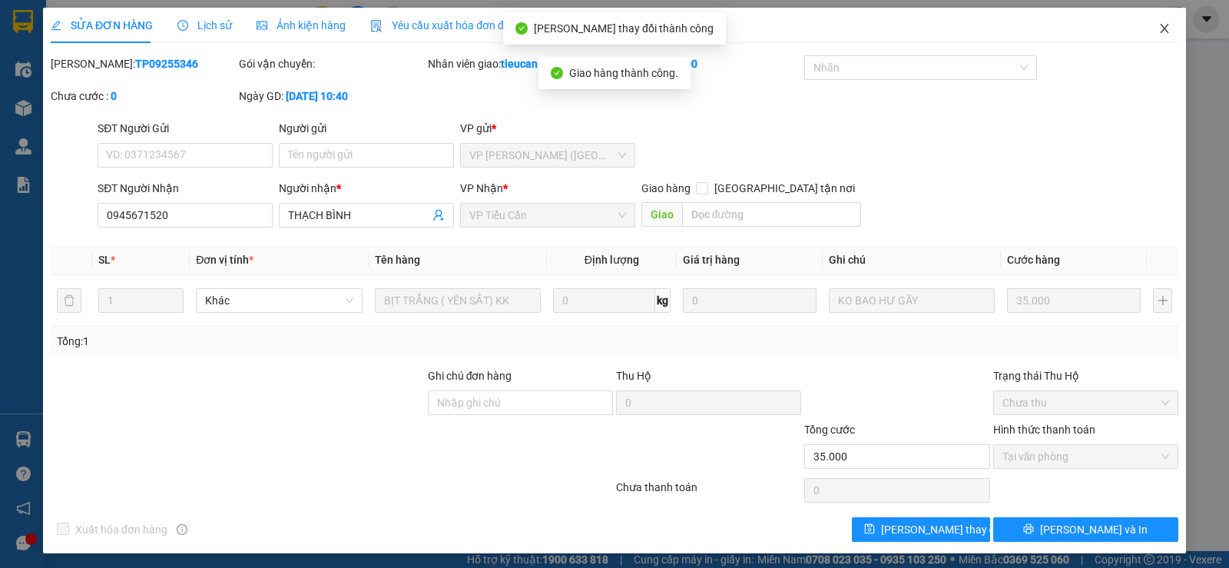
click at [1159, 32] on icon "close" at bounding box center [1165, 28] width 12 height 12
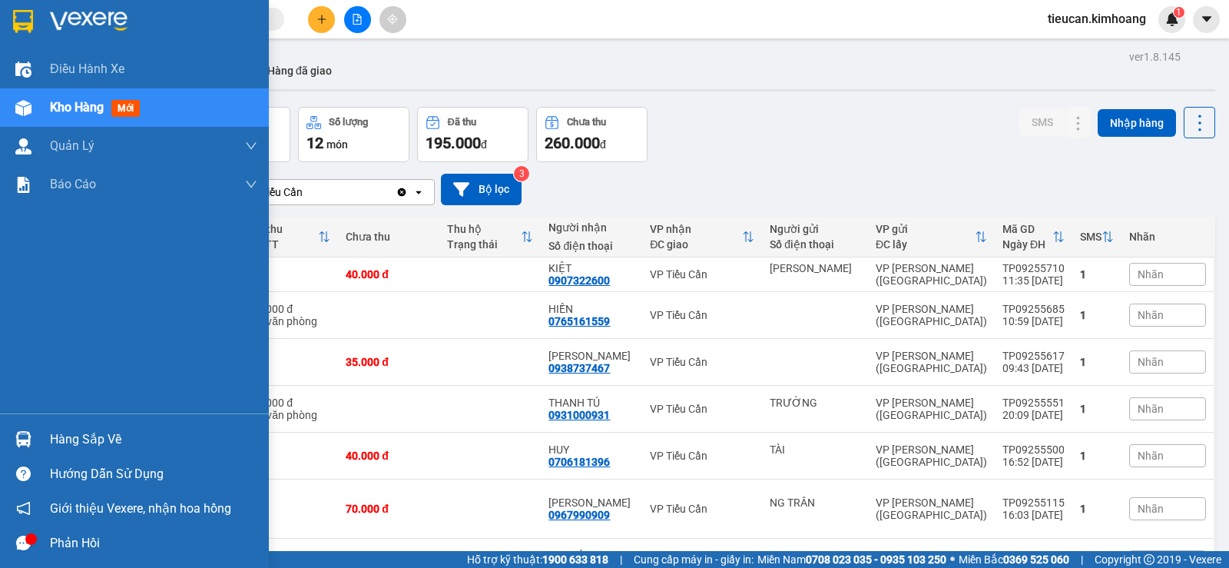
click at [54, 433] on div "Hàng sắp về" at bounding box center [153, 439] width 207 height 23
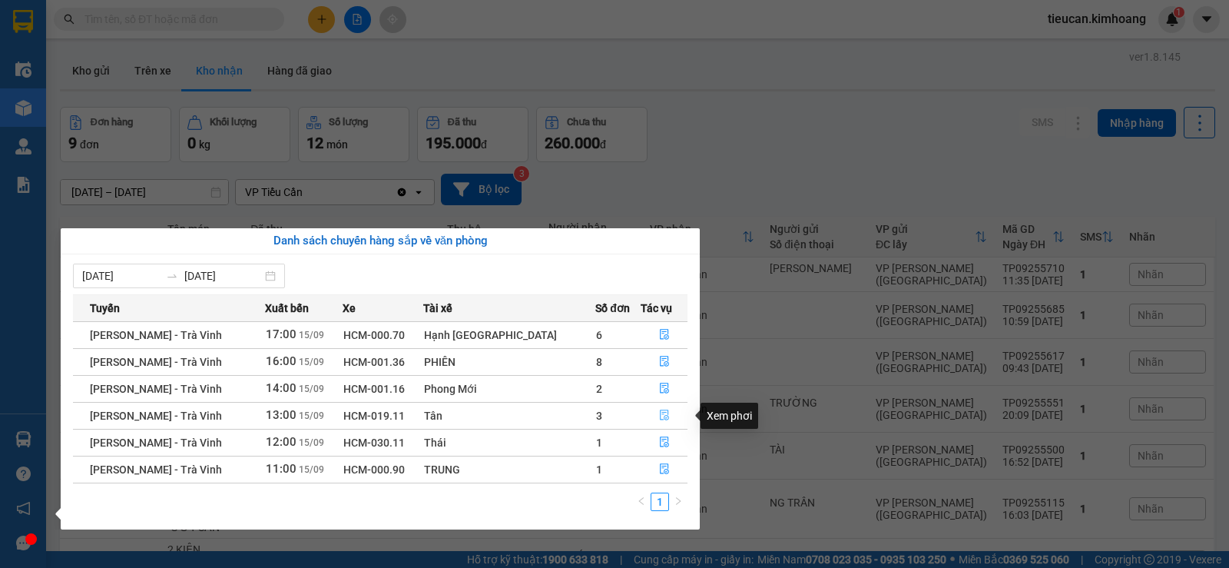
click at [653, 407] on button "button" at bounding box center [665, 415] width 46 height 25
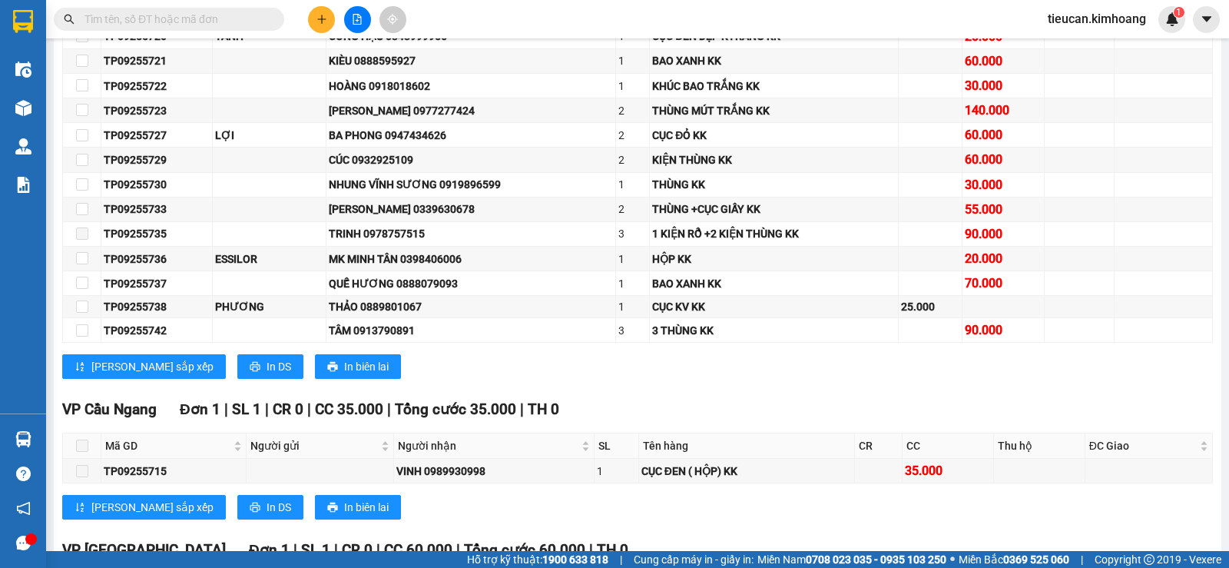
scroll to position [845, 0]
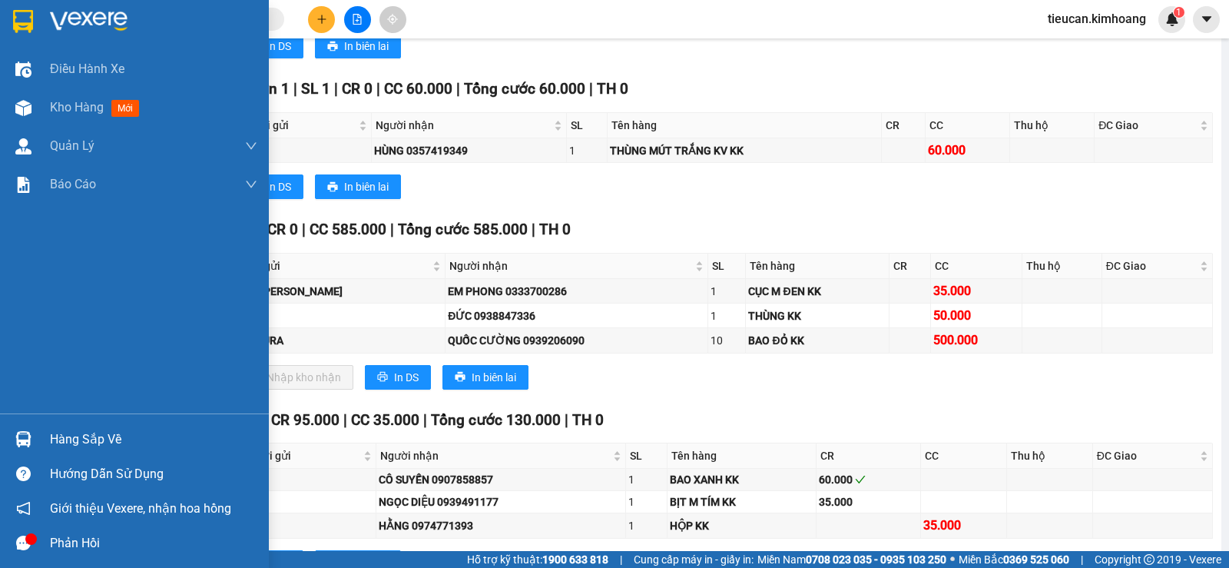
click at [32, 440] on div at bounding box center [23, 439] width 27 height 27
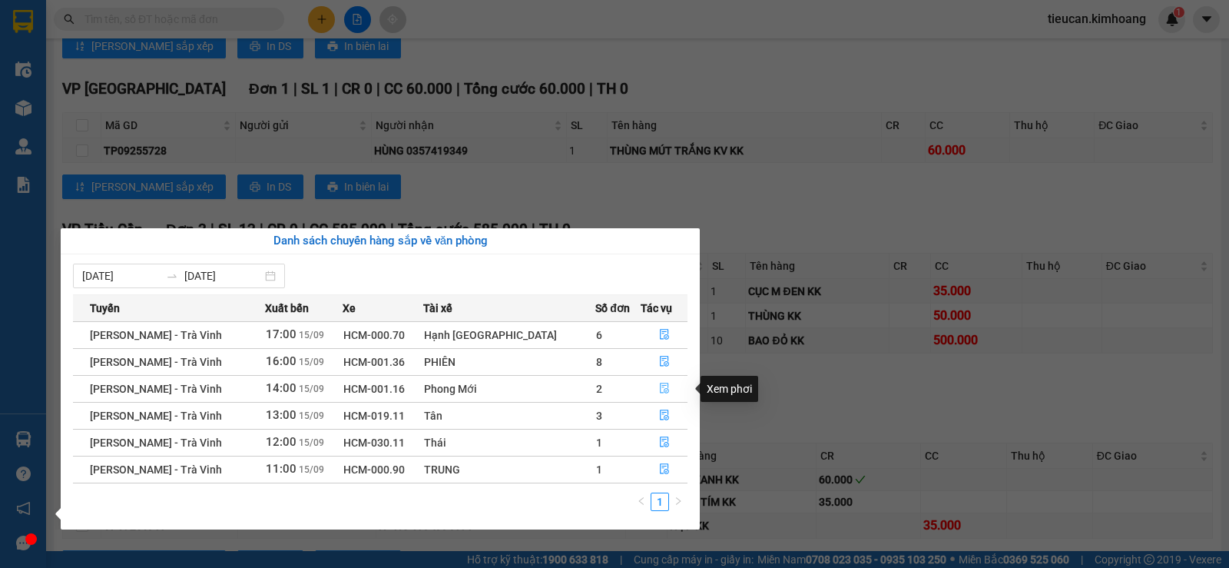
click at [660, 389] on icon "file-done" at bounding box center [664, 388] width 9 height 11
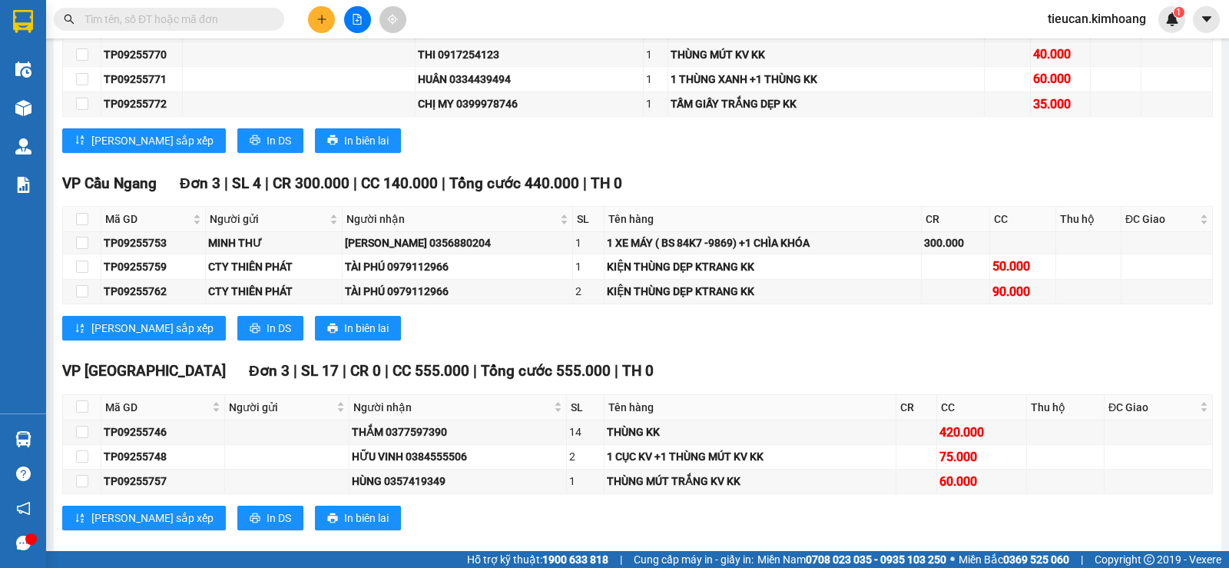
scroll to position [1046, 0]
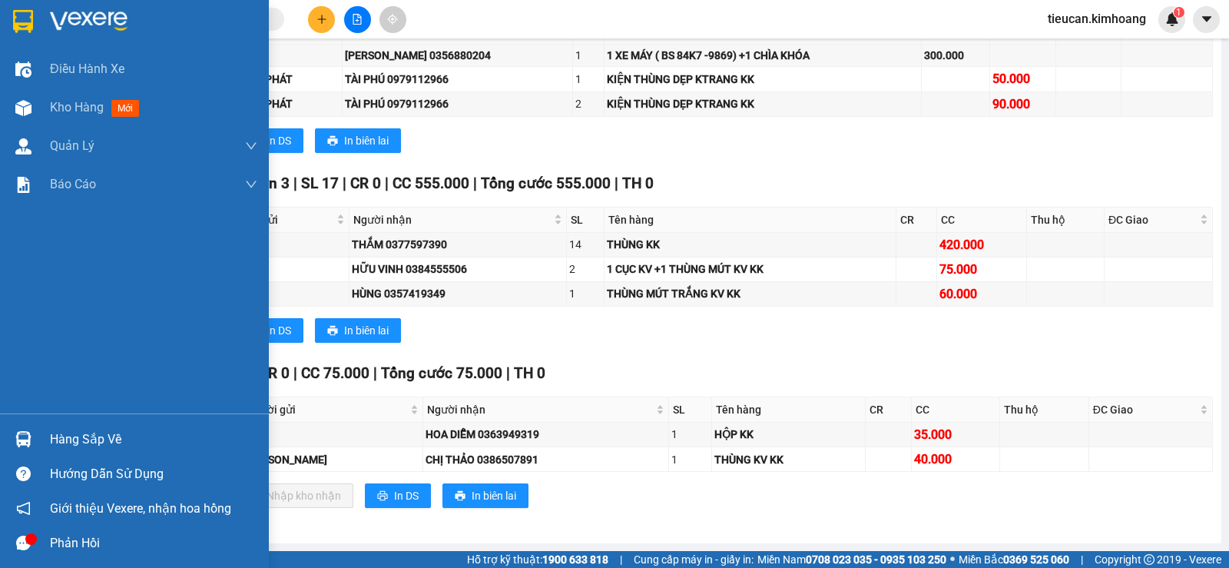
click at [57, 436] on div "Hàng sắp về" at bounding box center [153, 439] width 207 height 23
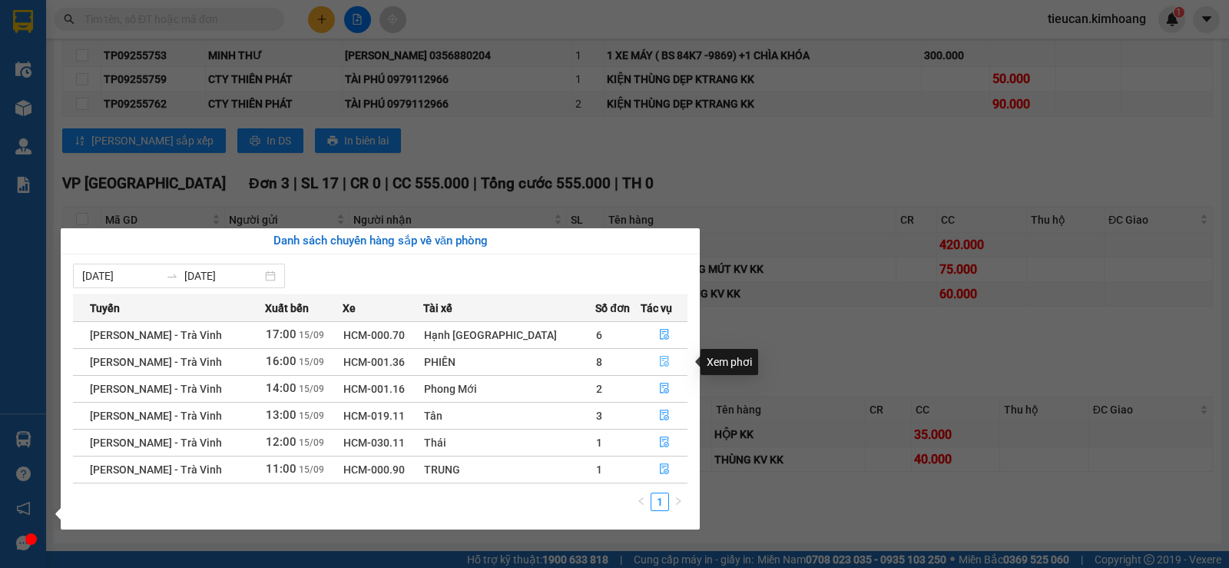
click at [659, 363] on icon "file-done" at bounding box center [664, 361] width 11 height 11
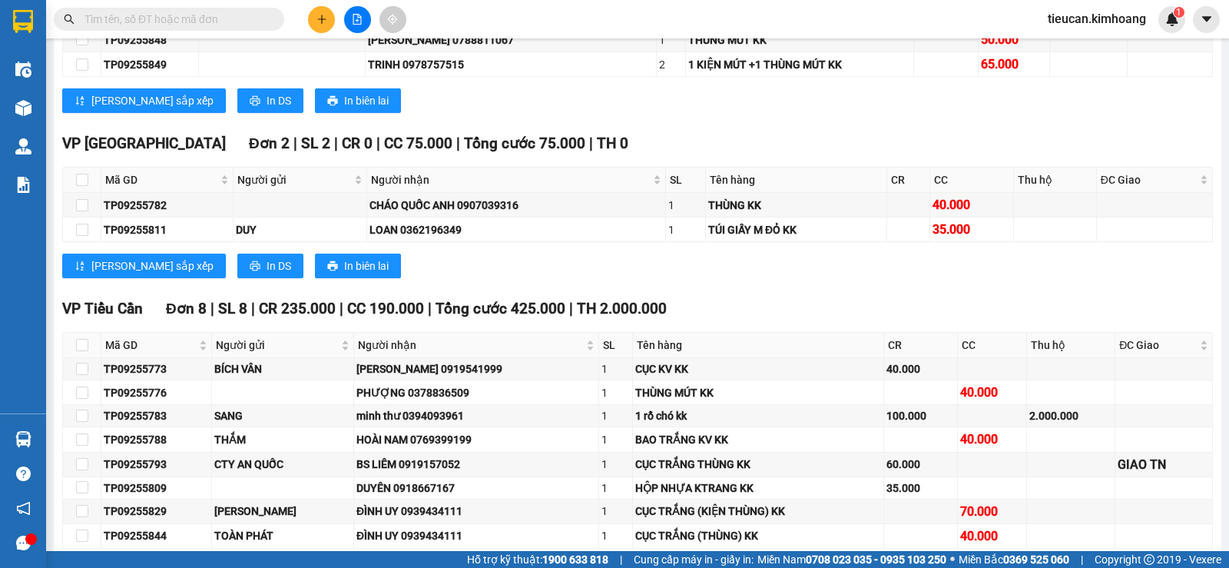
scroll to position [1737, 0]
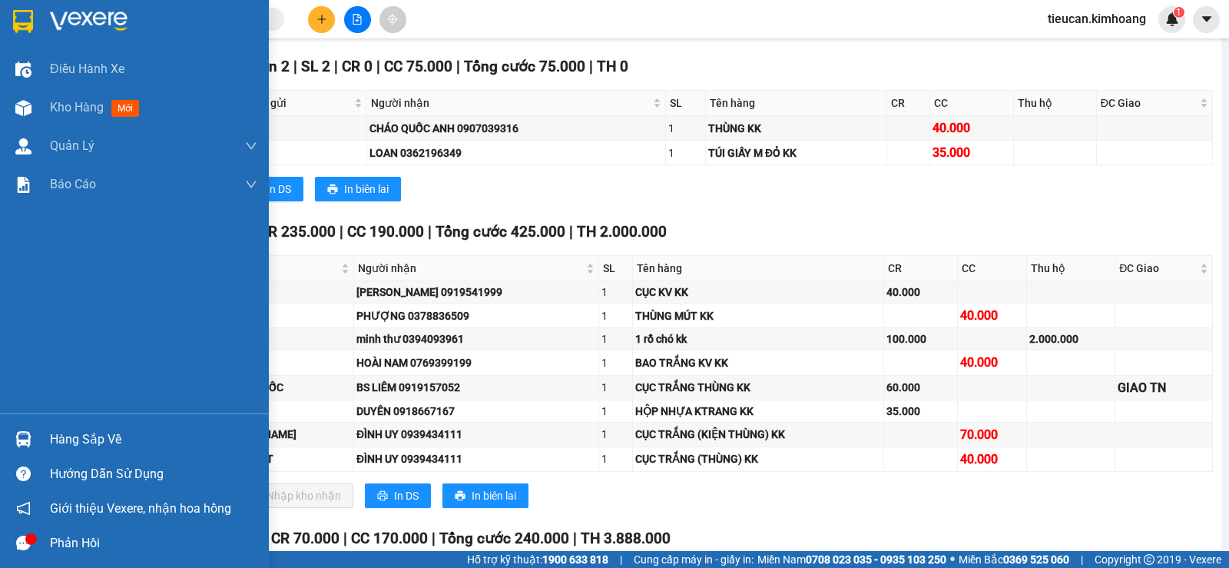
click at [61, 435] on div "Hàng sắp về" at bounding box center [153, 439] width 207 height 23
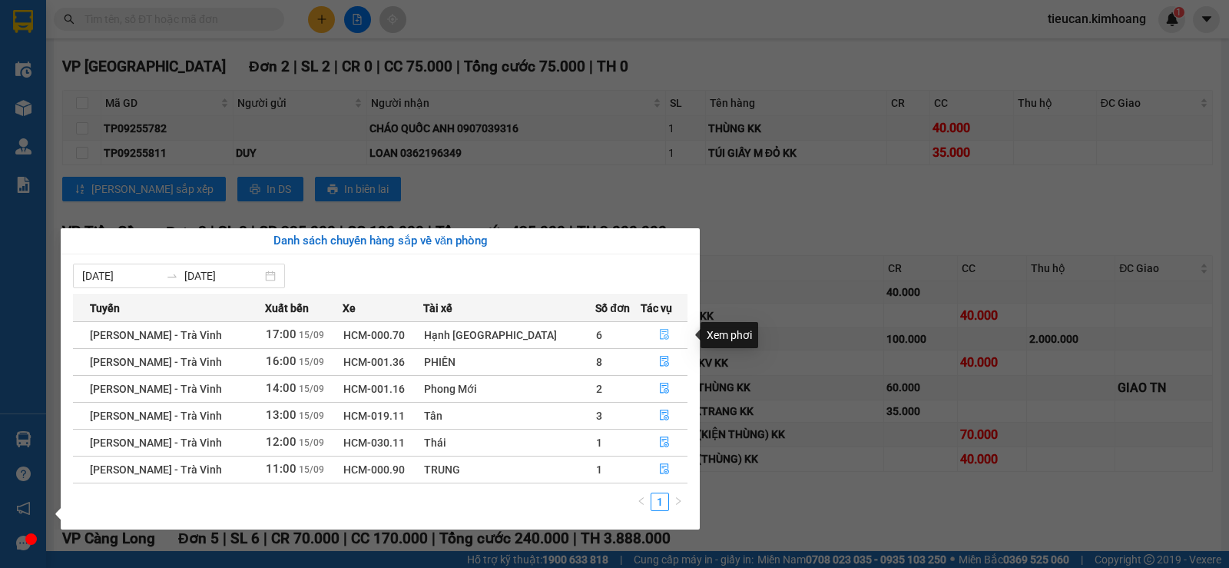
click at [660, 332] on icon "file-done" at bounding box center [664, 335] width 9 height 11
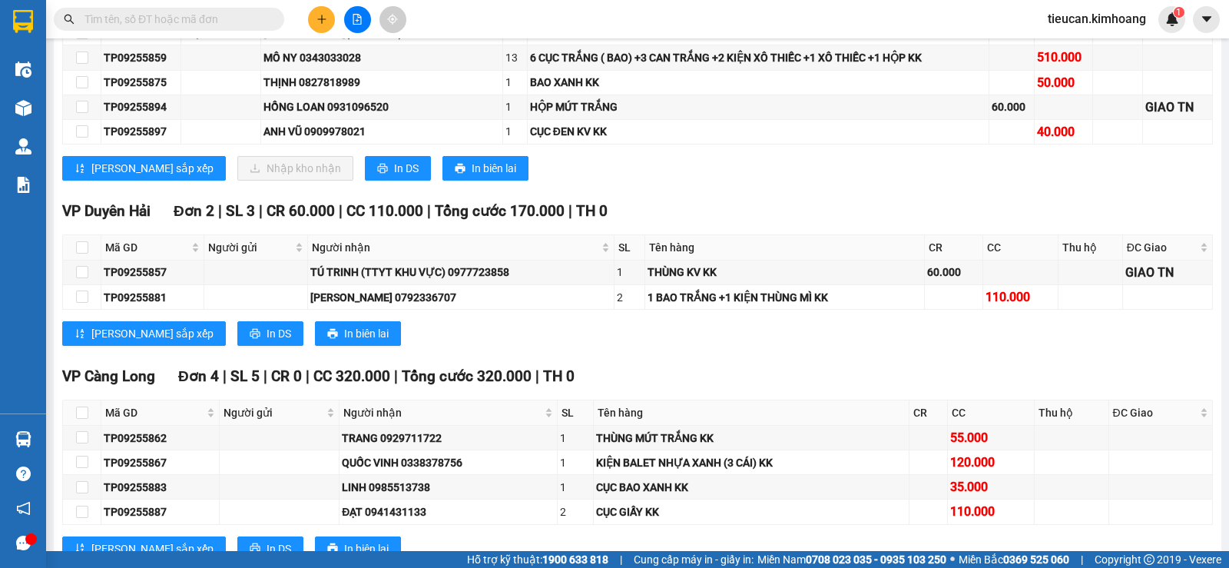
scroll to position [1303, 0]
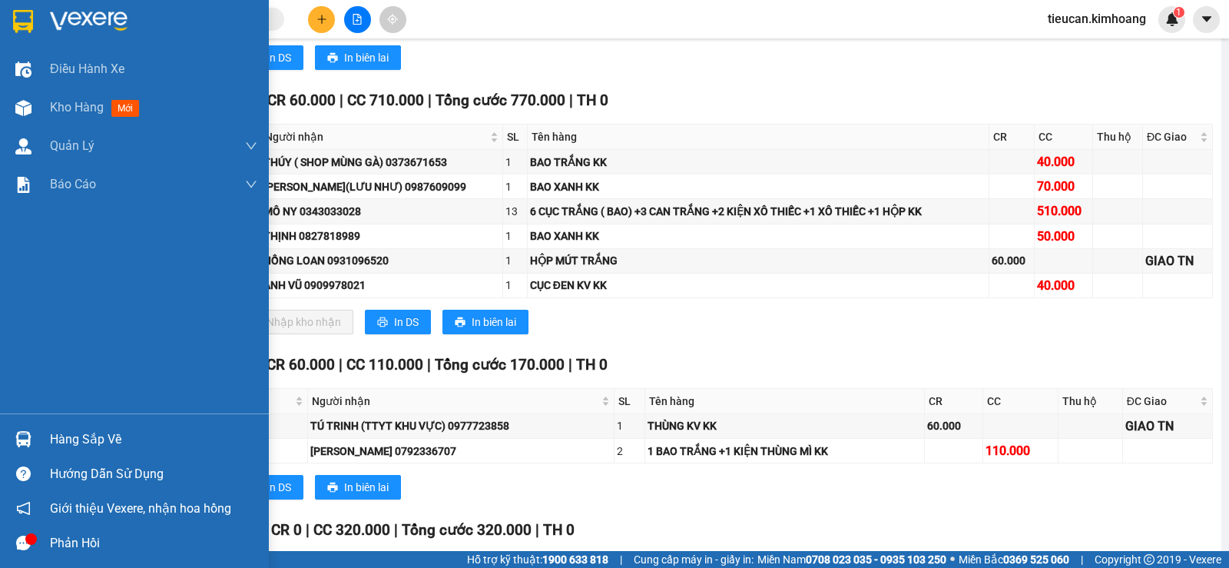
click at [60, 450] on div "Hàng sắp về" at bounding box center [153, 439] width 207 height 23
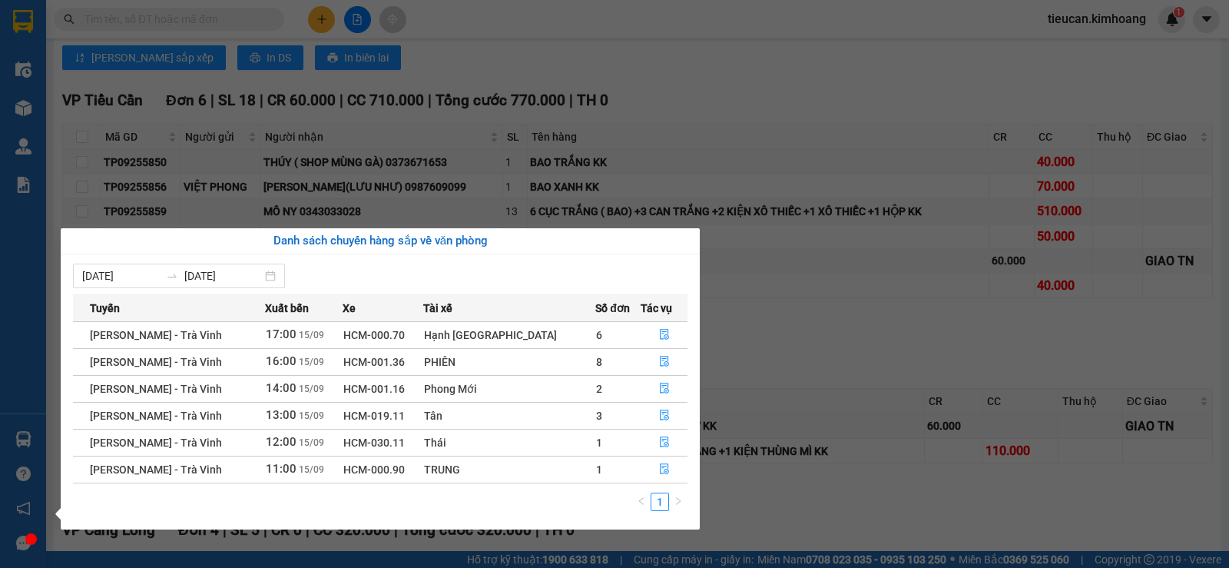
click at [636, 96] on section "Kết quả tìm kiếm ( 0 ) Bộ lọc No Data tieucan.kimhoang 1 Điều hành xe Kho hàng …" at bounding box center [614, 284] width 1229 height 568
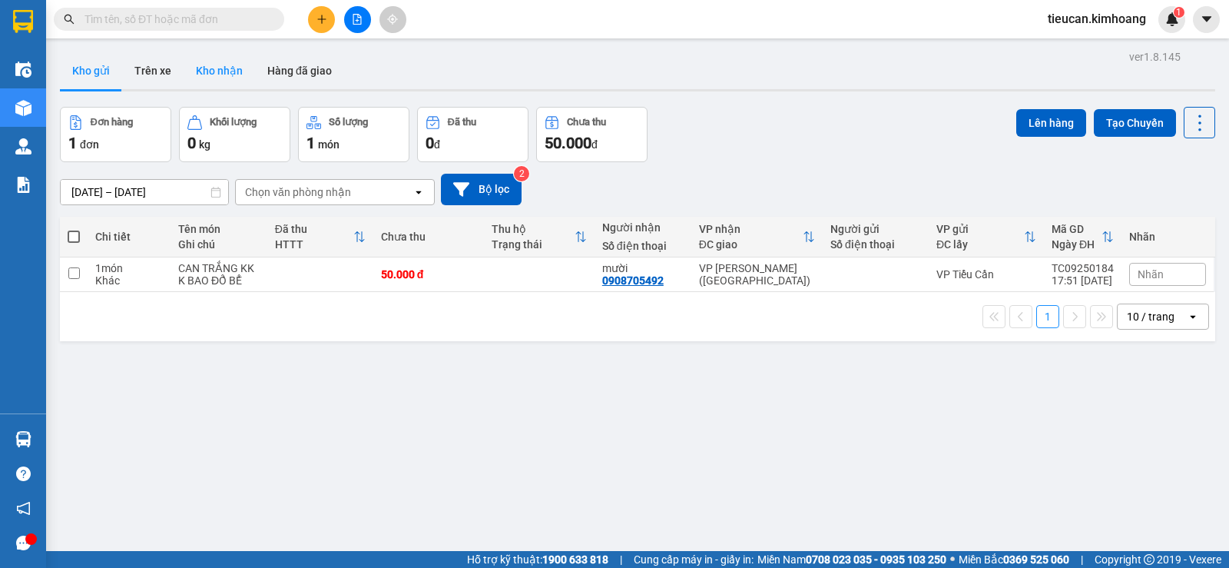
click at [208, 70] on button "Kho nhận" at bounding box center [219, 70] width 71 height 37
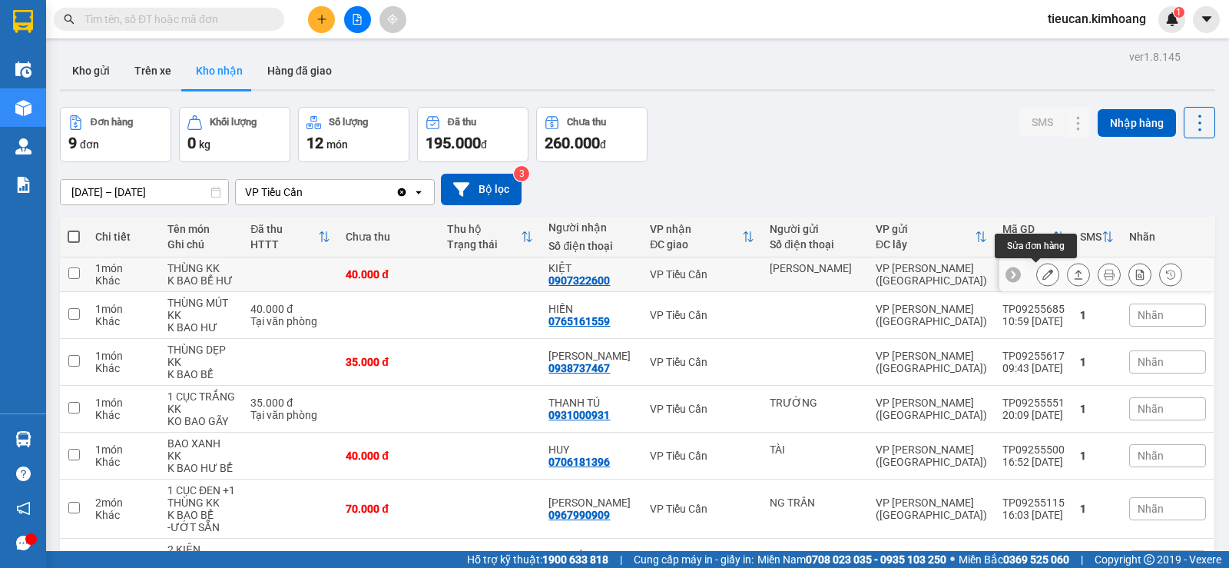
click at [1043, 271] on icon at bounding box center [1048, 274] width 11 height 11
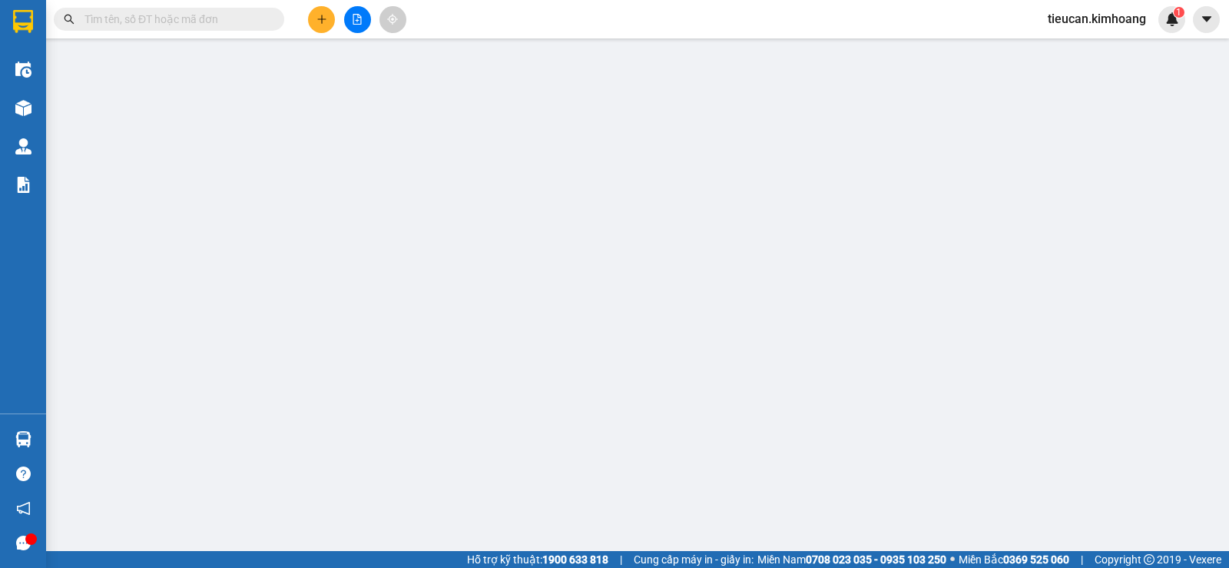
type input "[PERSON_NAME]"
type input "0907322600"
type input "KIỆT"
type input "40.000"
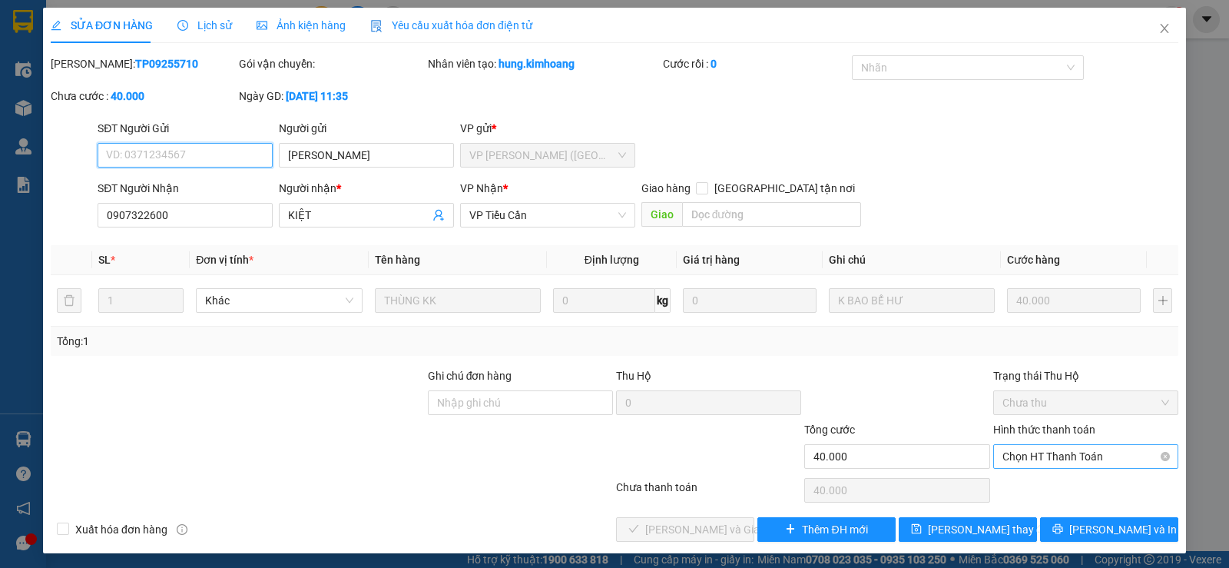
click at [1069, 453] on span "Chọn HT Thanh Toán" at bounding box center [1086, 456] width 167 height 23
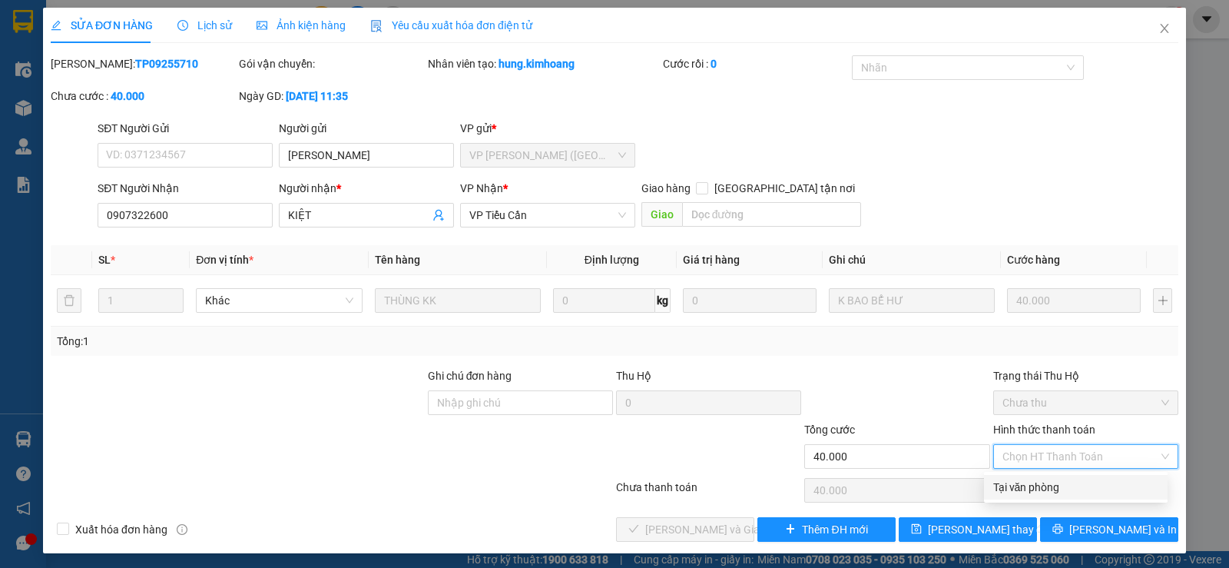
click at [1030, 488] on div "Tại văn phòng" at bounding box center [1076, 487] width 165 height 17
type input "0"
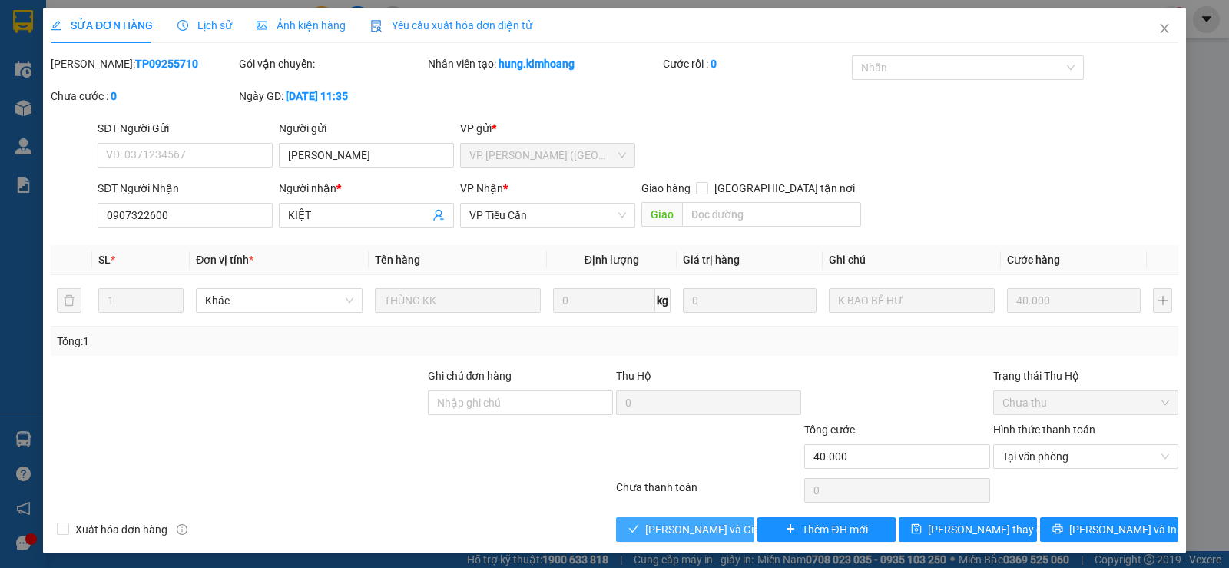
click at [705, 526] on span "[PERSON_NAME] và Giao hàng" at bounding box center [719, 529] width 148 height 17
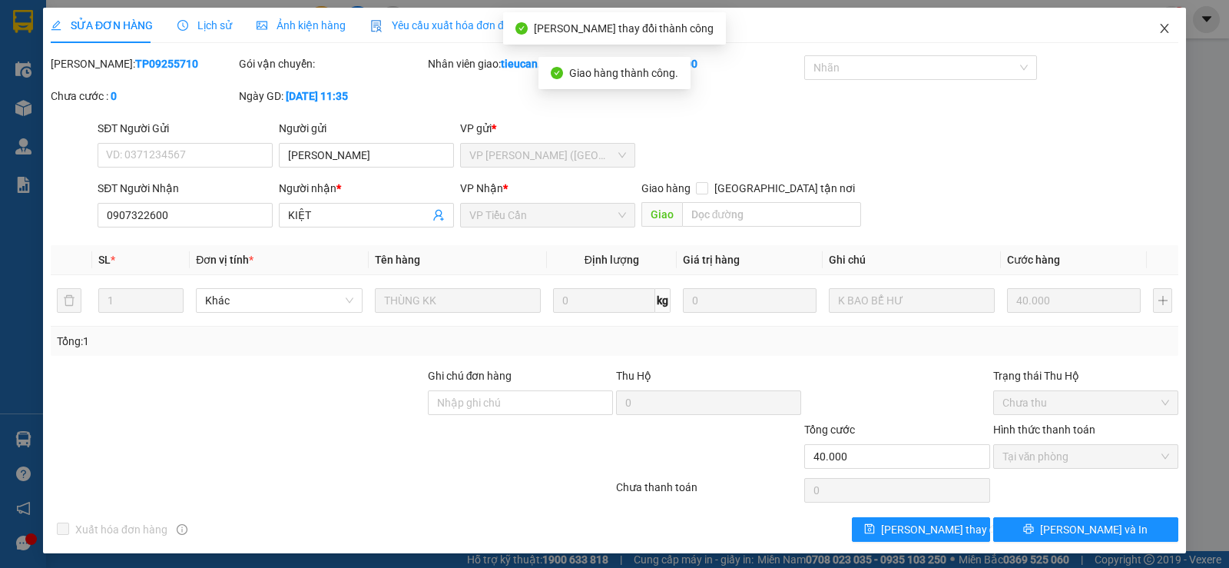
click at [1160, 32] on icon "close" at bounding box center [1164, 28] width 8 height 9
